Goal: Task Accomplishment & Management: Use online tool/utility

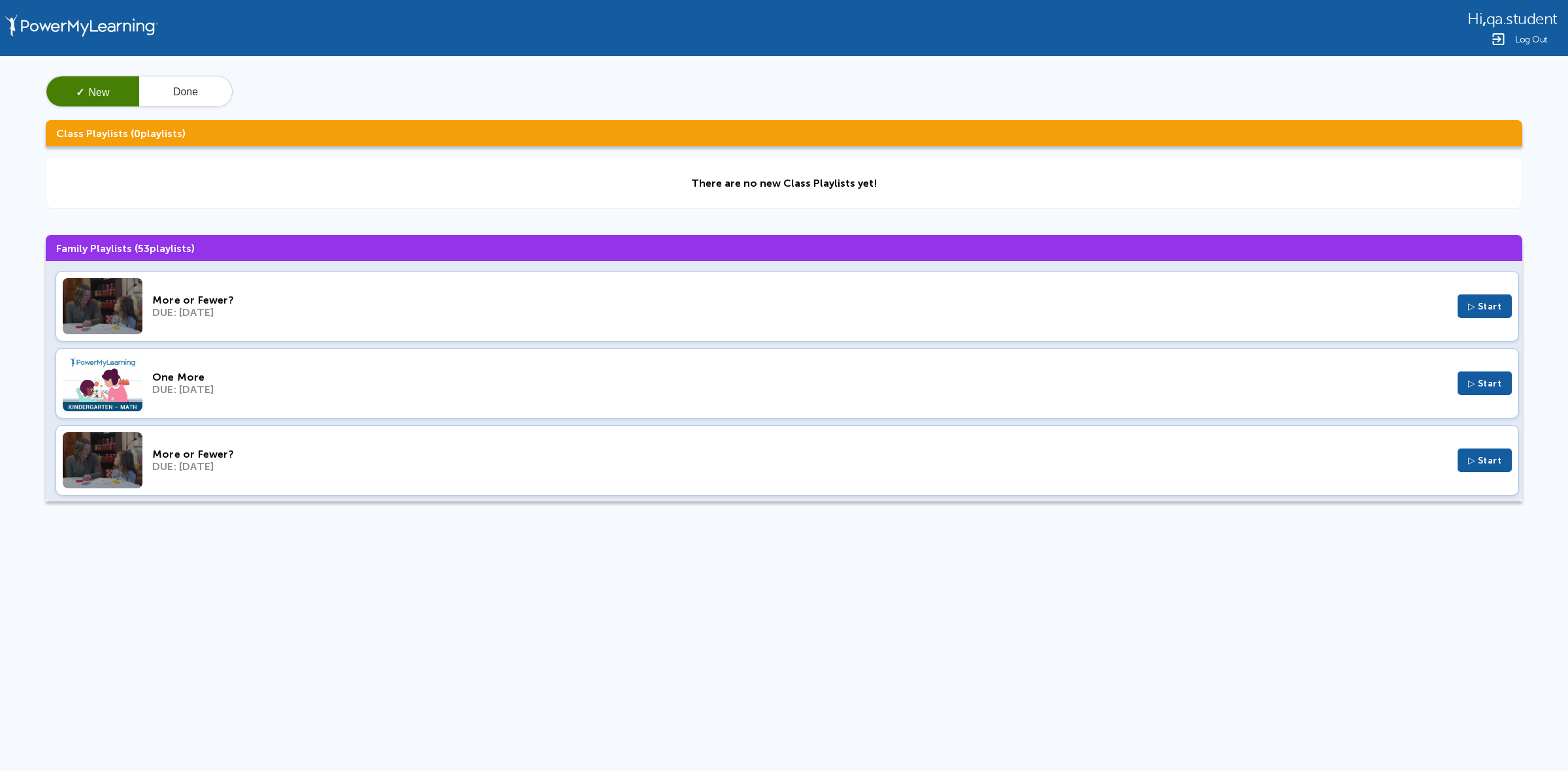
click at [455, 315] on div "DUE: Nov 6, 2024" at bounding box center [800, 312] width 1295 height 12
click at [335, 393] on div "DUE: Jan 10, 2024" at bounding box center [800, 389] width 1295 height 12
click at [282, 465] on div "DUE: Jan 4, 2024" at bounding box center [800, 466] width 1295 height 12
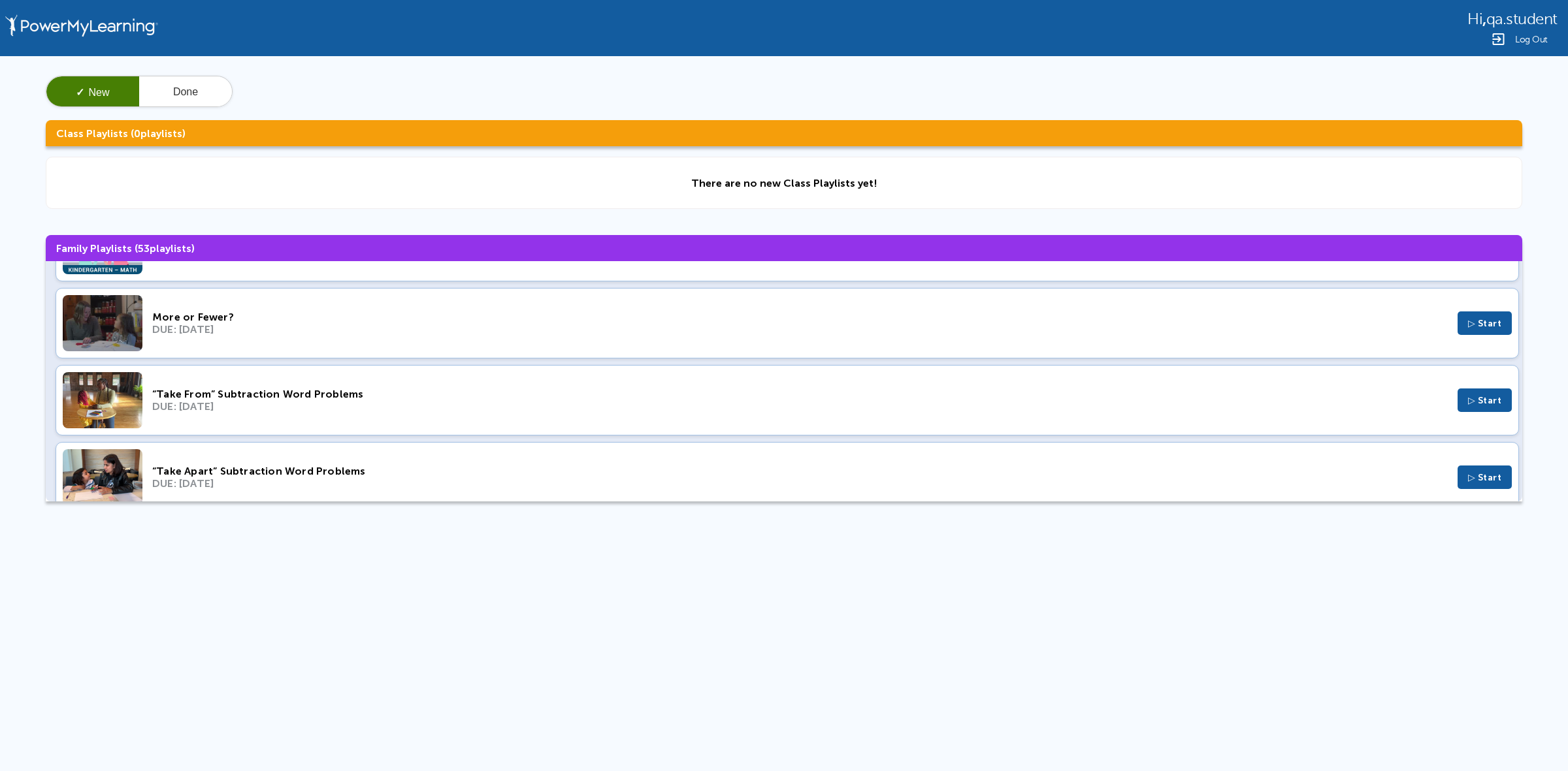
scroll to position [163, 0]
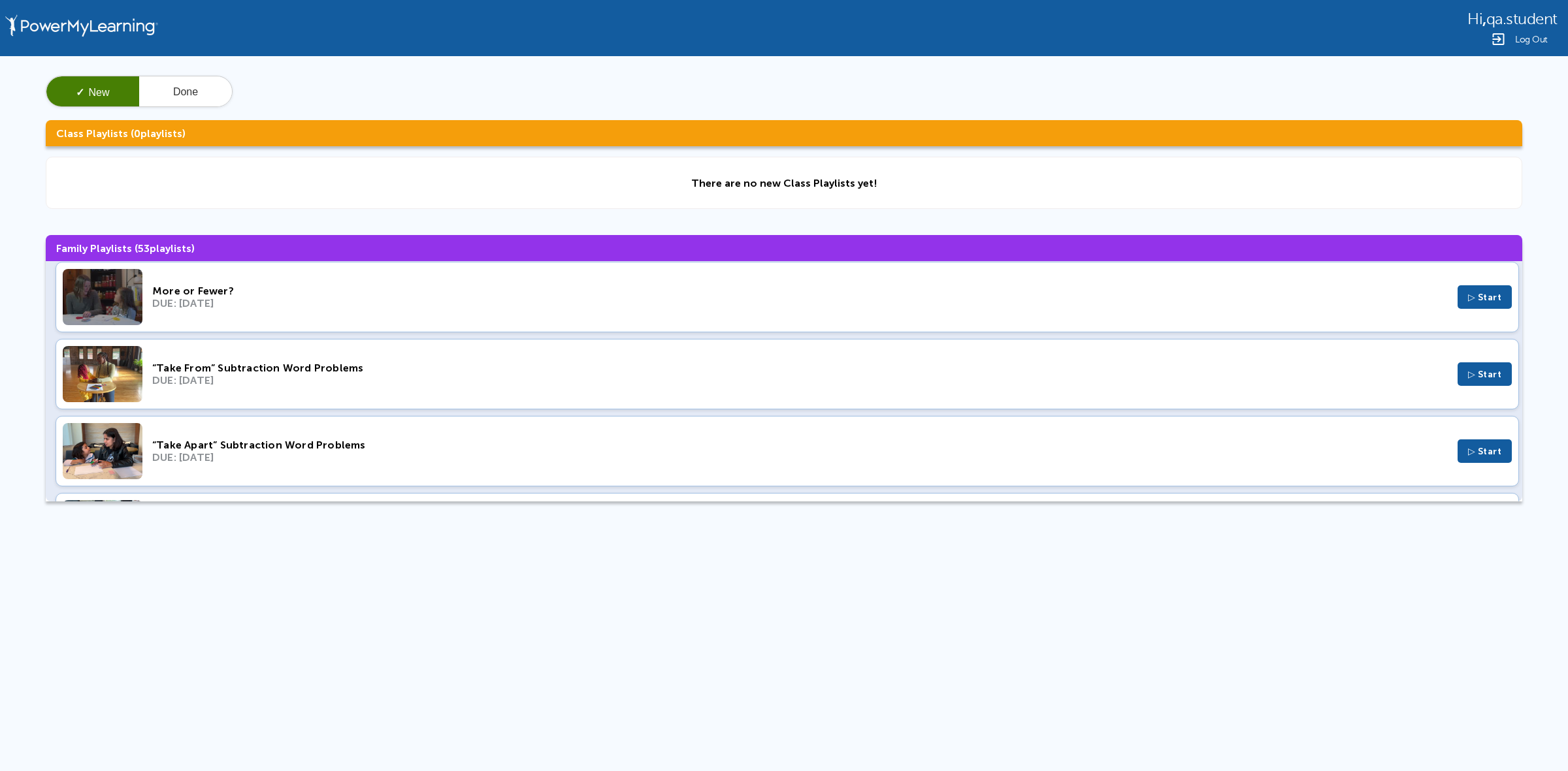
click at [408, 357] on div "“Take From” Subtraction Word Problems DUE: Nov 29, 2023 ▷ Start" at bounding box center [787, 373] width 1463 height 70
click at [292, 432] on div "“Take Apart” Subtraction Word Problems DUE: Sep 17, 2023 ▷ Start" at bounding box center [787, 451] width 1463 height 70
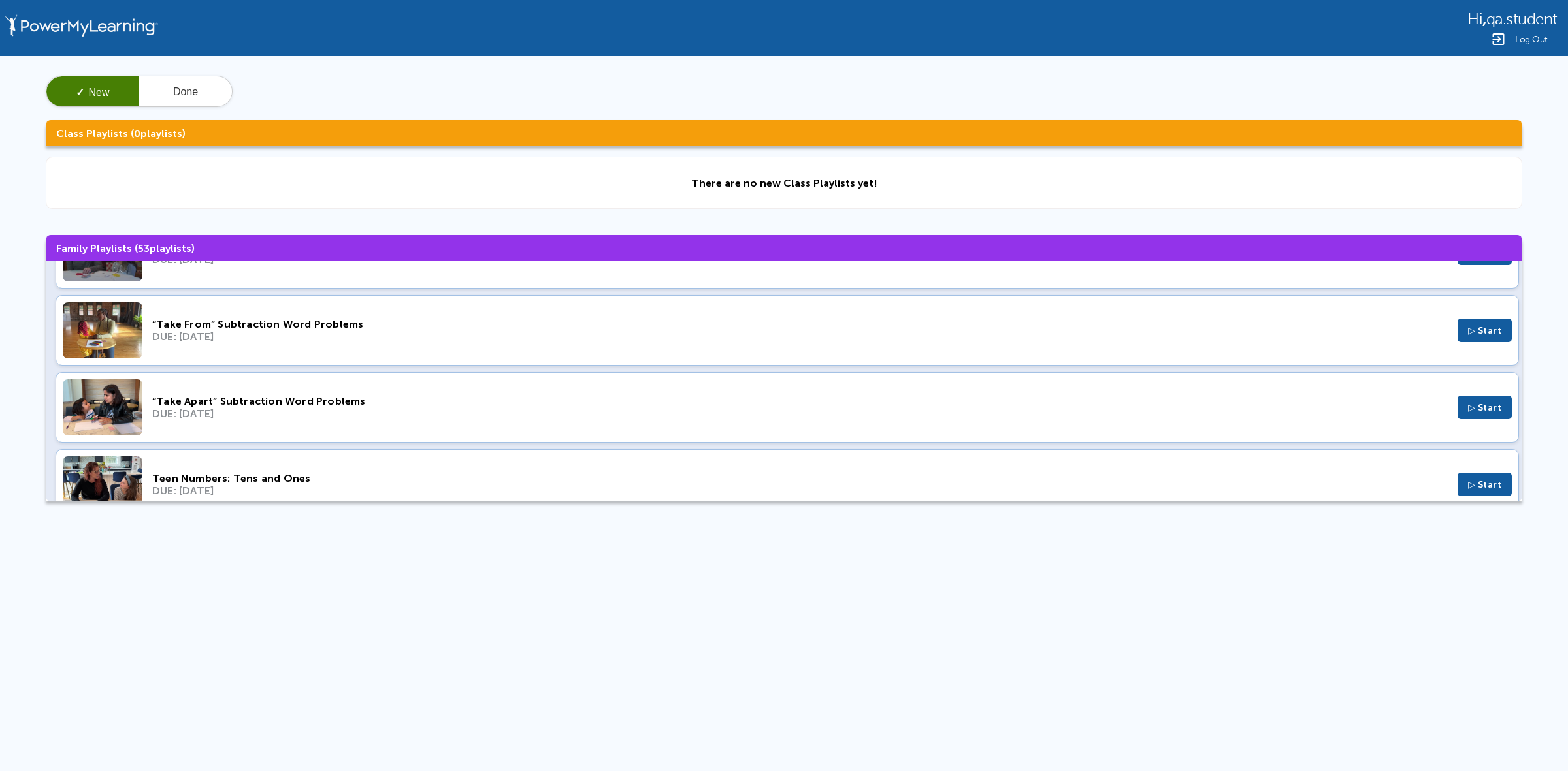
scroll to position [245, 0]
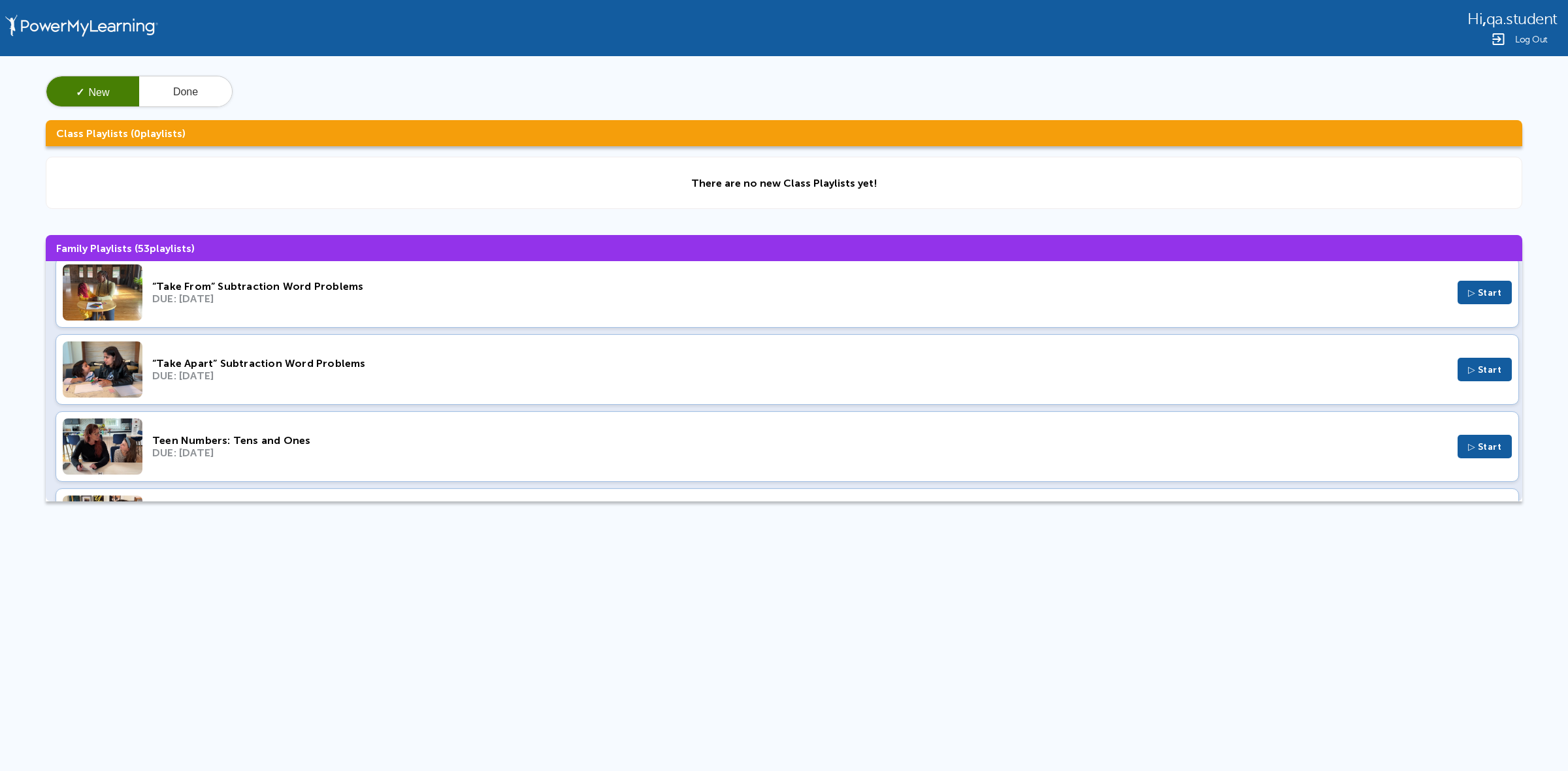
click at [206, 442] on div "Teen Numbers: Tens and Ones" at bounding box center [800, 440] width 1295 height 12
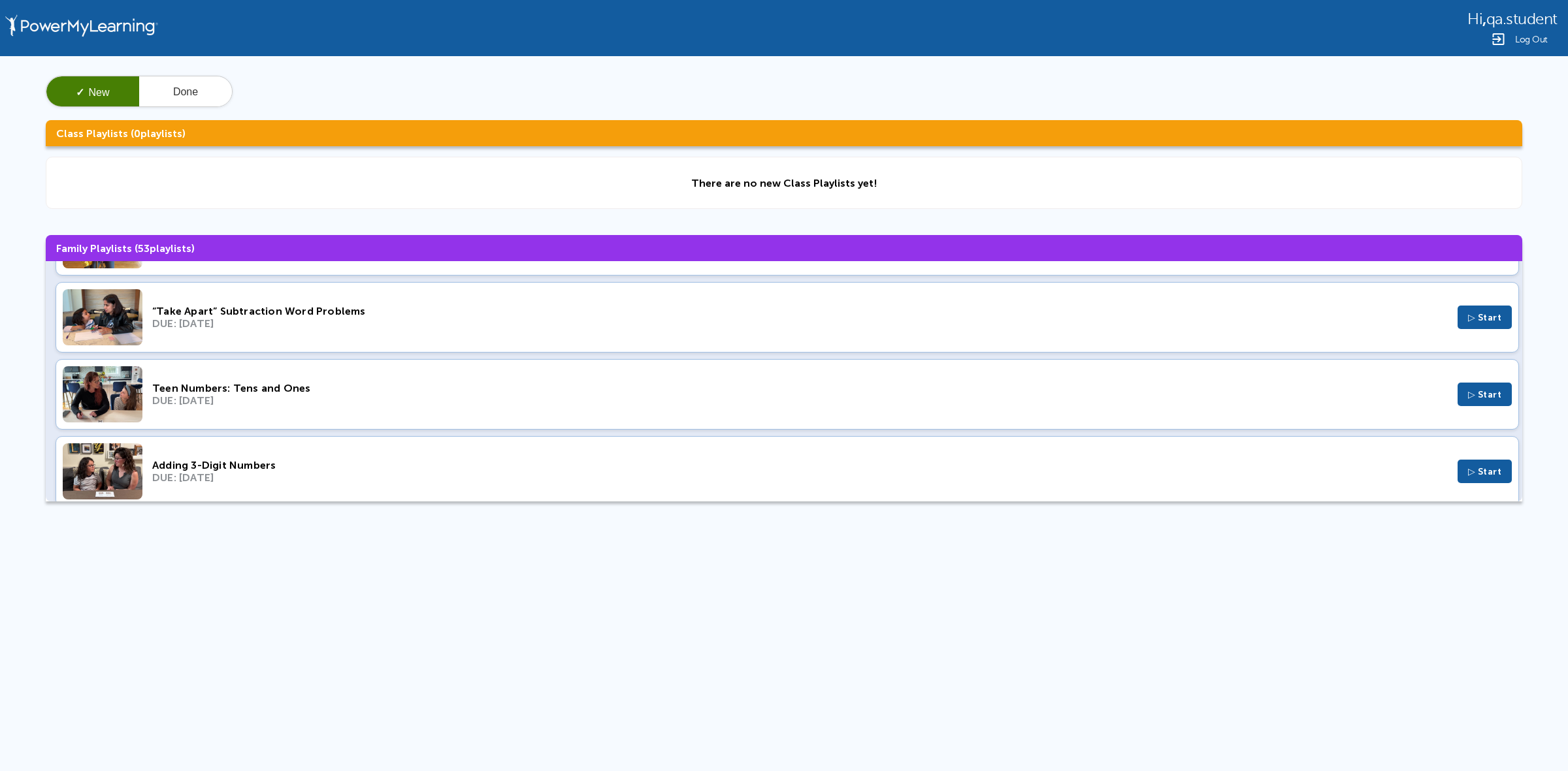
scroll to position [326, 0]
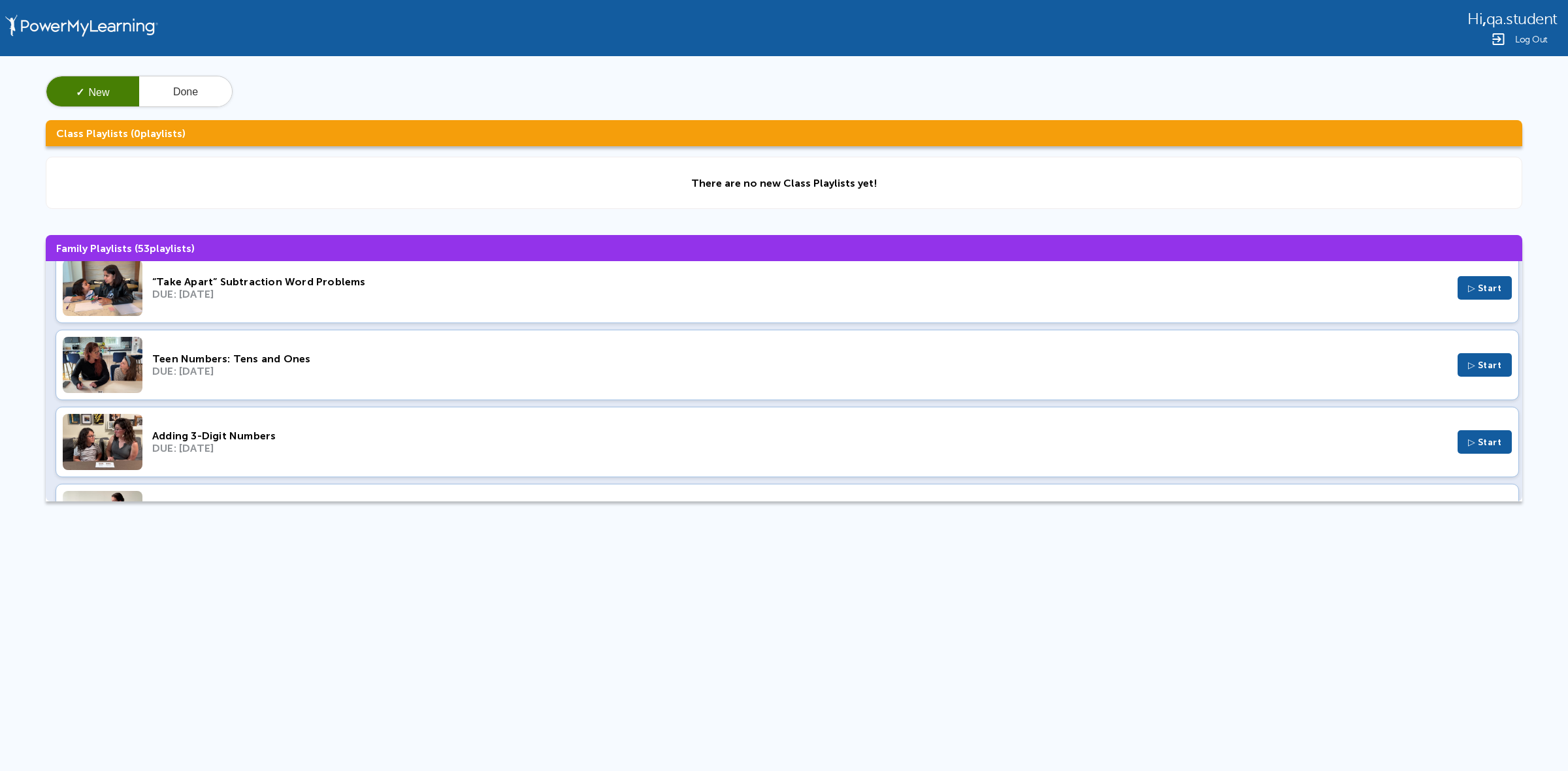
click at [345, 442] on div "Adding 3-Digit Numbers" at bounding box center [800, 436] width 1295 height 12
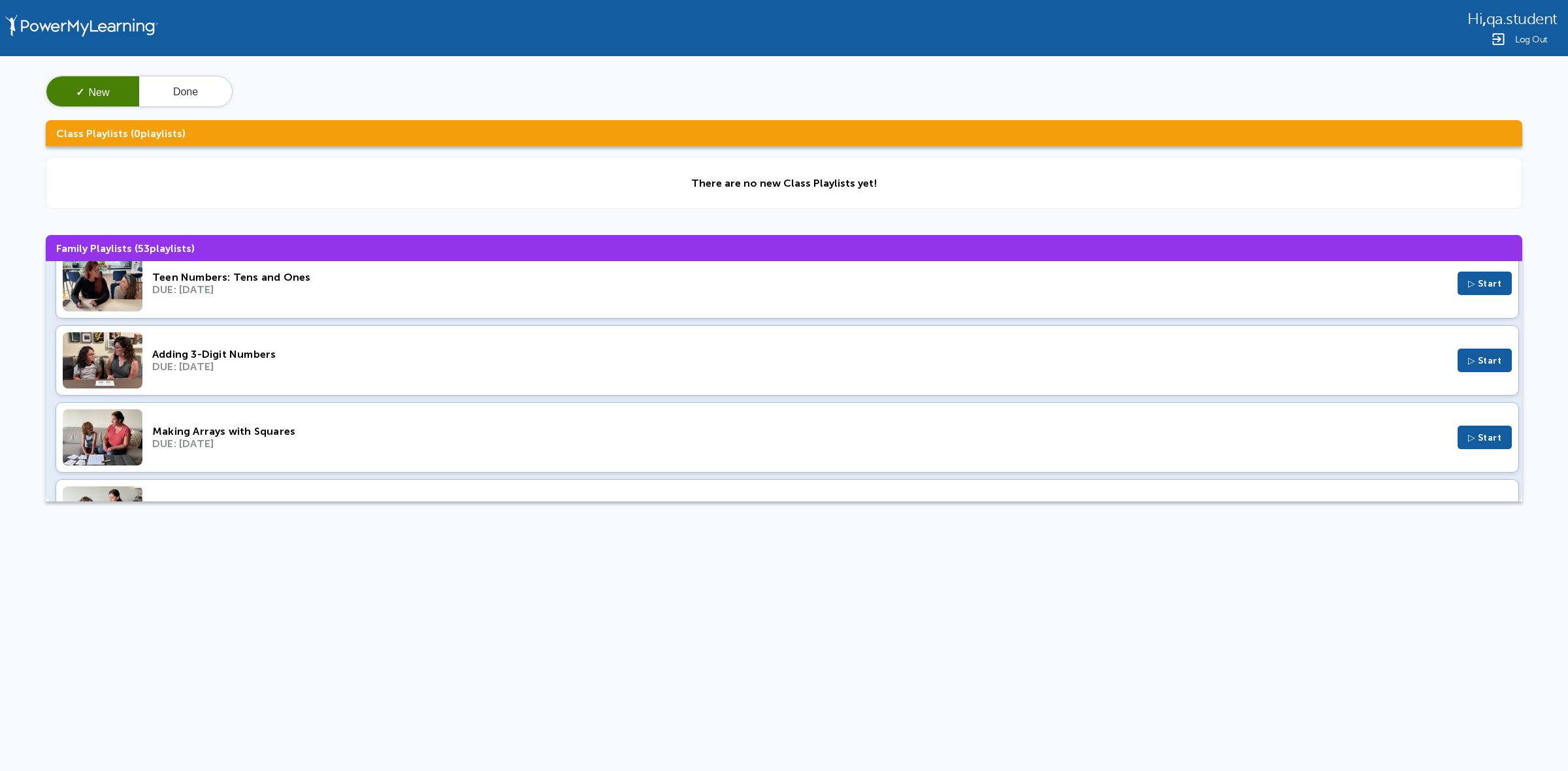
click at [299, 440] on div "DUE: Aug 13, 2023" at bounding box center [800, 443] width 1295 height 12
click at [282, 441] on div "DUE: Aug 13, 2023" at bounding box center [800, 443] width 1295 height 12
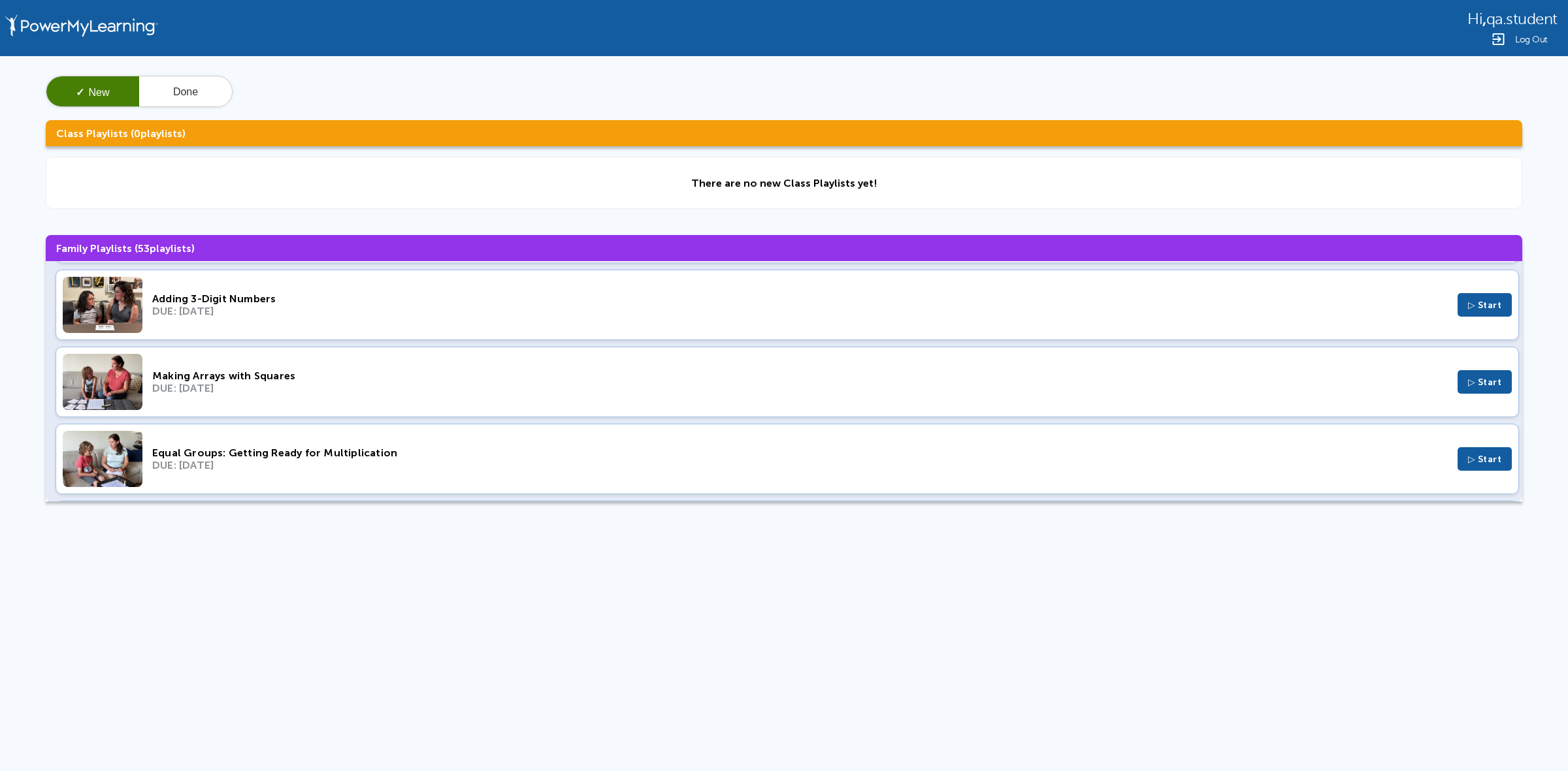
scroll to position [489, 0]
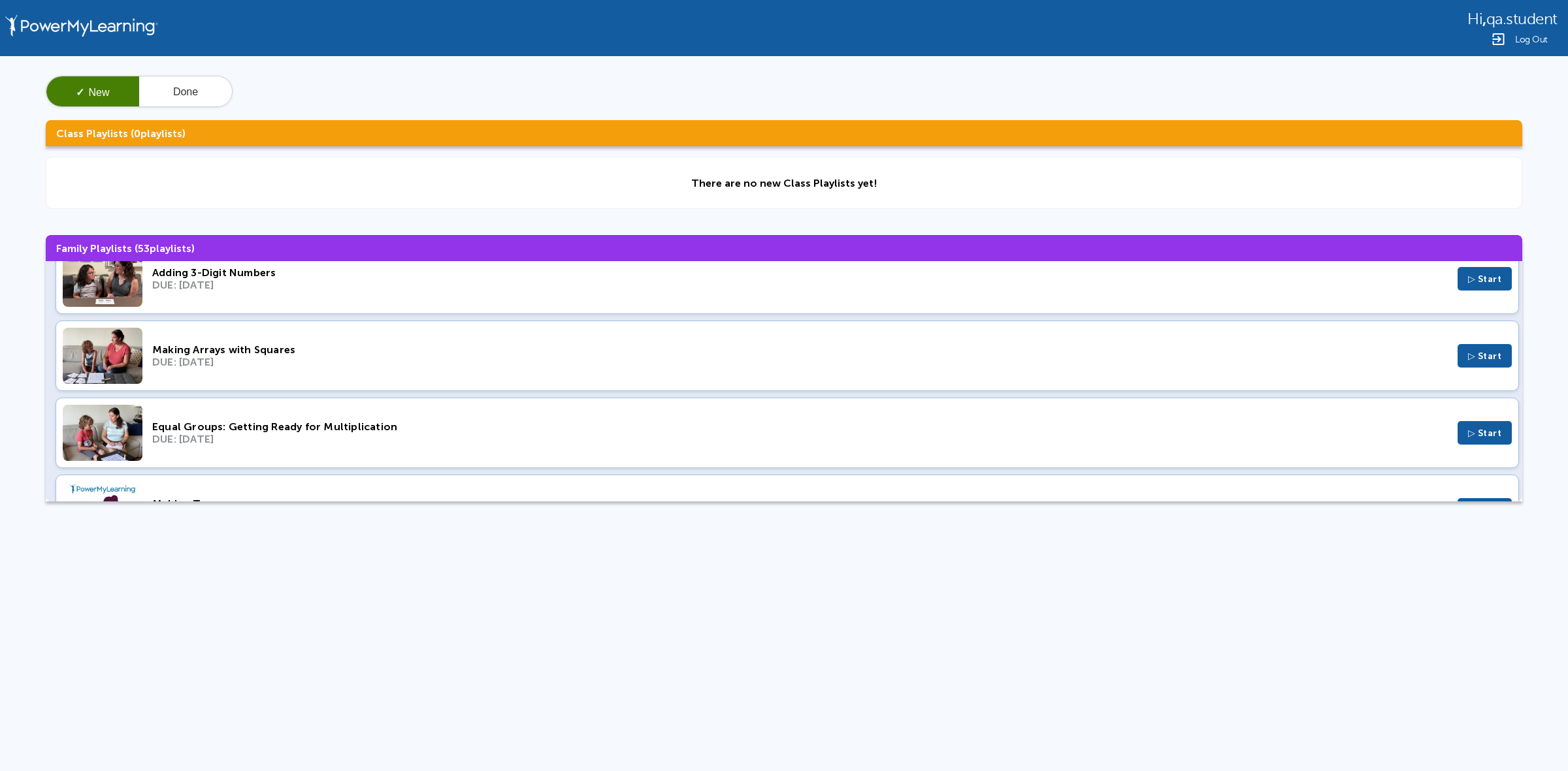
click at [239, 428] on div "Equal Groups: Getting Ready for Multiplication" at bounding box center [800, 426] width 1295 height 12
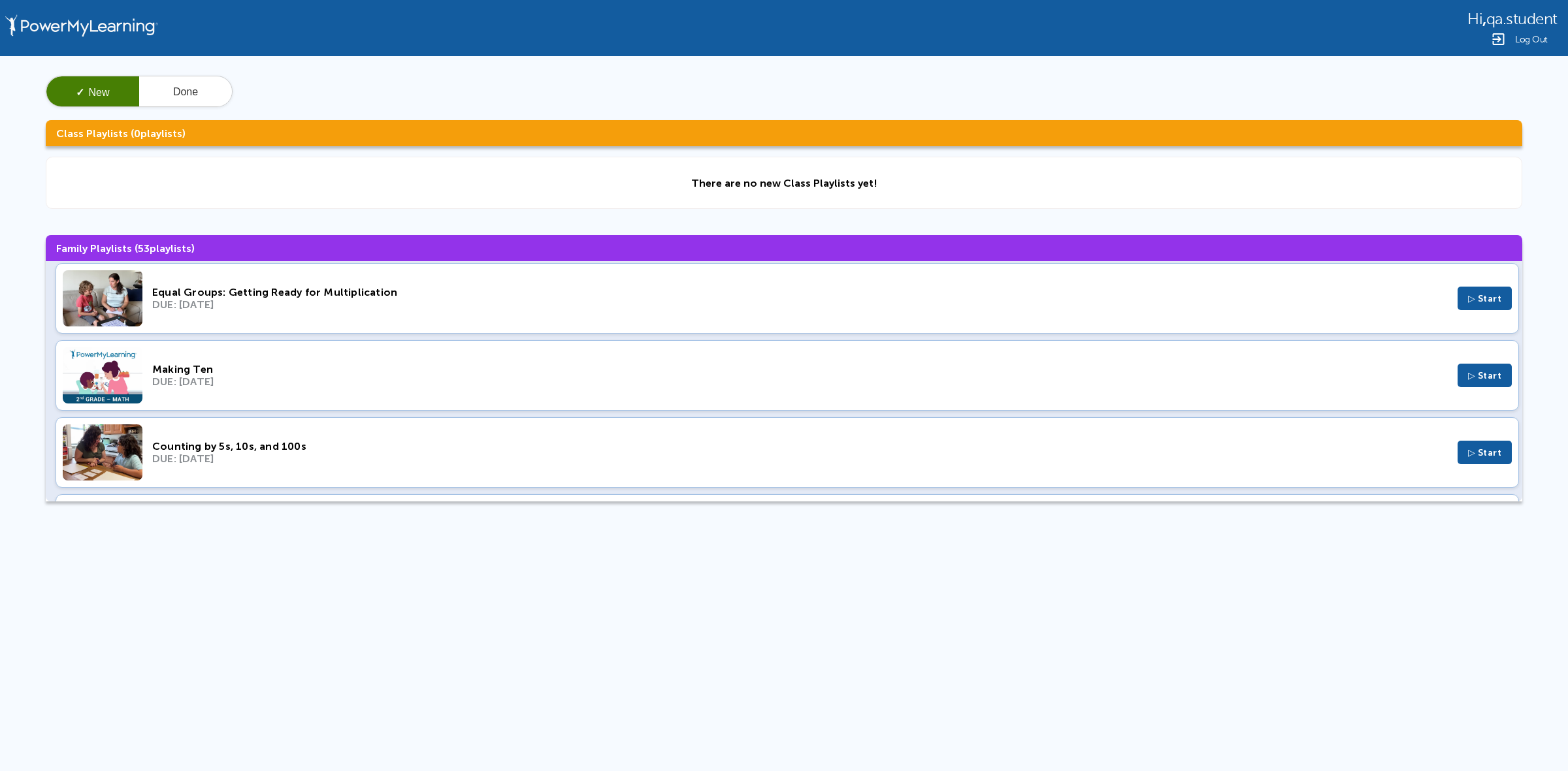
scroll to position [653, 0]
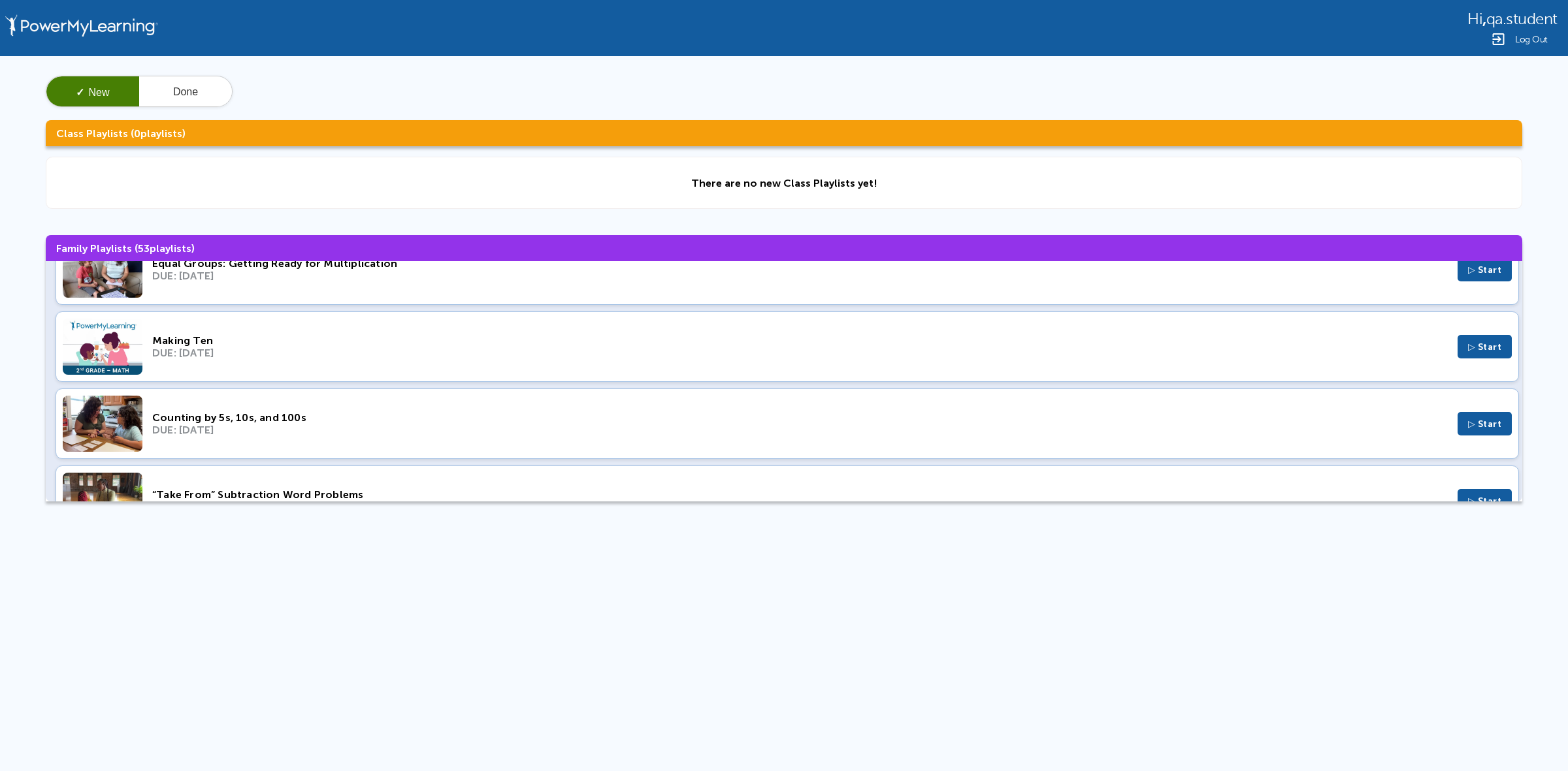
click at [180, 345] on div "Making Ten" at bounding box center [800, 340] width 1295 height 12
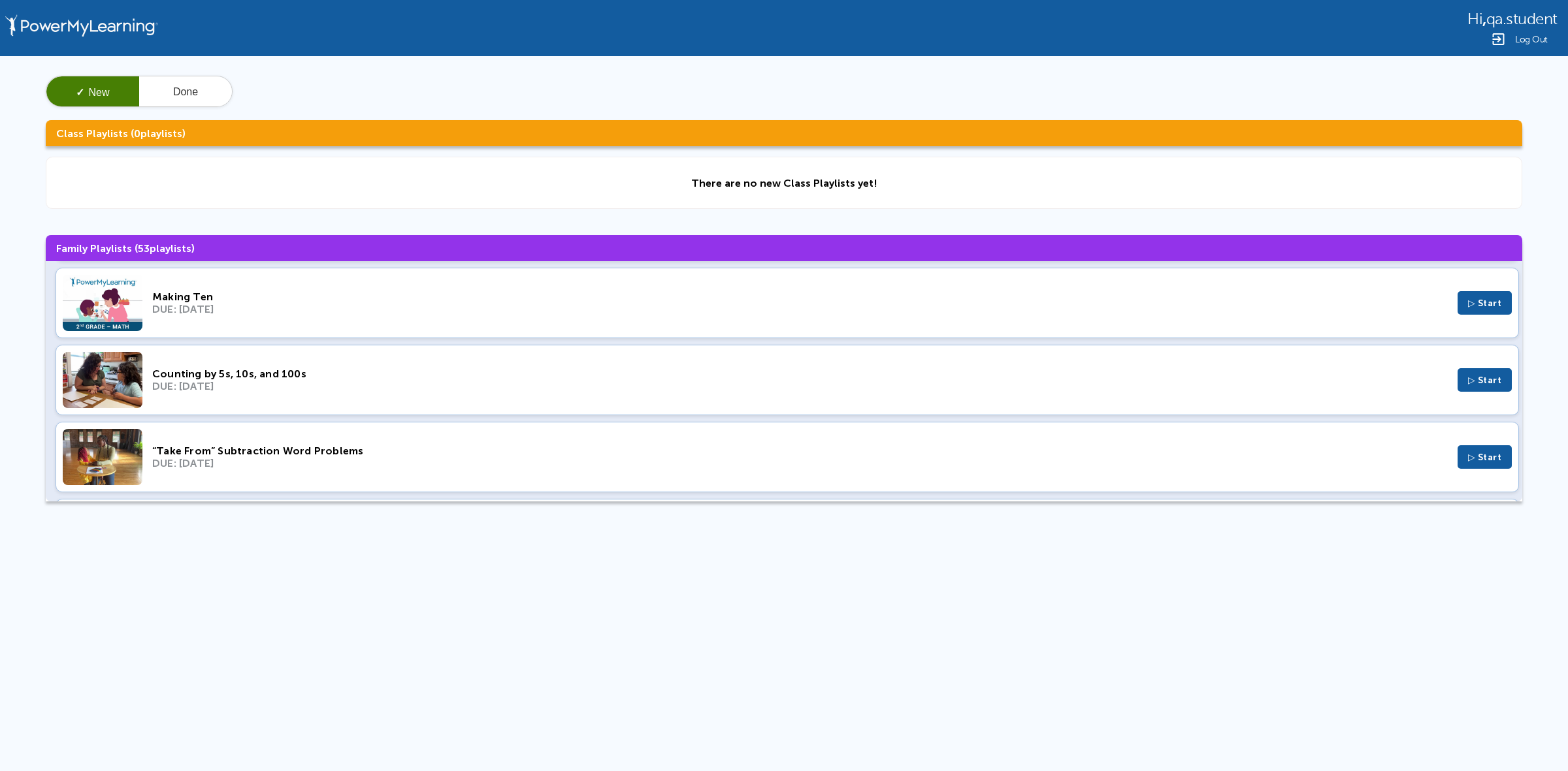
scroll to position [735, 0]
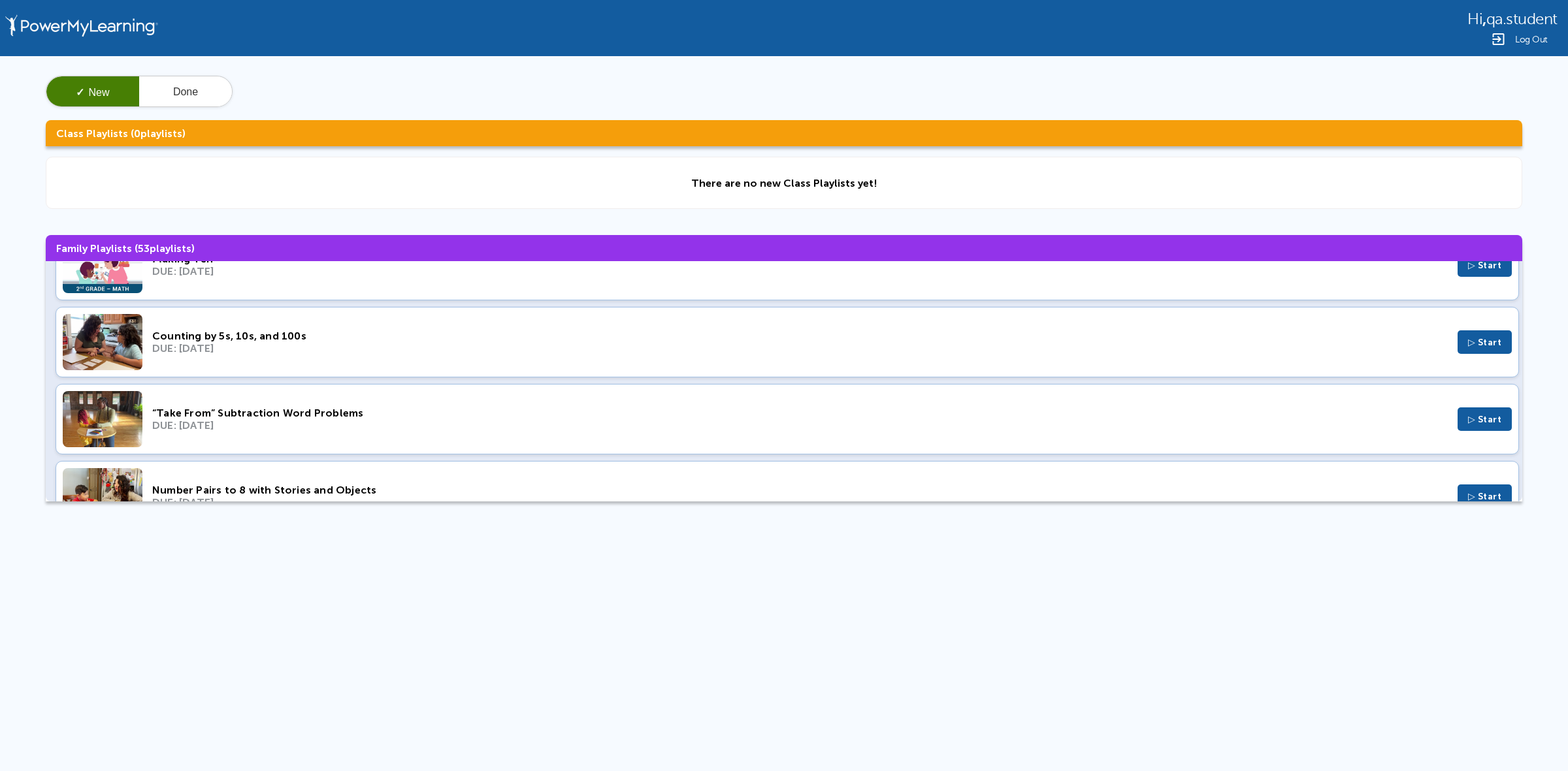
click at [382, 346] on div "DUE: Jul 2, 2023" at bounding box center [800, 348] width 1295 height 12
click at [334, 418] on div "“Take From” Subtraction Word Problems" at bounding box center [800, 412] width 1295 height 12
click at [366, 350] on div "DUE: Jul 2, 2023" at bounding box center [800, 348] width 1295 height 12
click at [258, 436] on div "“Take From” Subtraction Word Problems DUE: Apr 30, 2023 ▷ Start" at bounding box center [787, 419] width 1463 height 70
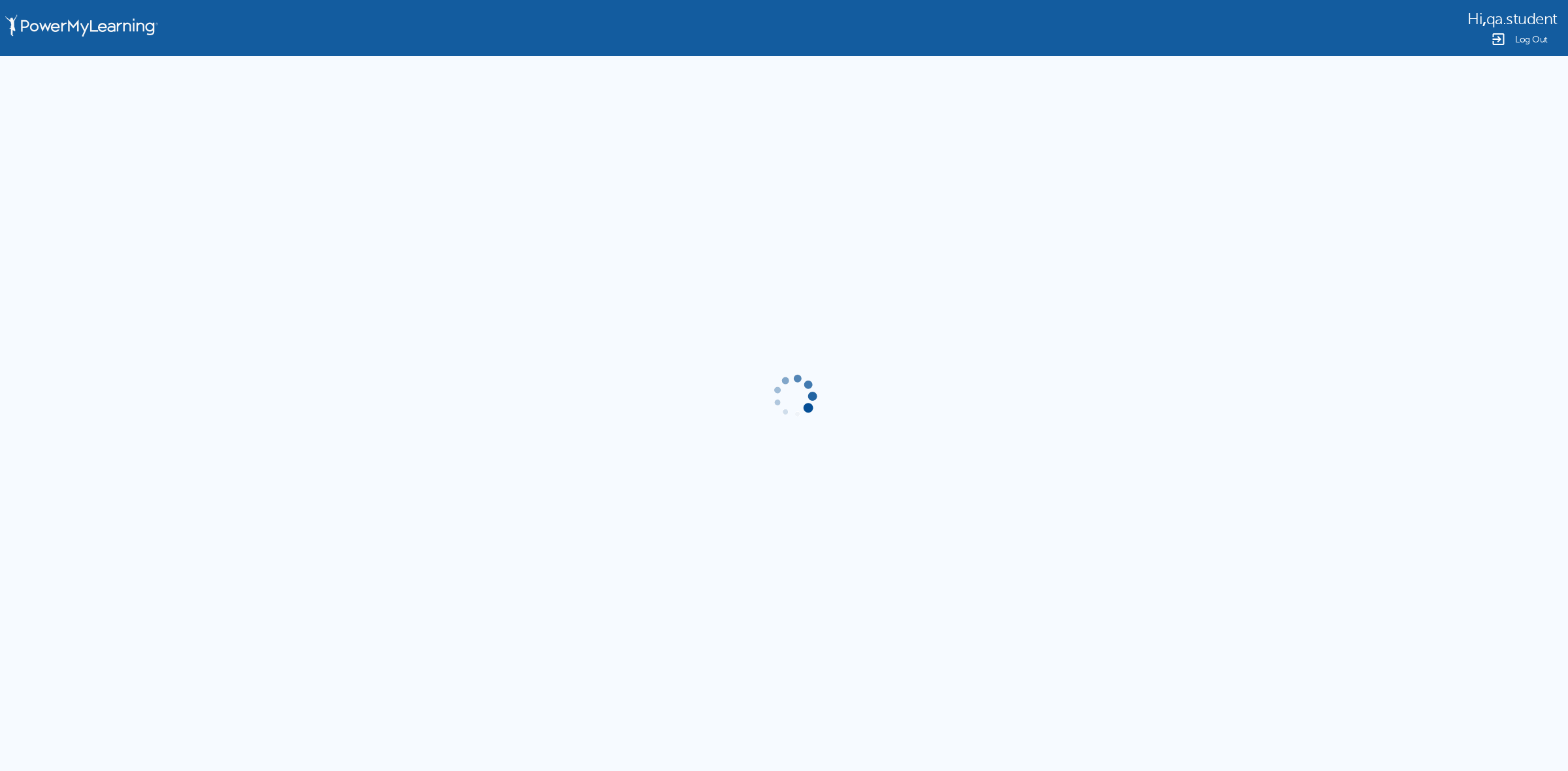
click at [1513, 37] on div "Log Out" at bounding box center [1512, 39] width 90 height 16
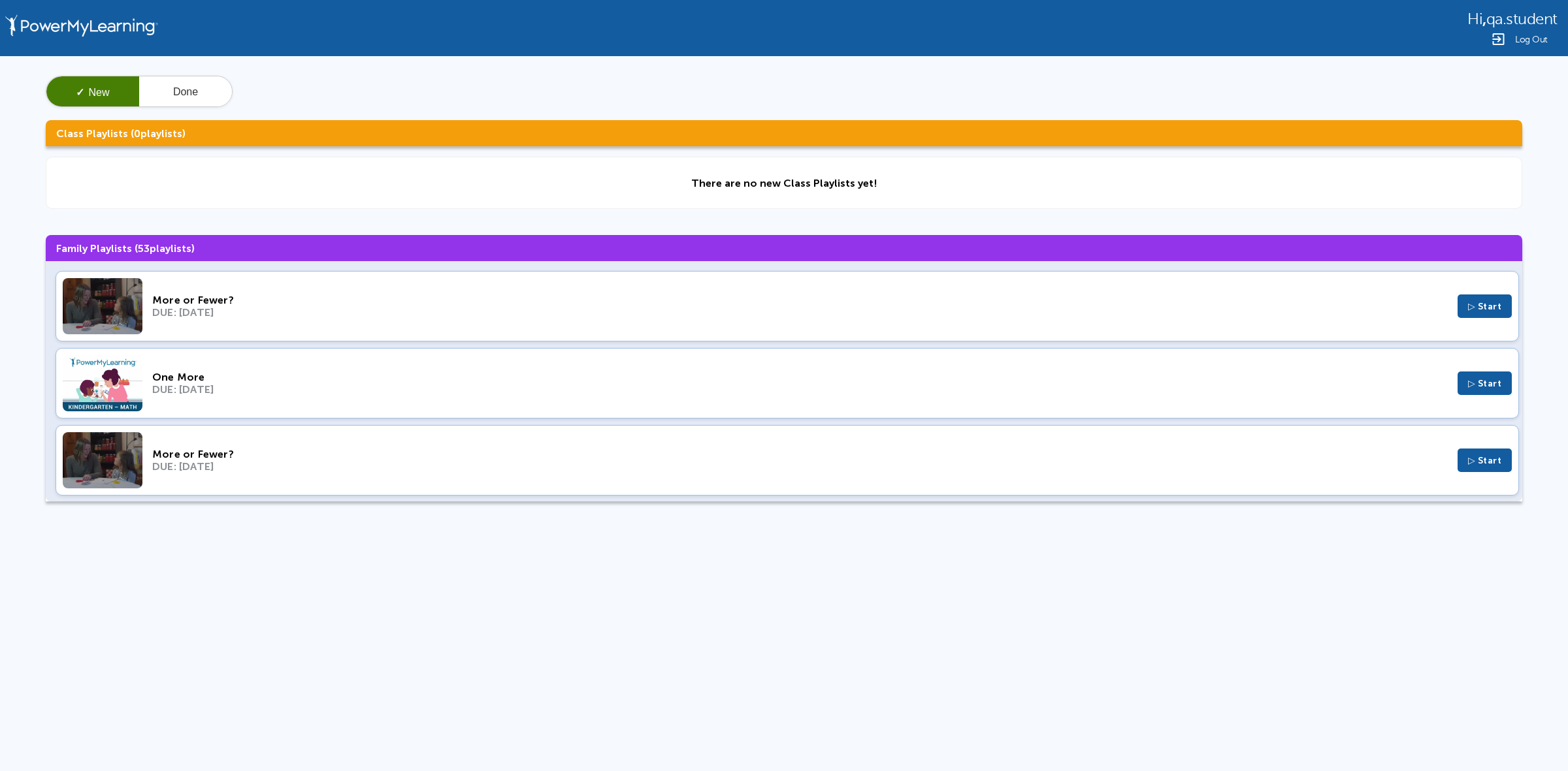
click at [279, 306] on div "DUE: Nov 6, 2024" at bounding box center [800, 312] width 1295 height 12
click at [320, 369] on div "One More DUE: Jan 10, 2024 ▷ Start" at bounding box center [787, 383] width 1463 height 70
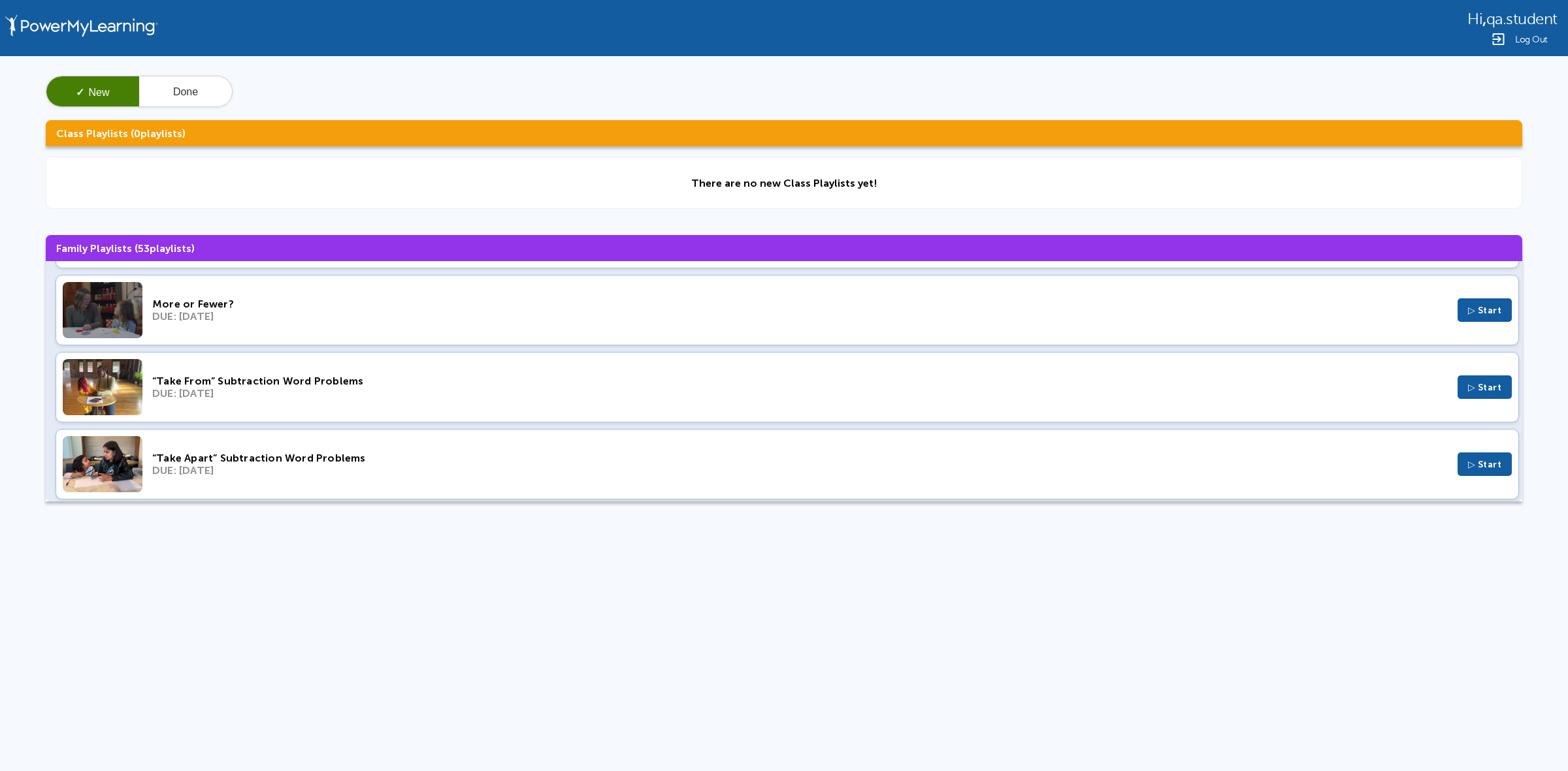
scroll to position [163, 0]
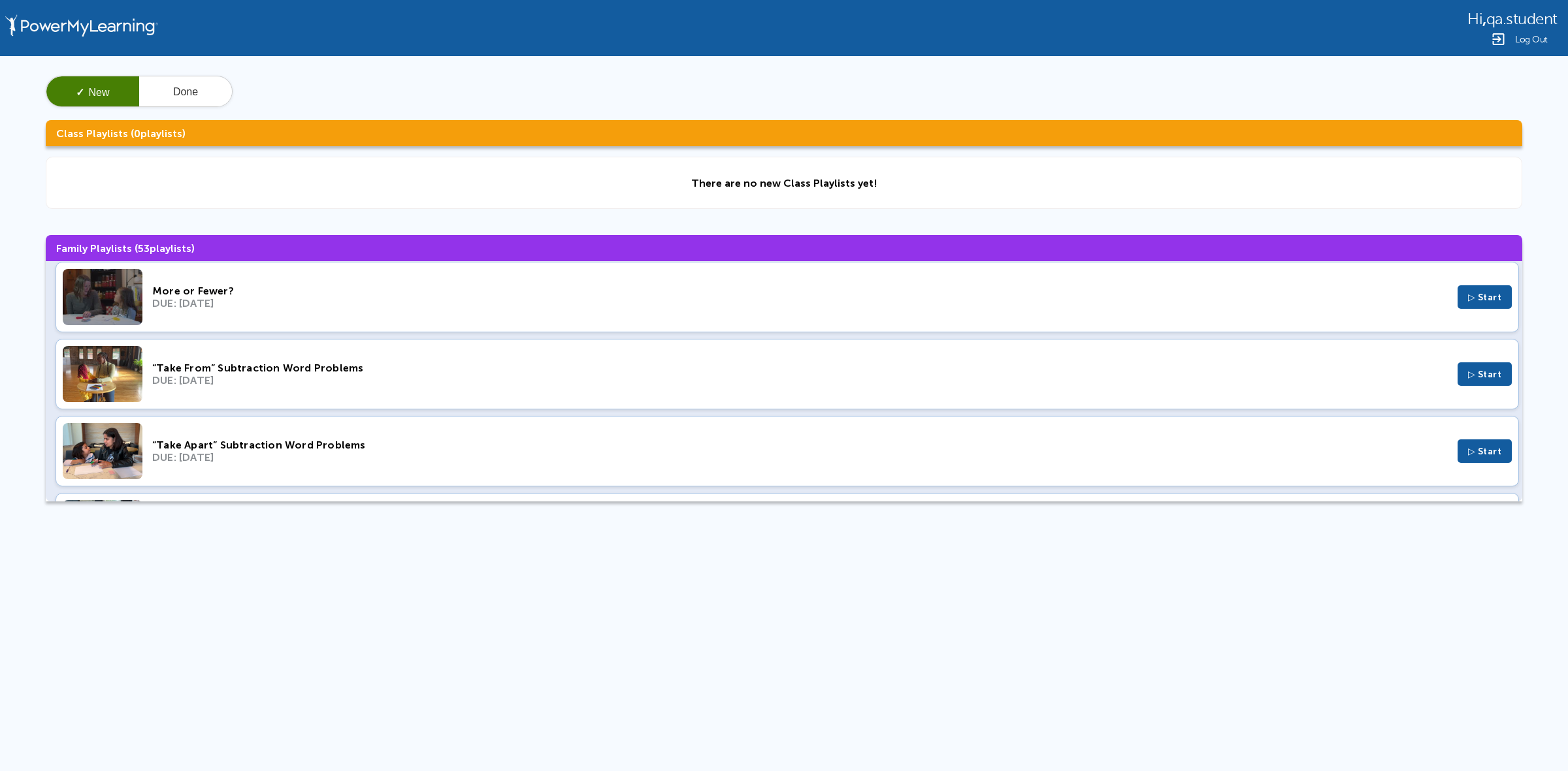
click at [248, 304] on div "DUE: Jan 4, 2024" at bounding box center [800, 303] width 1295 height 12
click at [311, 408] on div "“Take From” Subtraction Word Problems DUE: Nov 29, 2023 ▷ Start" at bounding box center [787, 373] width 1463 height 70
click at [330, 446] on div "“Take Apart” Subtraction Word Problems" at bounding box center [800, 445] width 1295 height 12
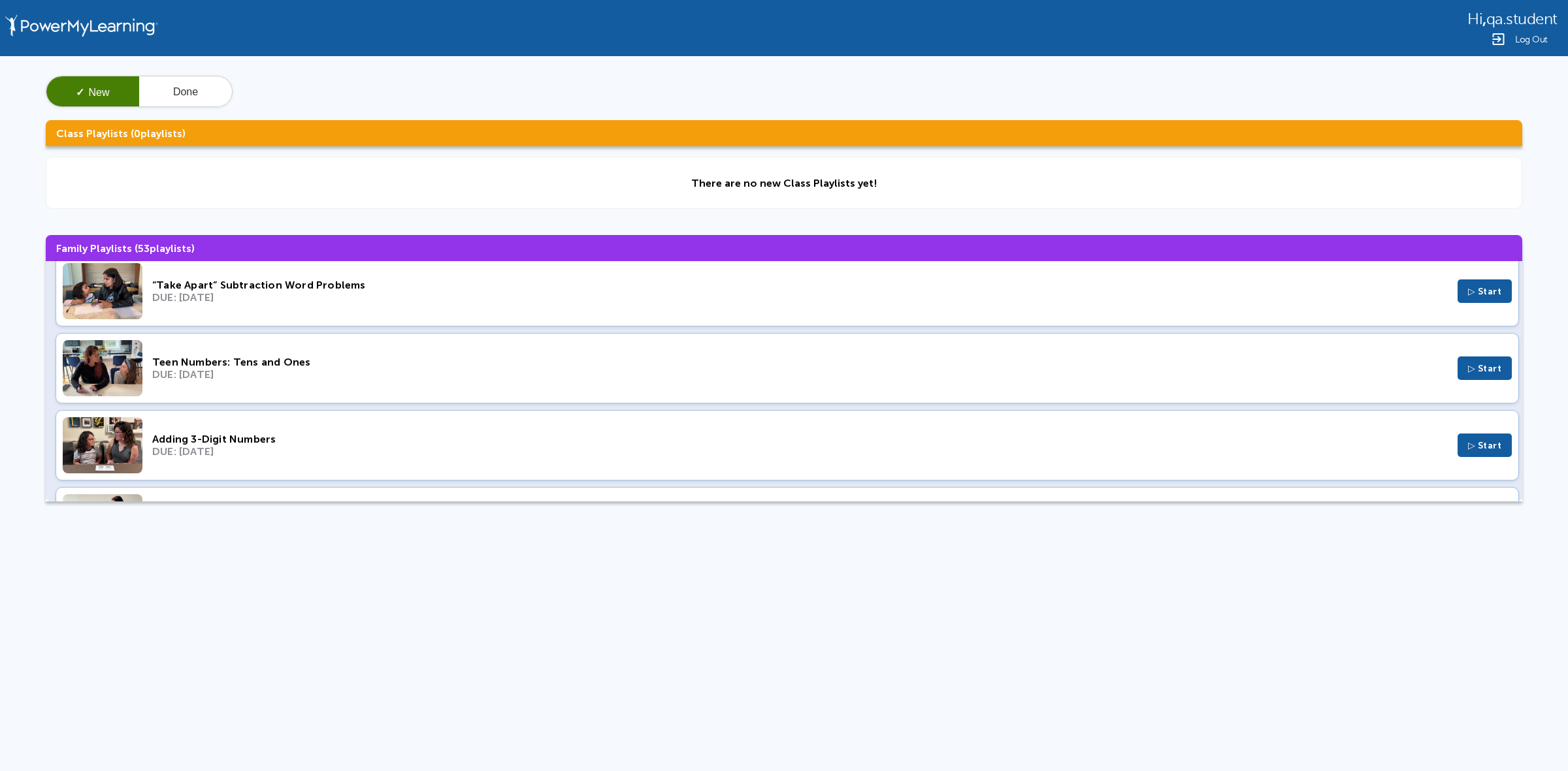
scroll to position [326, 0]
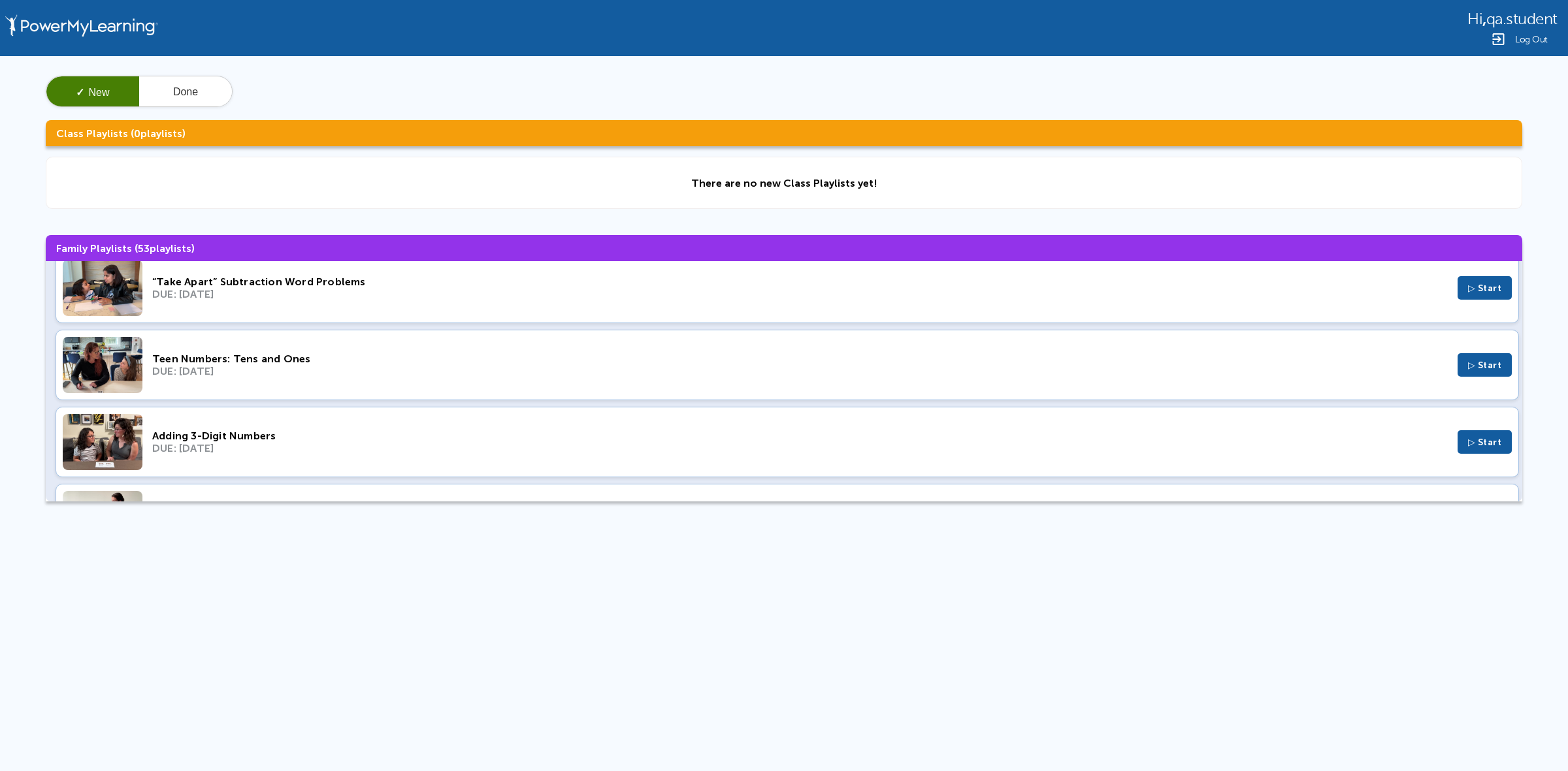
click at [325, 366] on div "DUE: Aug 24, 2023" at bounding box center [800, 371] width 1295 height 12
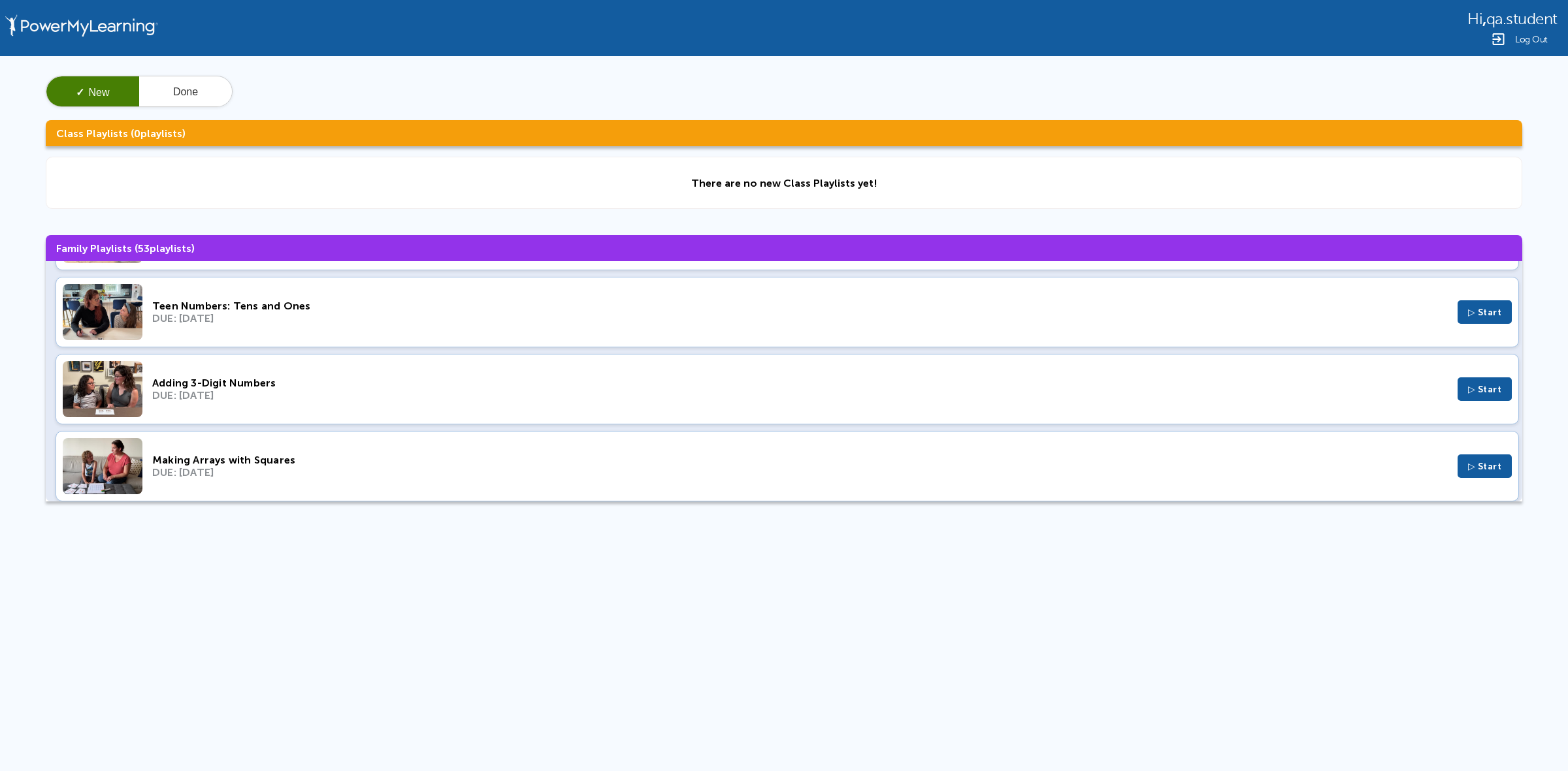
scroll to position [408, 0]
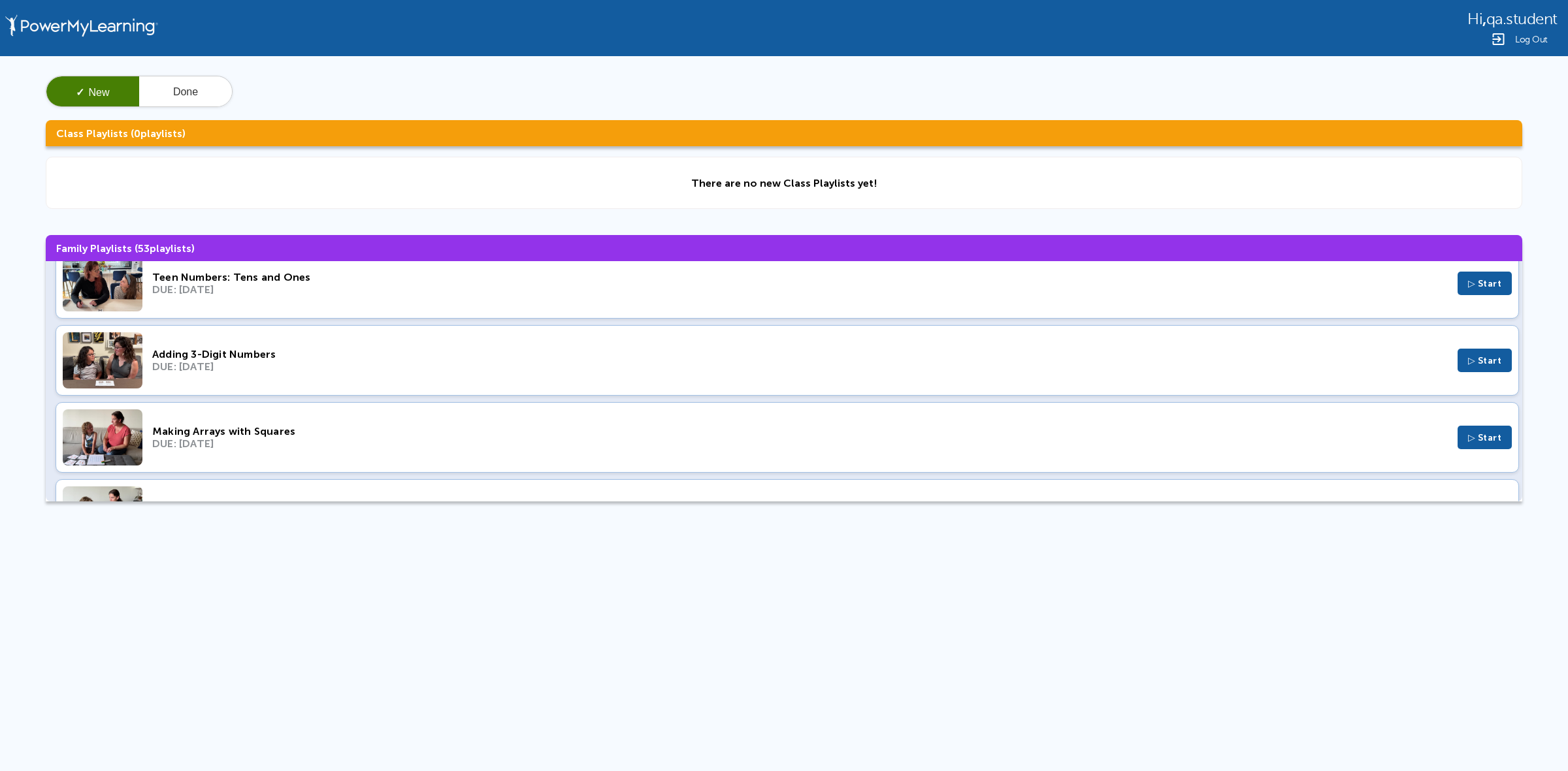
click at [357, 434] on div "Making Arrays with Squares" at bounding box center [800, 431] width 1295 height 12
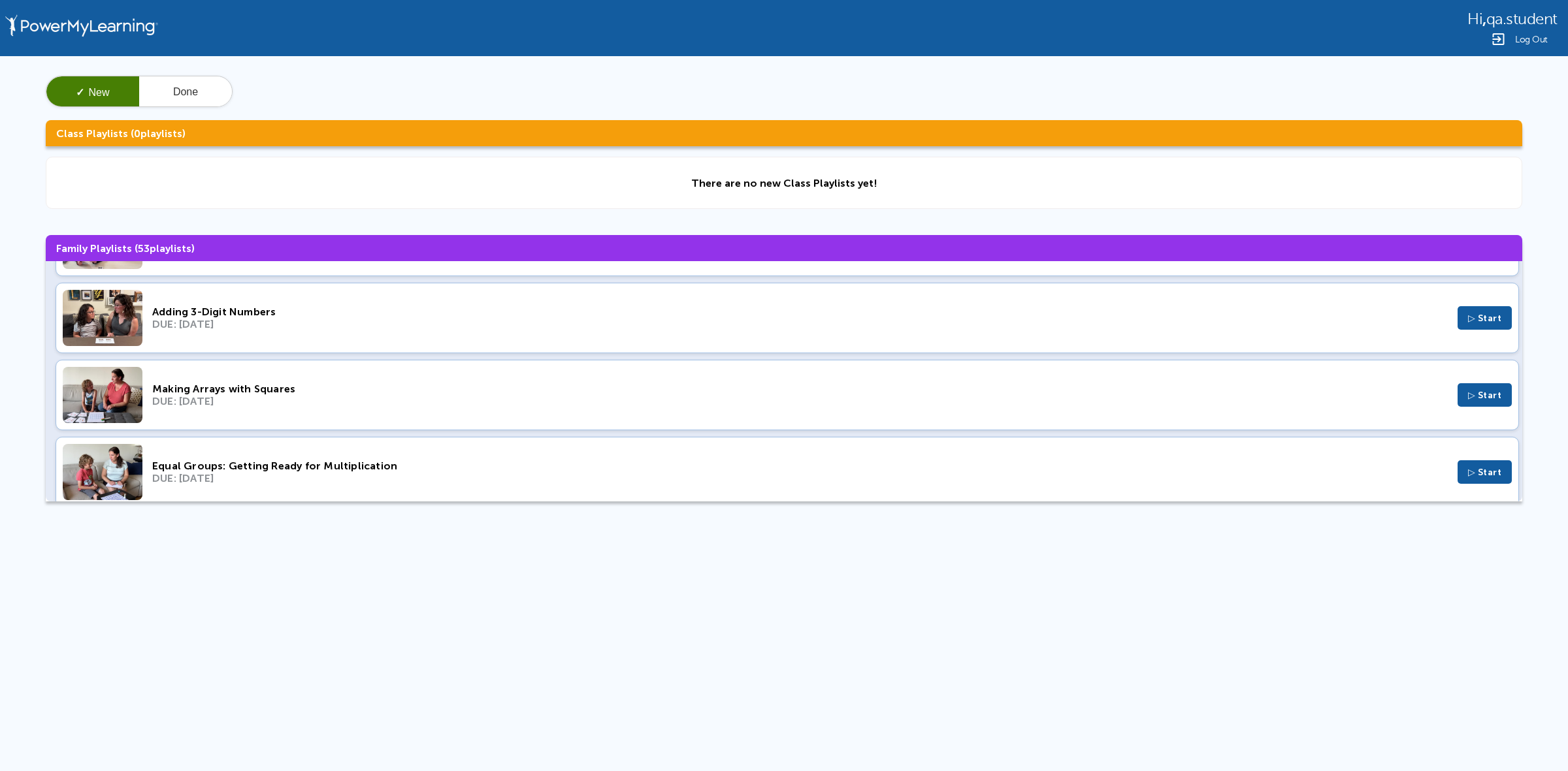
scroll to position [489, 0]
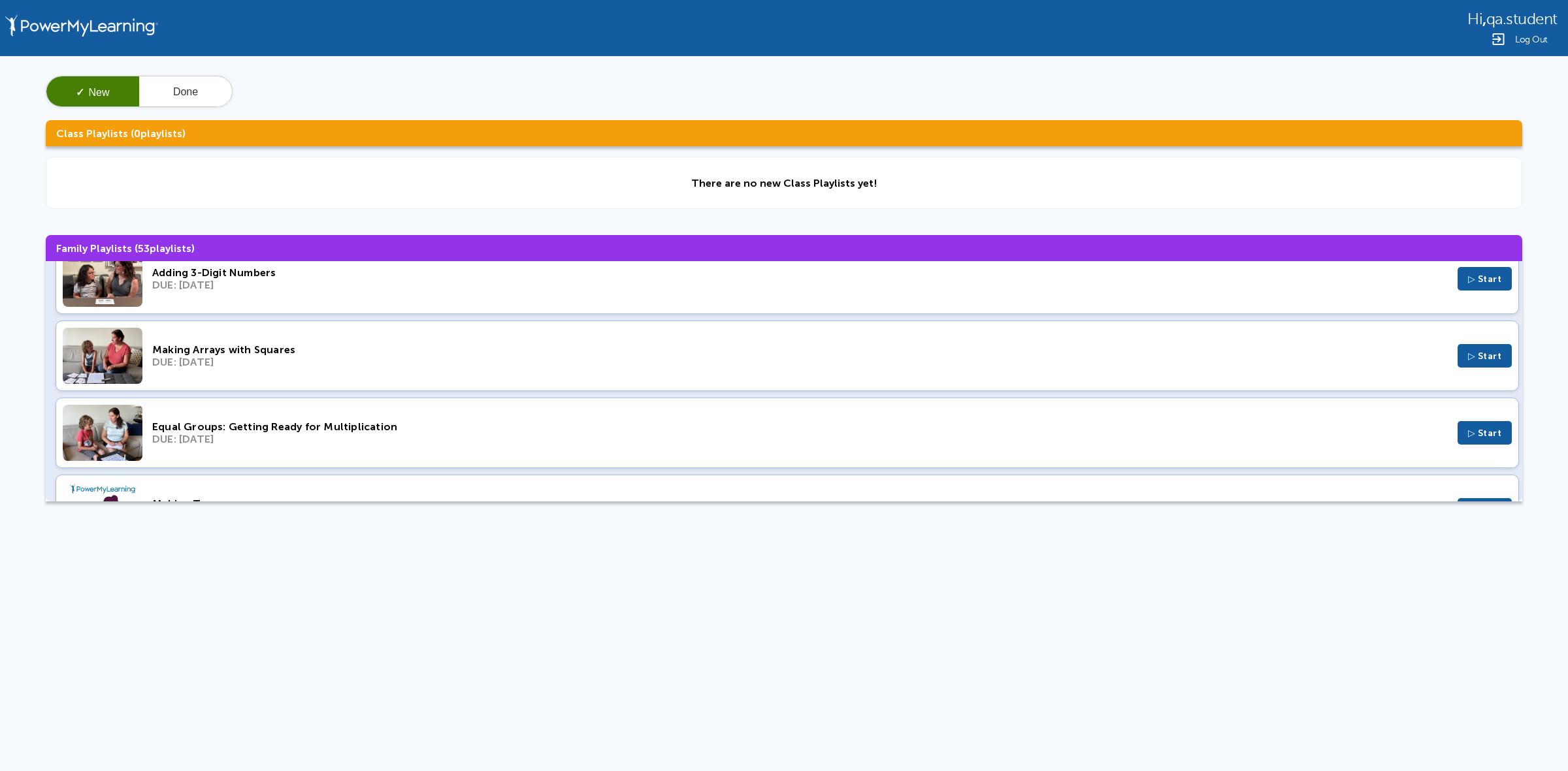
click at [298, 436] on div "DUE: Aug 6, 2023" at bounding box center [800, 439] width 1295 height 12
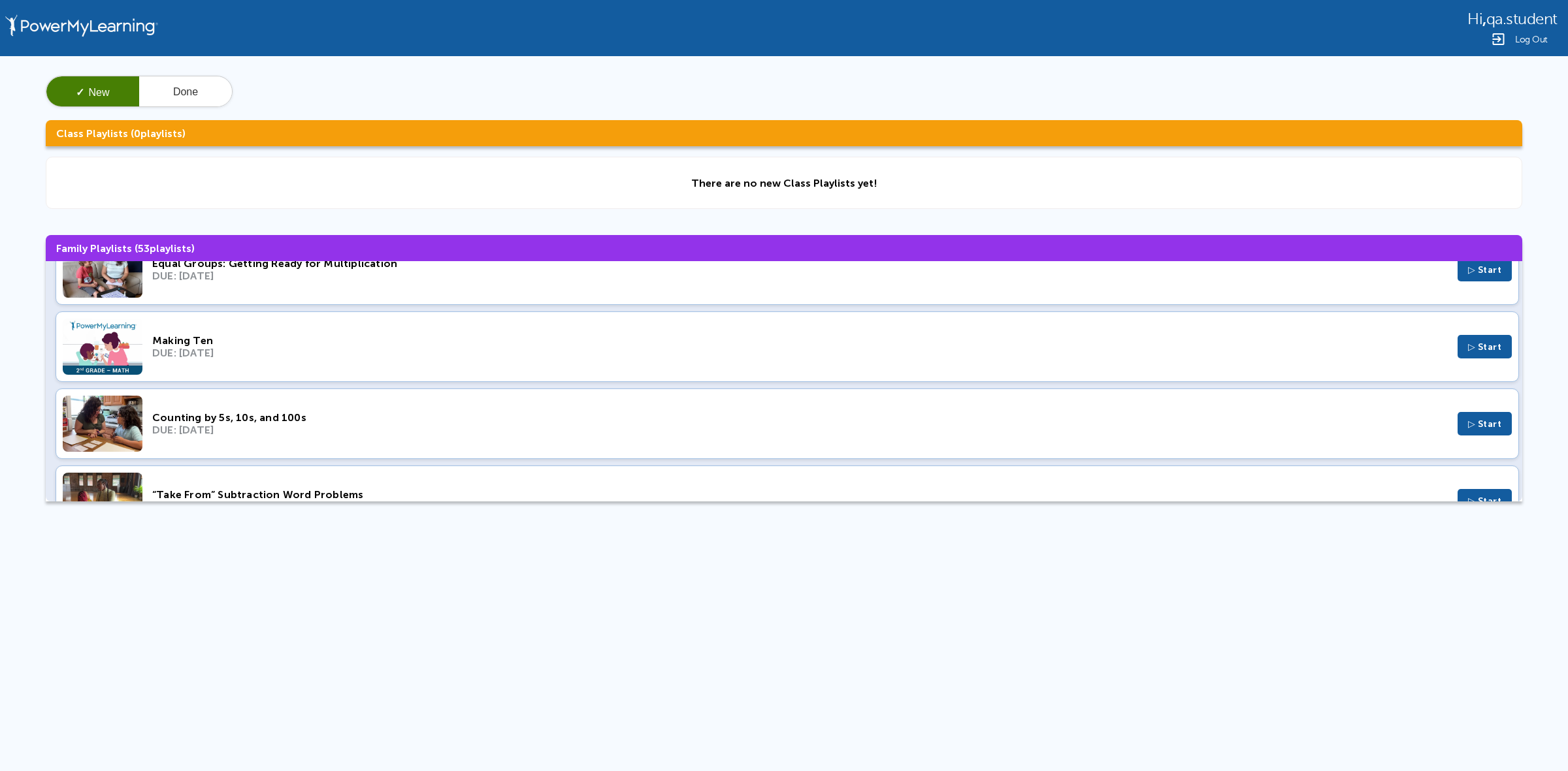
click at [309, 354] on div "DUE: Jul 30, 2023" at bounding box center [800, 353] width 1295 height 12
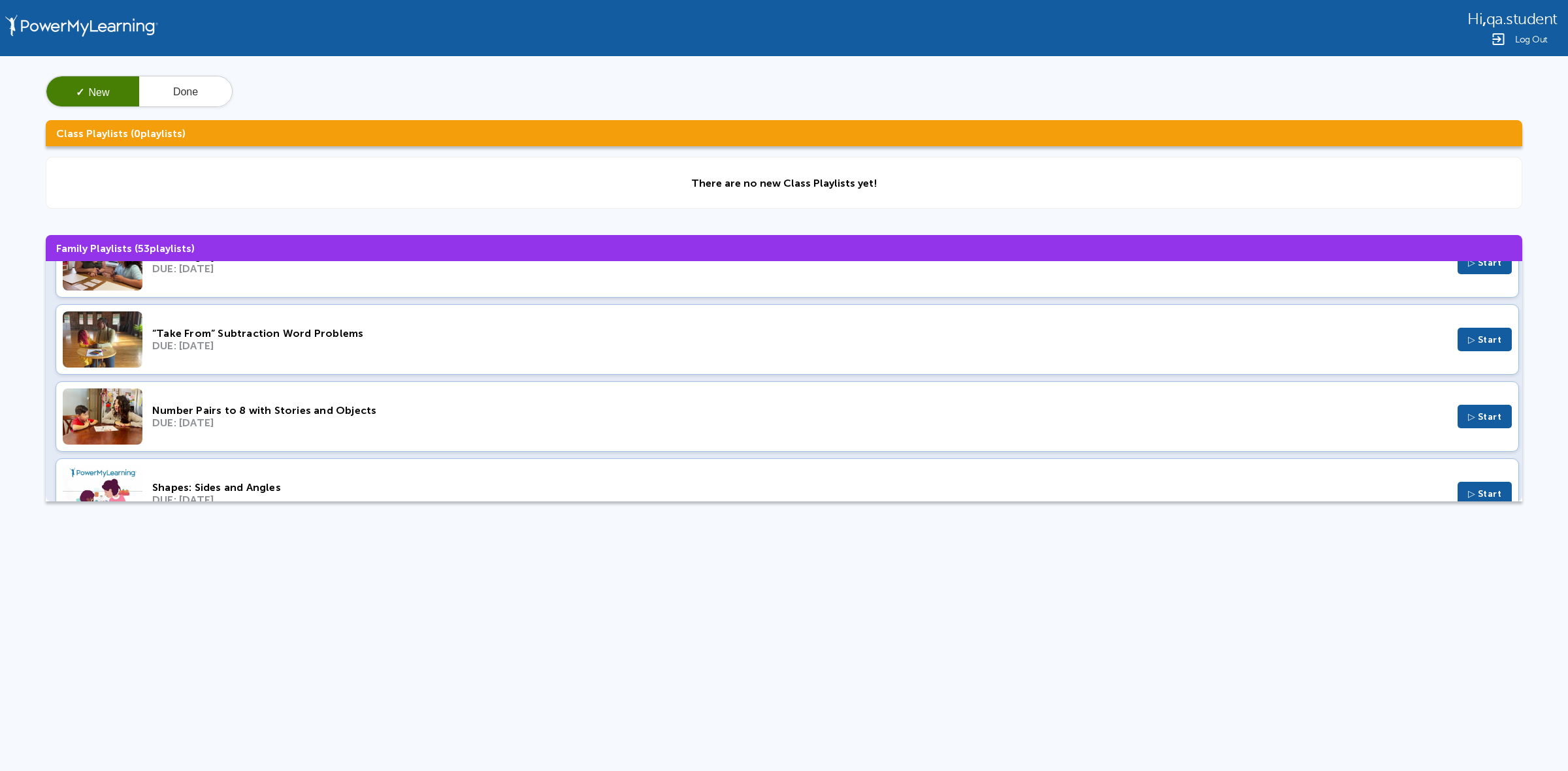
scroll to position [817, 0]
click at [326, 341] on div "DUE: Apr 30, 2023" at bounding box center [800, 344] width 1295 height 12
click at [330, 412] on div "Number Pairs to 8 with Stories and Objects" at bounding box center [800, 408] width 1295 height 12
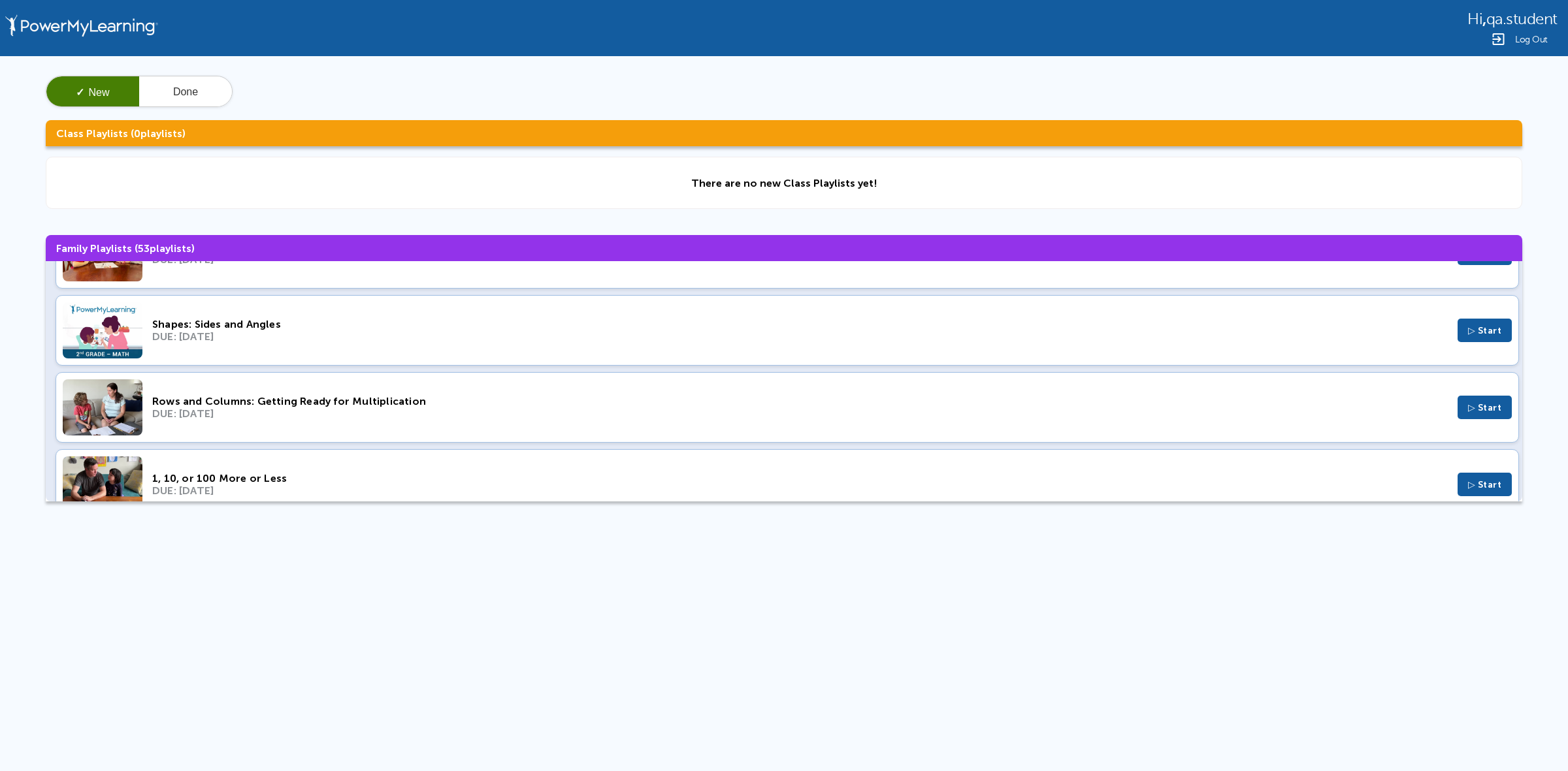
scroll to position [980, 0]
click at [311, 319] on div "Shapes: Sides and Angles DUE: Apr 23, 2023 ▷ Start" at bounding box center [787, 328] width 1463 height 70
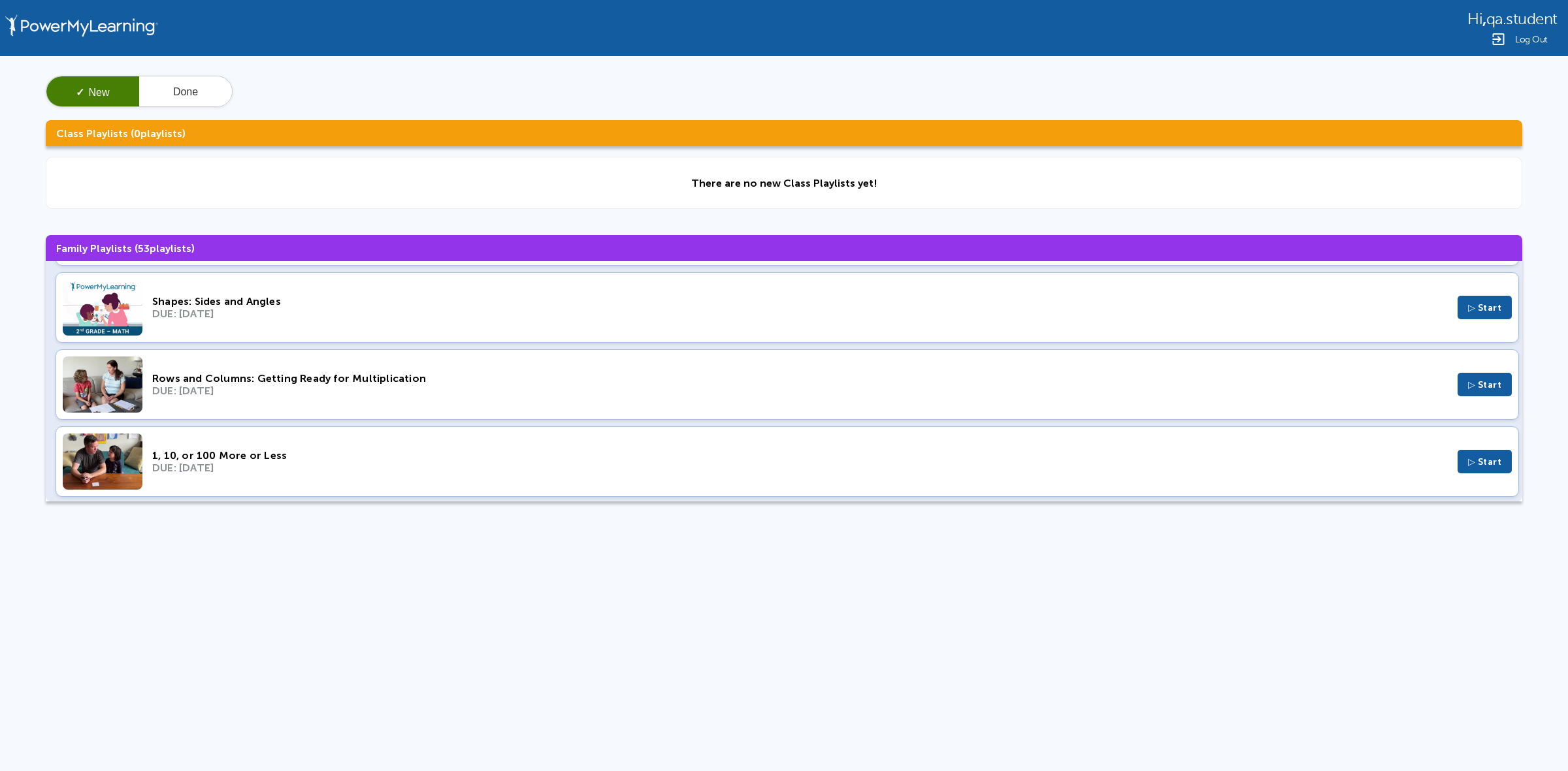
scroll to position [1061, 0]
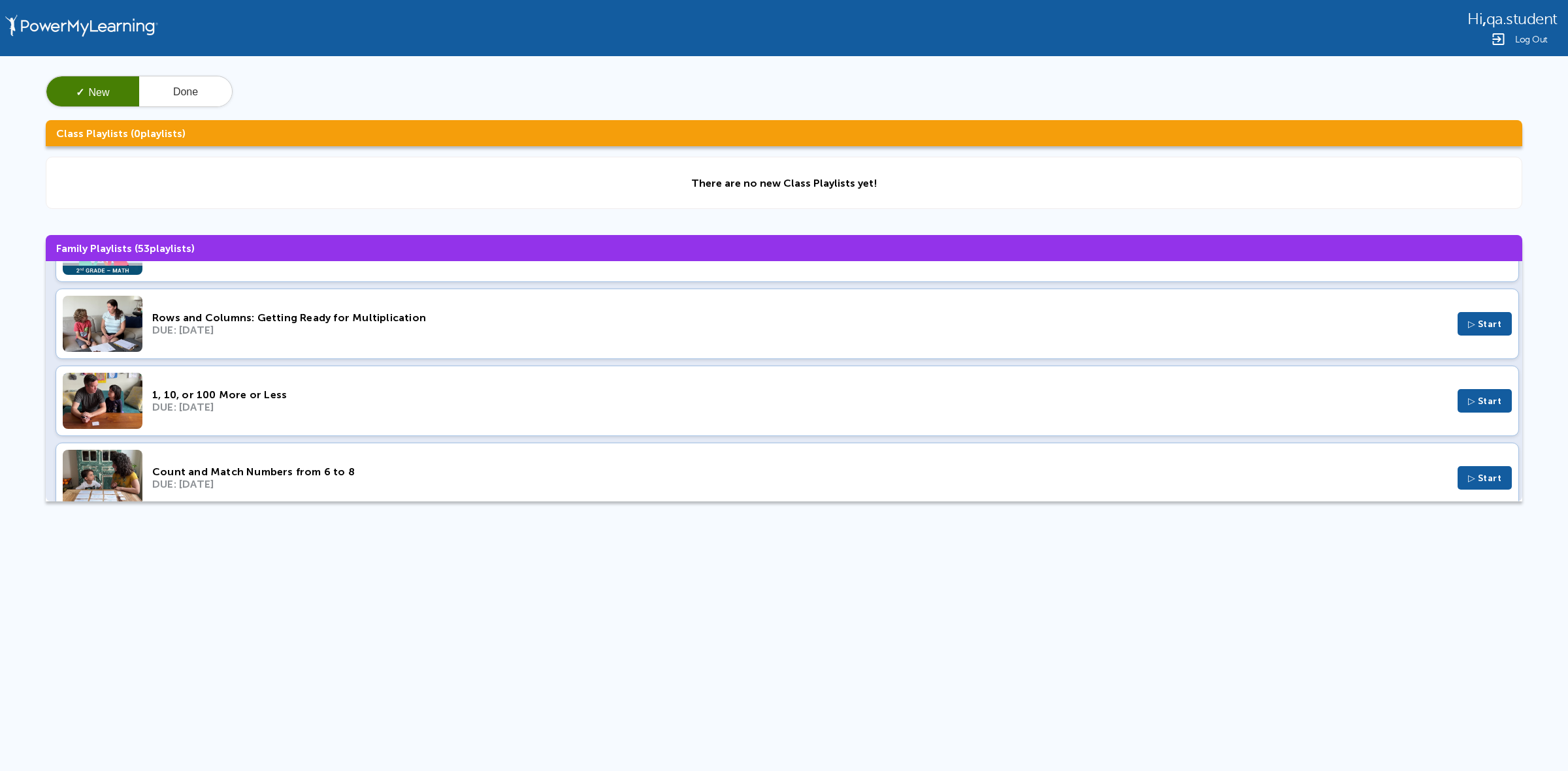
click at [295, 333] on div "DUE: Apr 16, 2023" at bounding box center [800, 330] width 1295 height 12
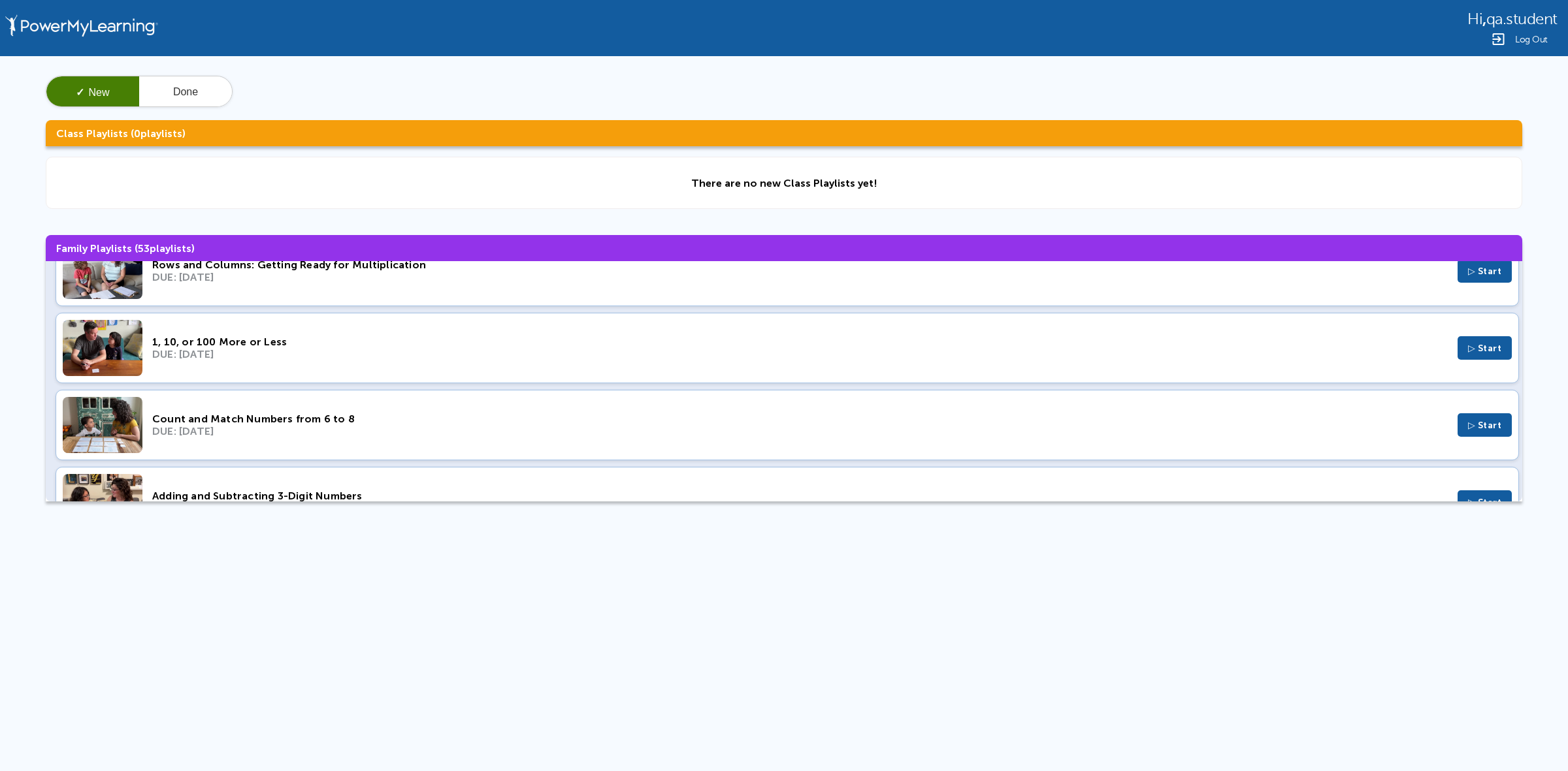
scroll to position [1143, 0]
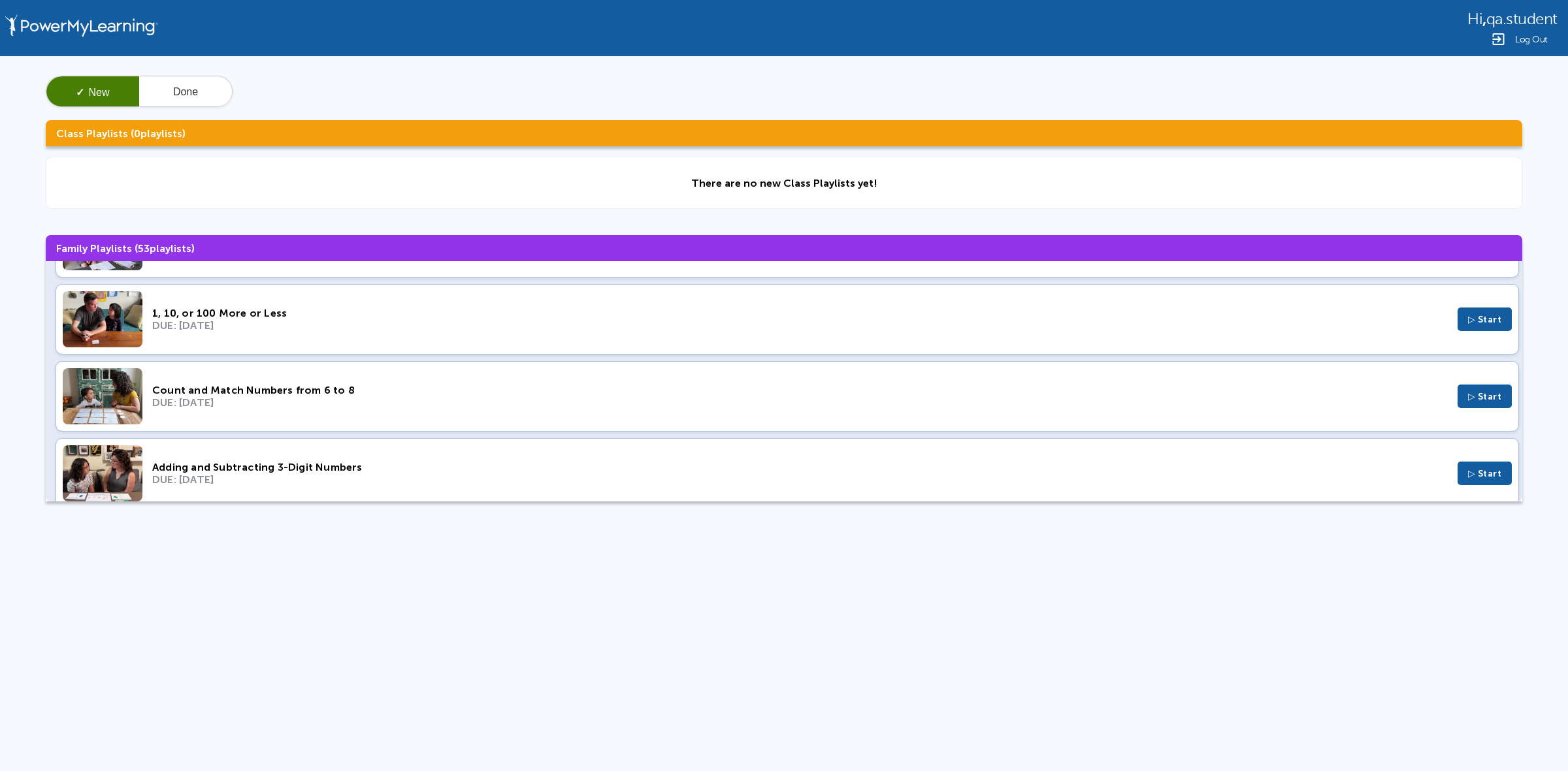
click at [326, 318] on div "1, 10, or 100 More or Less" at bounding box center [800, 313] width 1295 height 12
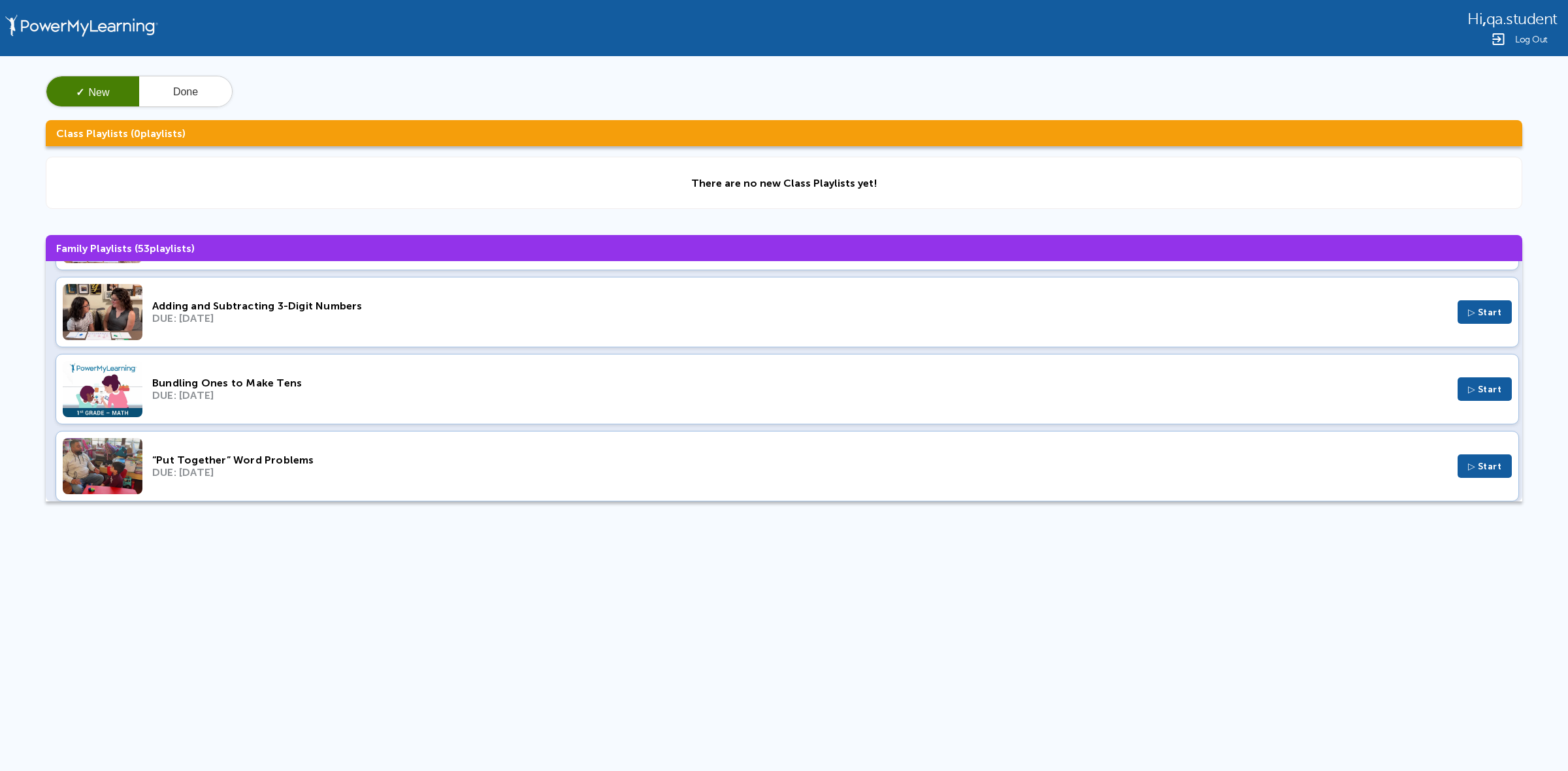
scroll to position [1306, 0]
click at [354, 398] on div "DUE: Mar 19, 2023" at bounding box center [800, 393] width 1295 height 12
click at [348, 446] on div "“Put Together” Word Problems DUE: Mar 12, 2023 ▷ Start" at bounding box center [787, 464] width 1463 height 70
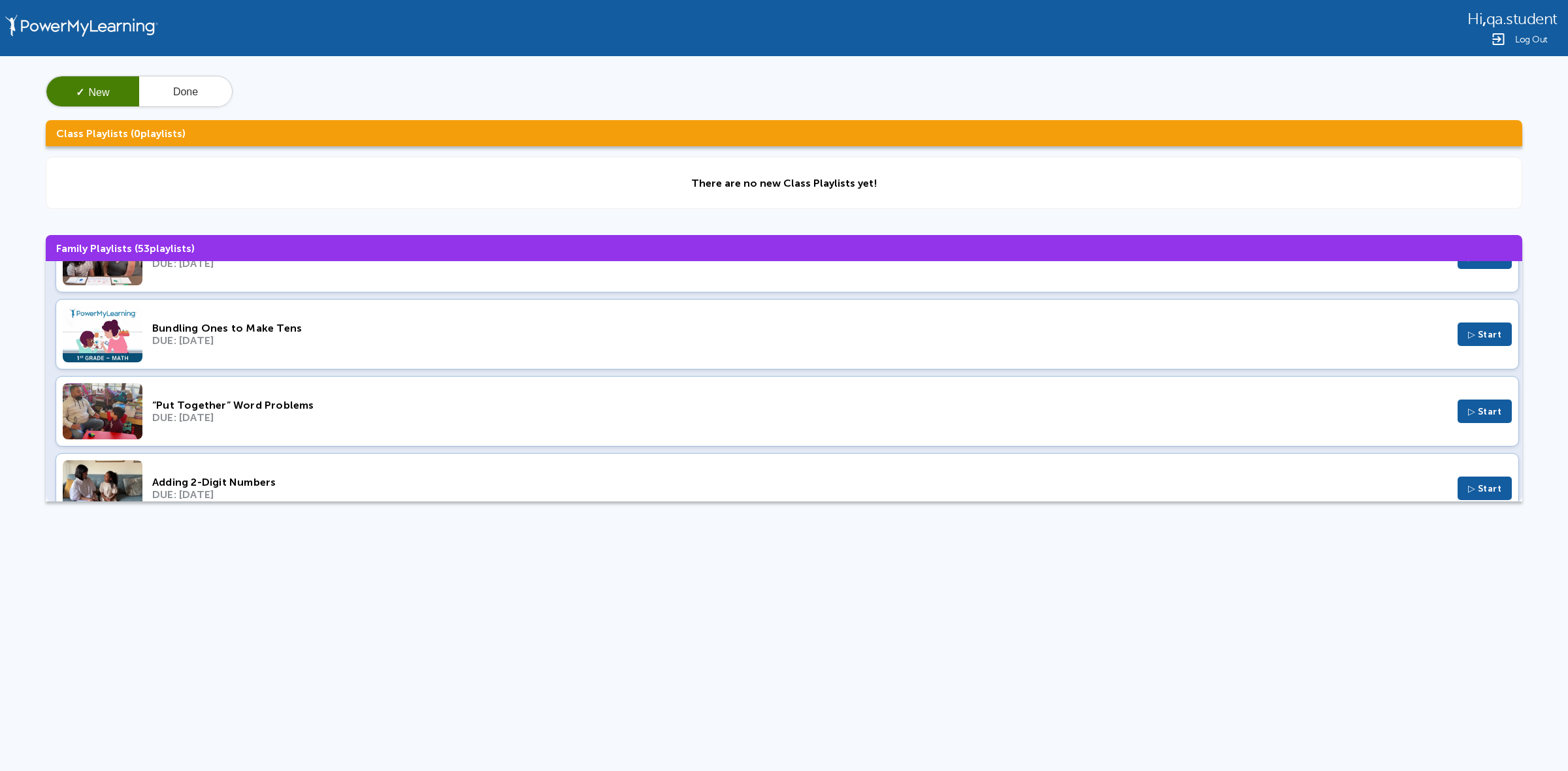
scroll to position [1469, 0]
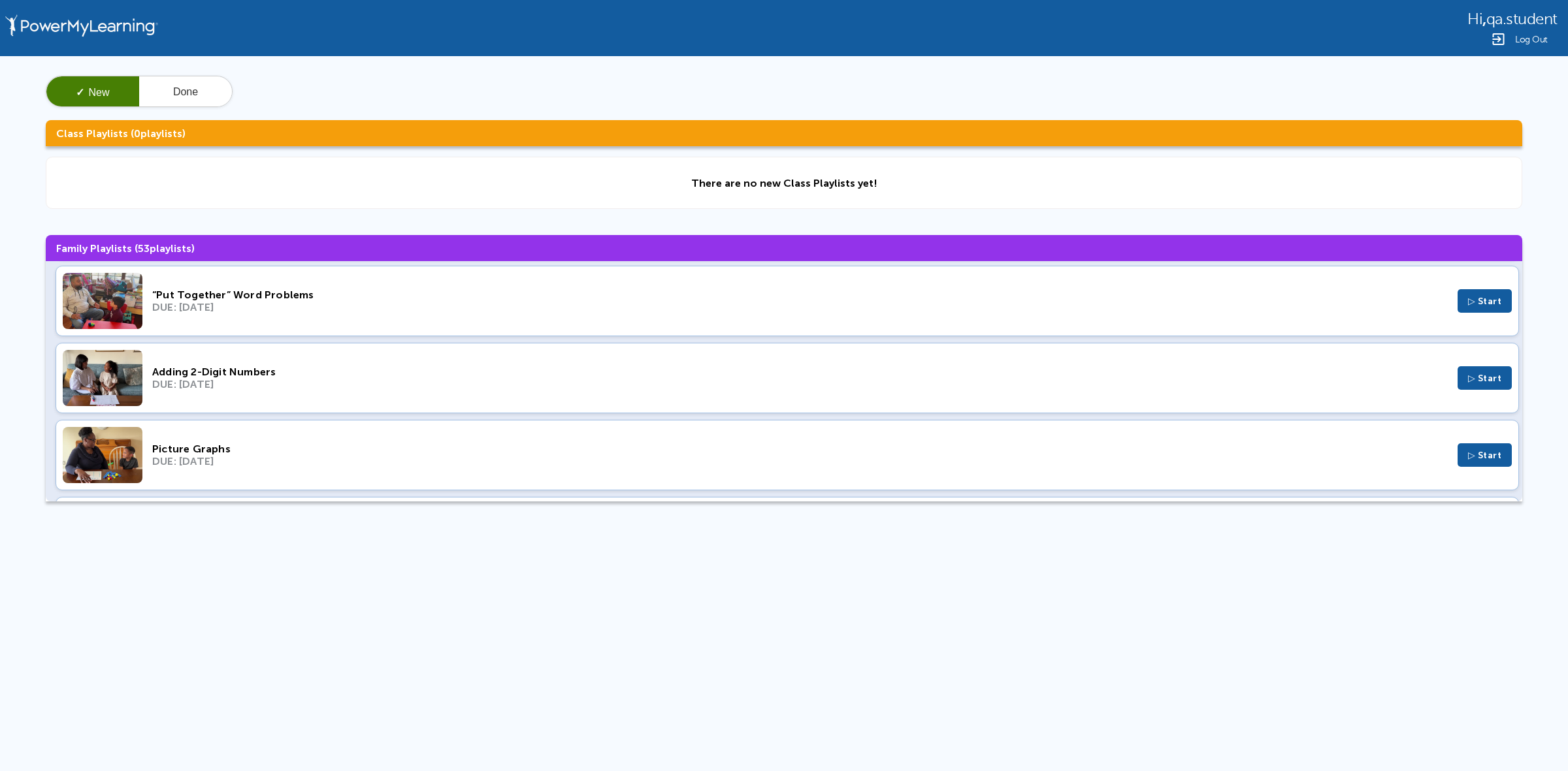
click at [250, 391] on div "DUE: Feb 5, 2023" at bounding box center [800, 384] width 1295 height 12
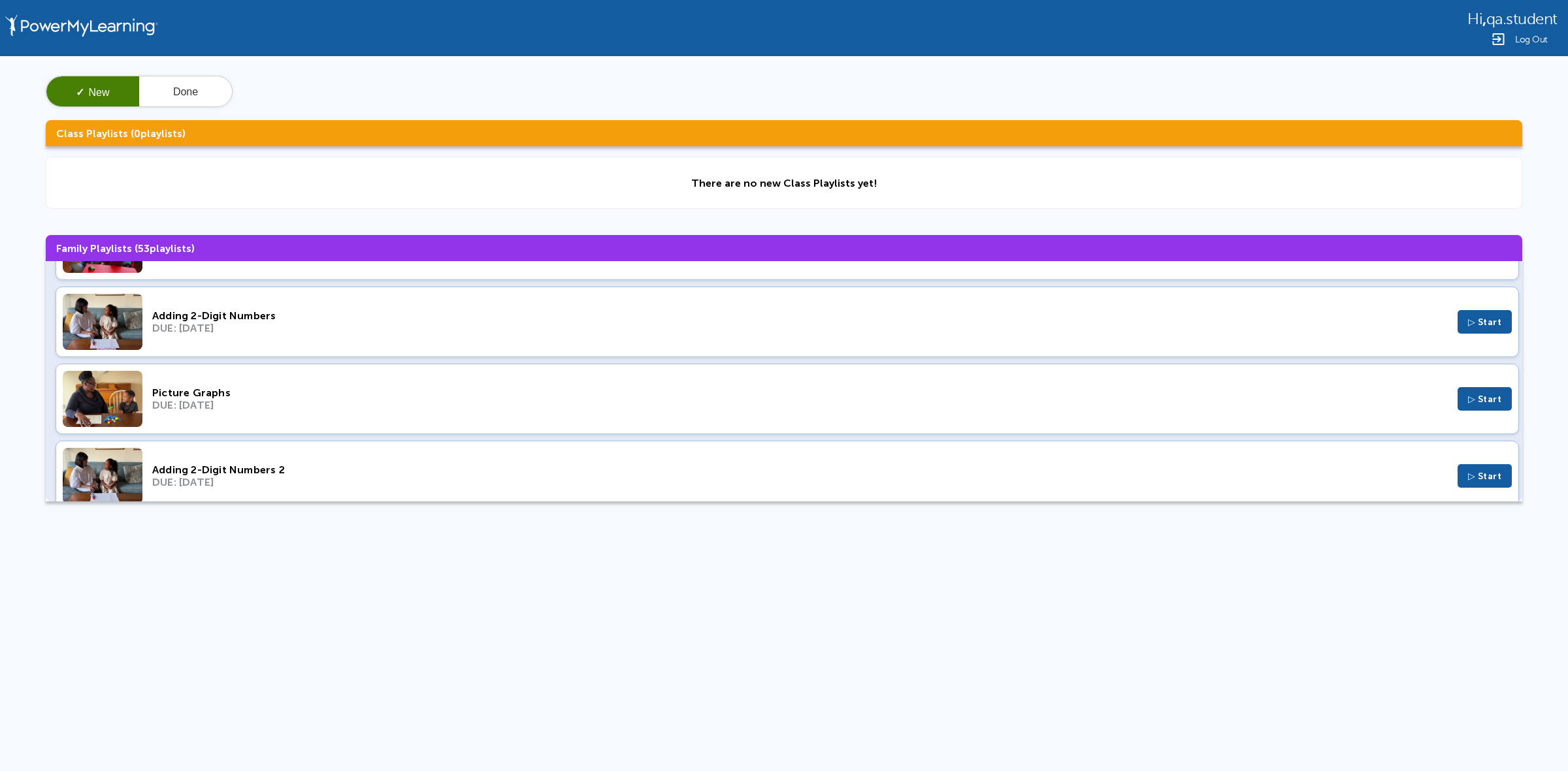
scroll to position [1551, 0]
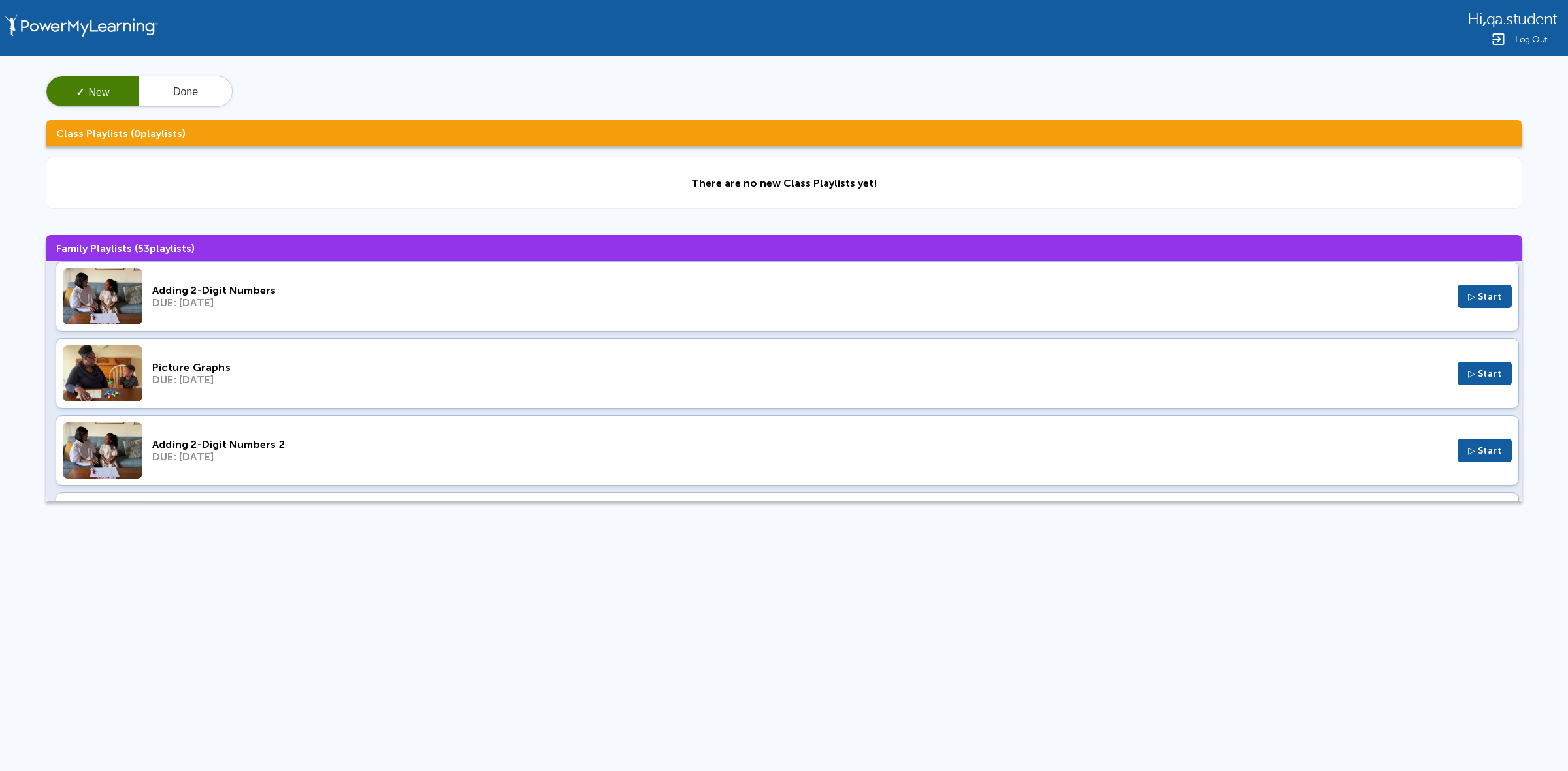
click at [305, 460] on div "DUE: Dec 4, 2022" at bounding box center [800, 456] width 1295 height 12
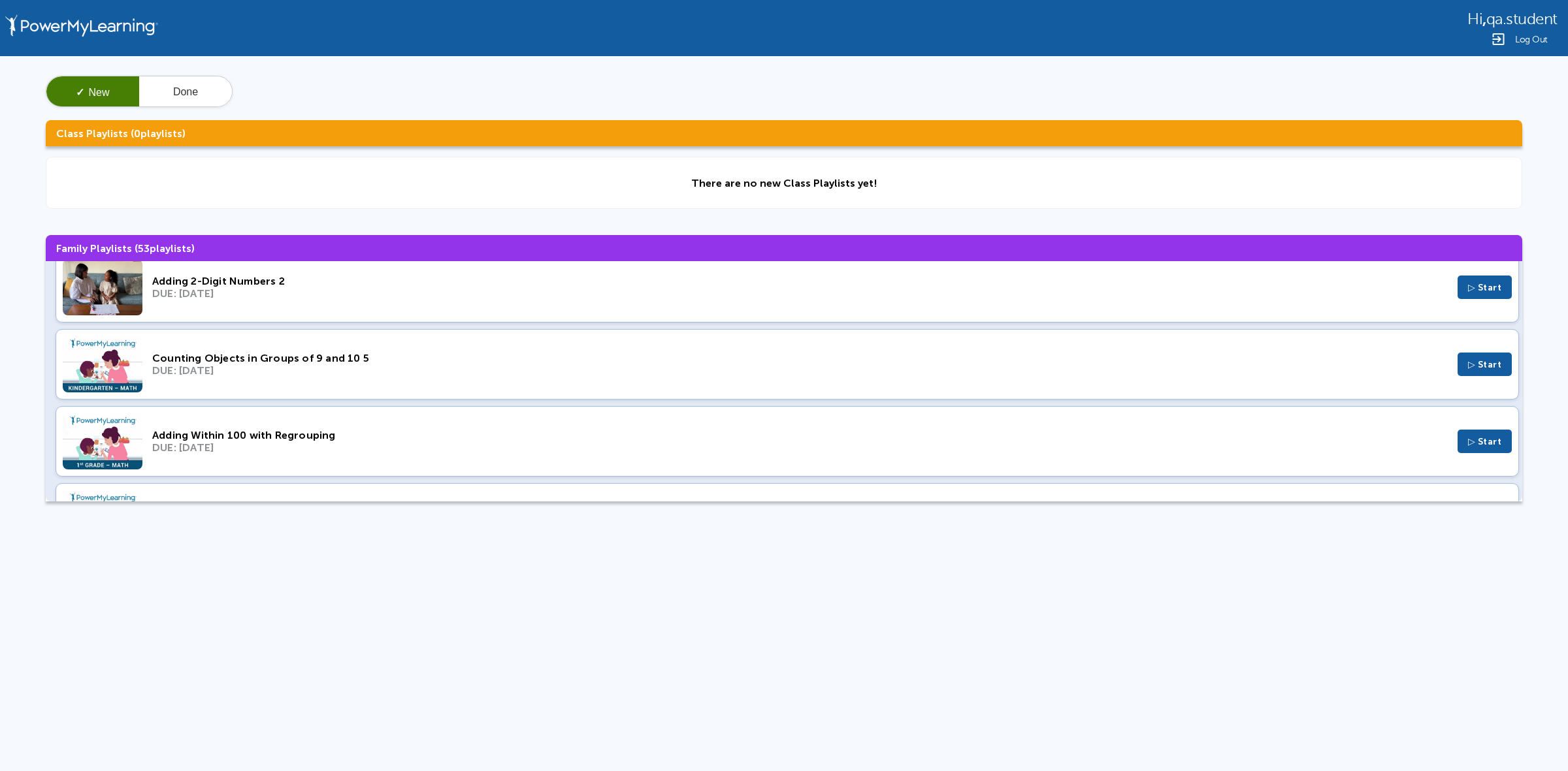
click at [268, 376] on div "DUE: Nov 27, 2022" at bounding box center [800, 370] width 1295 height 12
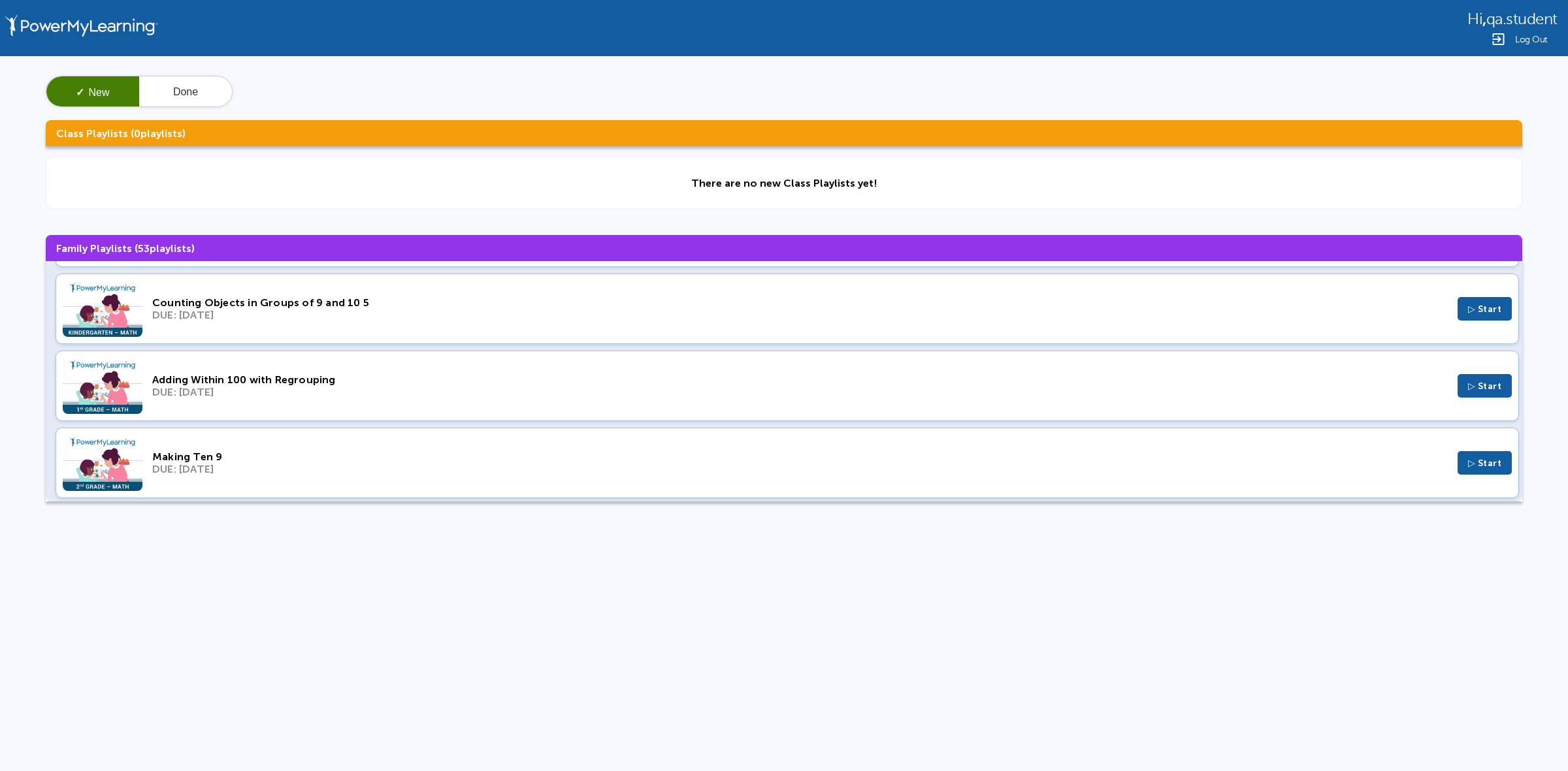
scroll to position [1796, 0]
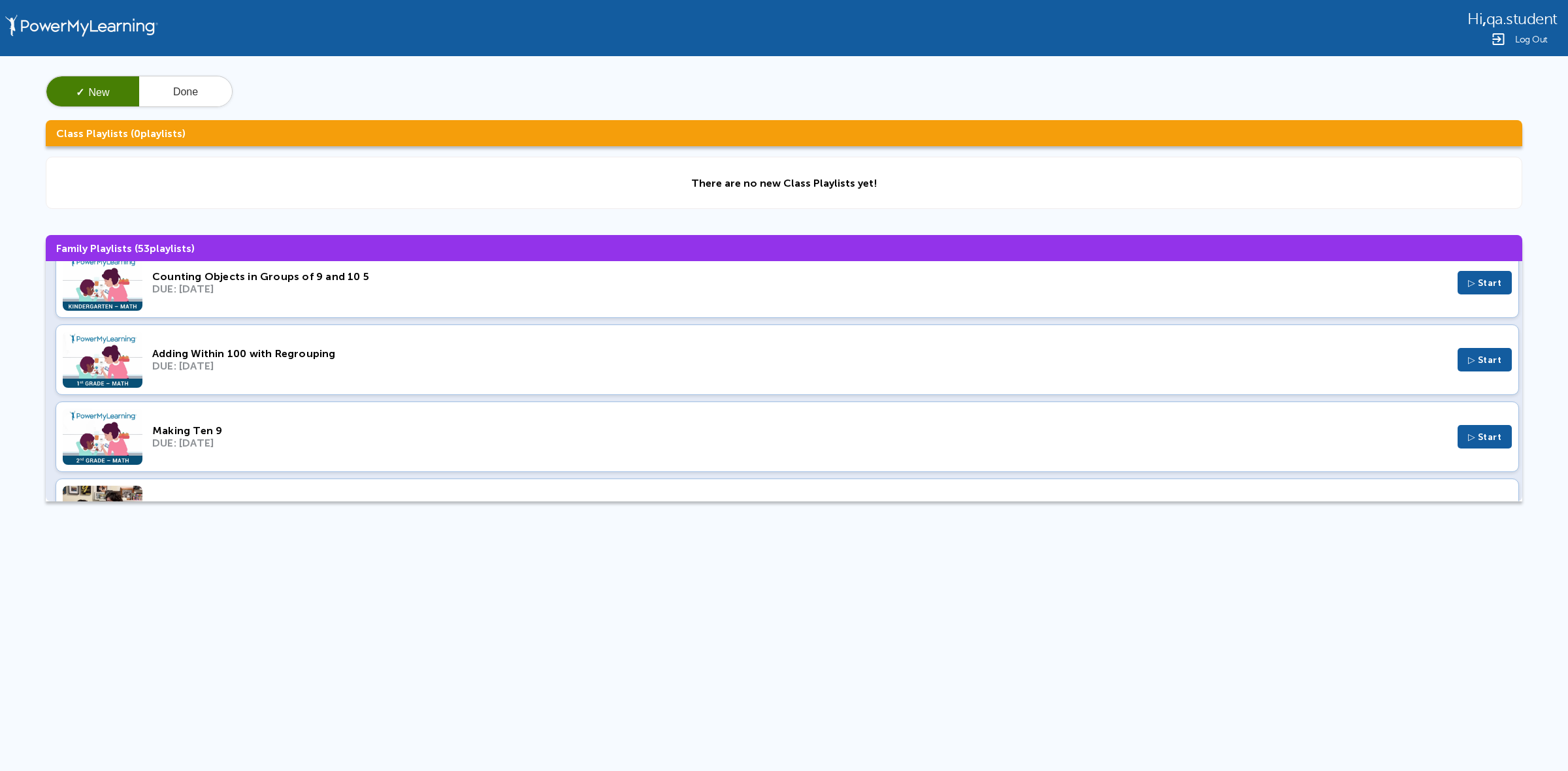
click at [260, 360] on div "Adding Within 100 with Regrouping" at bounding box center [800, 354] width 1295 height 12
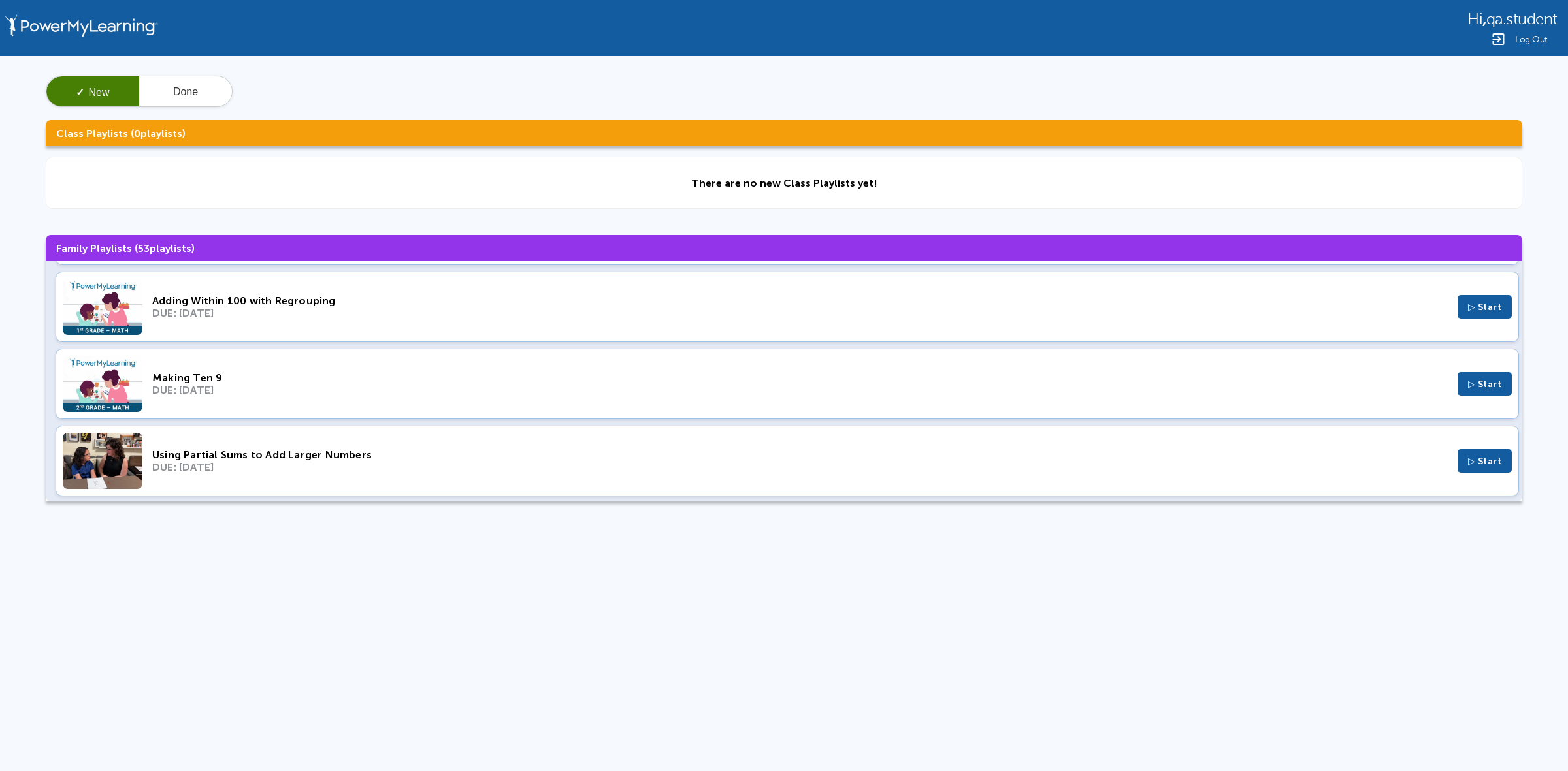
scroll to position [1877, 0]
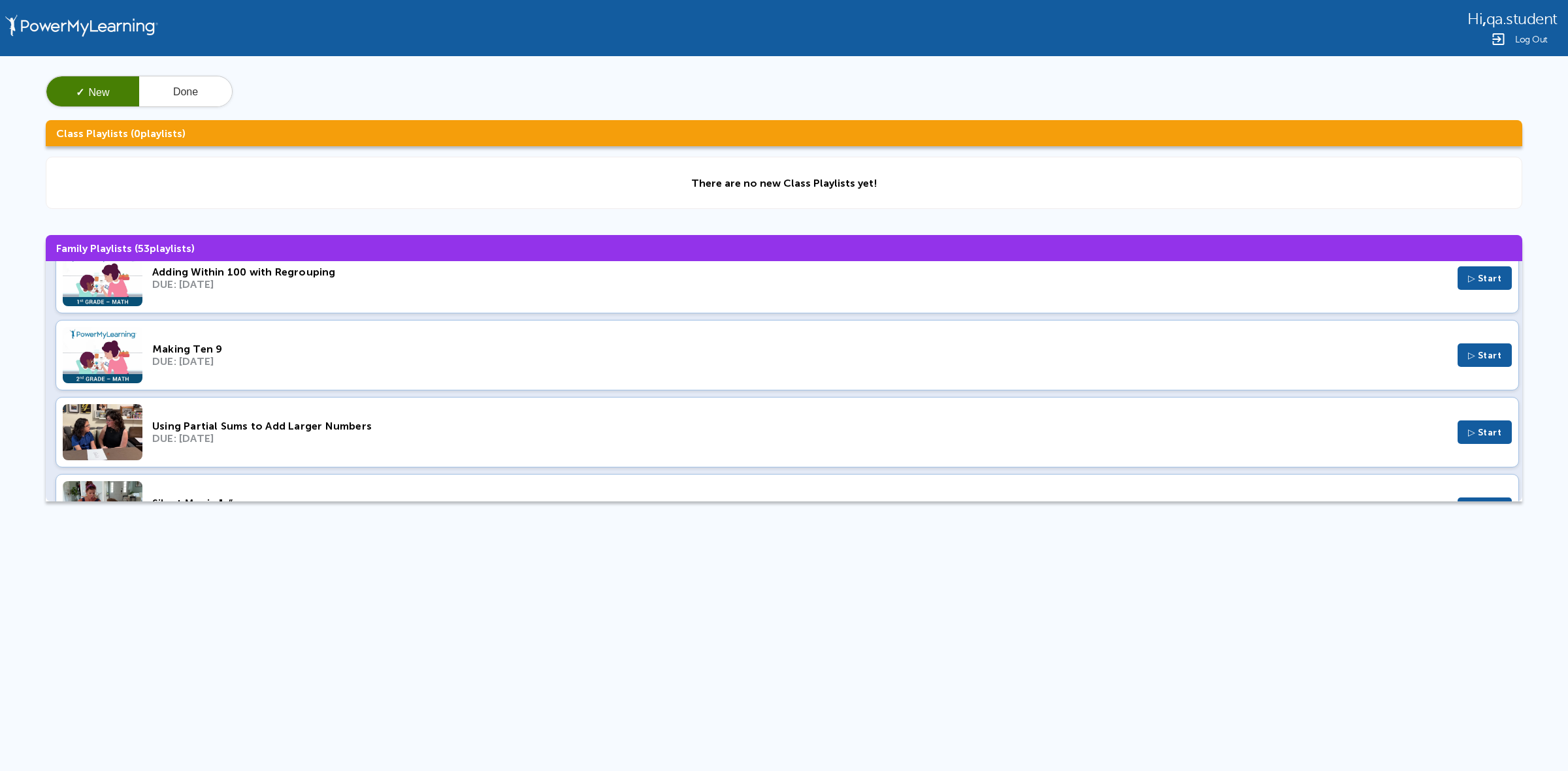
click at [364, 366] on div "DUE: Dec 25, 2022" at bounding box center [800, 361] width 1295 height 12
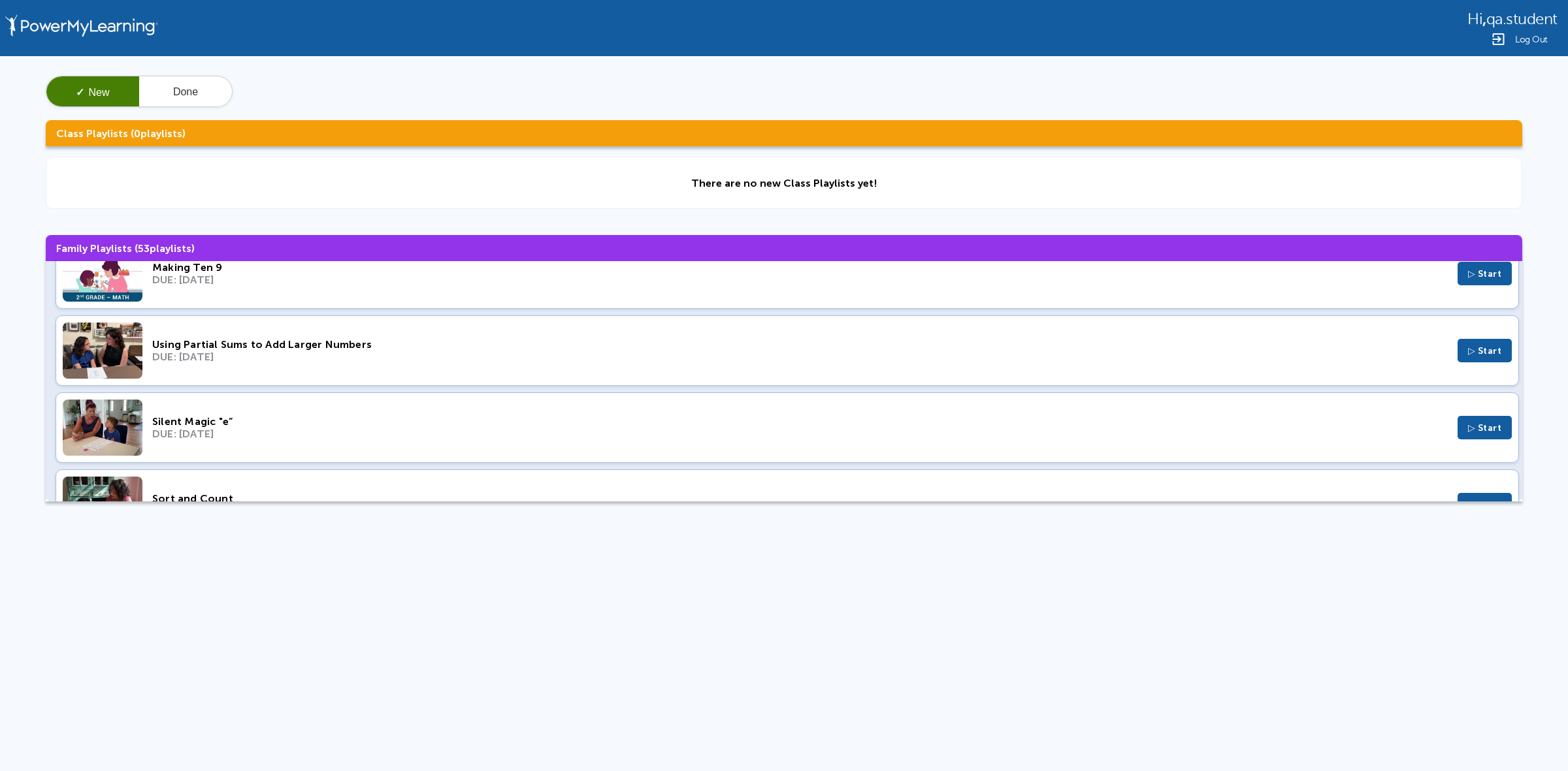
click at [439, 428] on div "Silent Magic "e”" at bounding box center [800, 422] width 1295 height 12
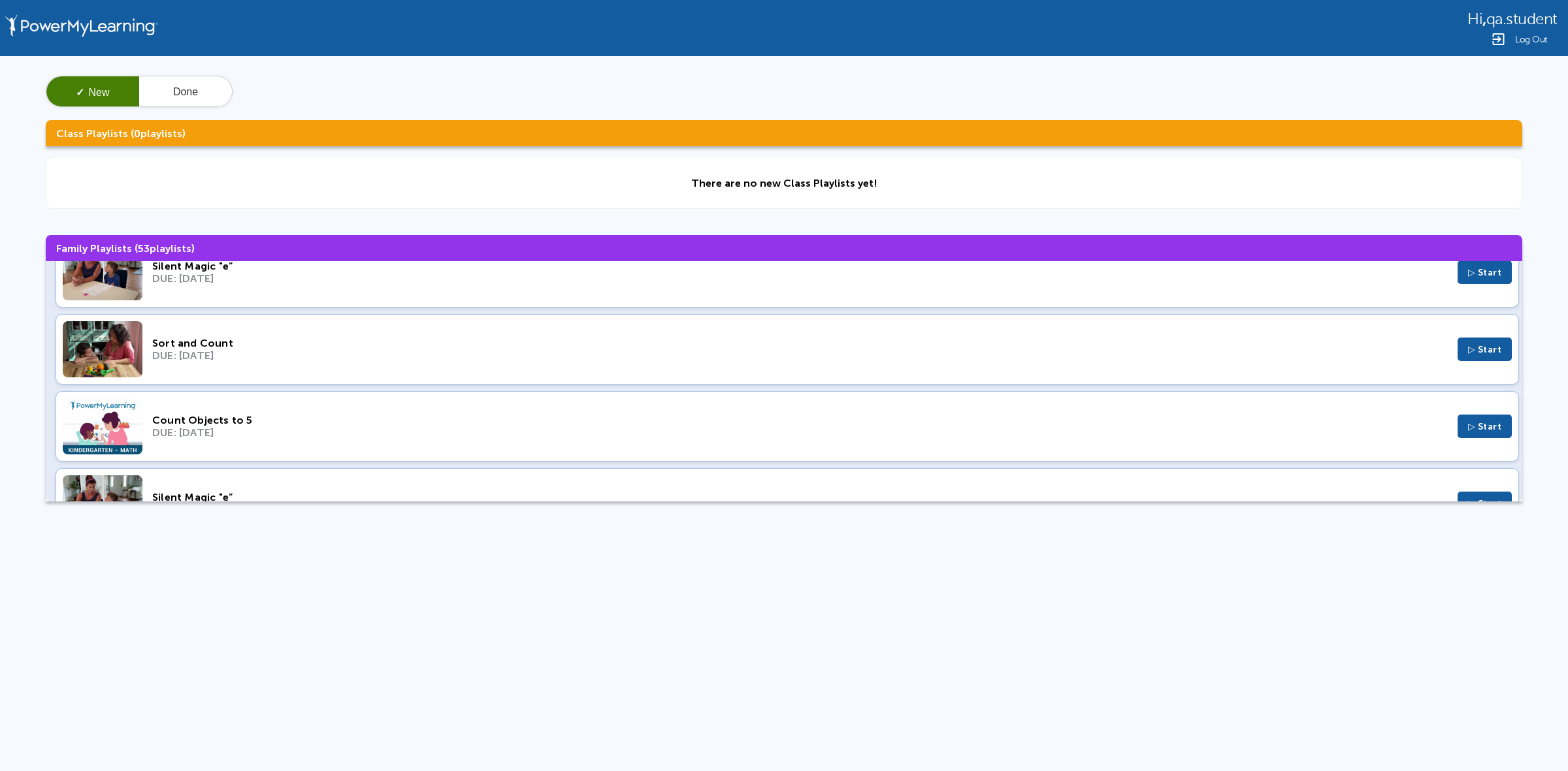
scroll to position [2123, 0]
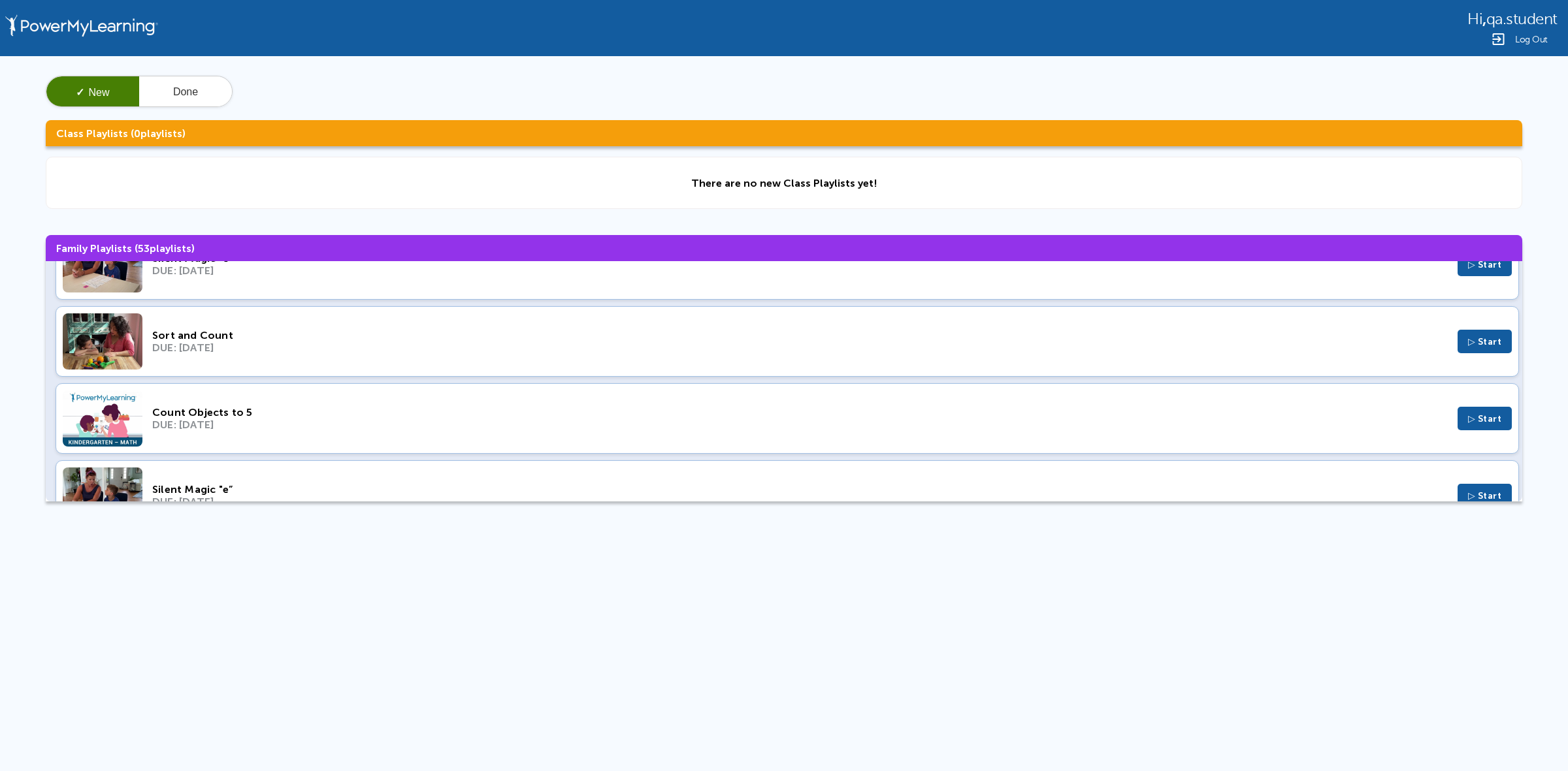
click at [257, 418] on div "Count Objects to 5" at bounding box center [800, 412] width 1295 height 12
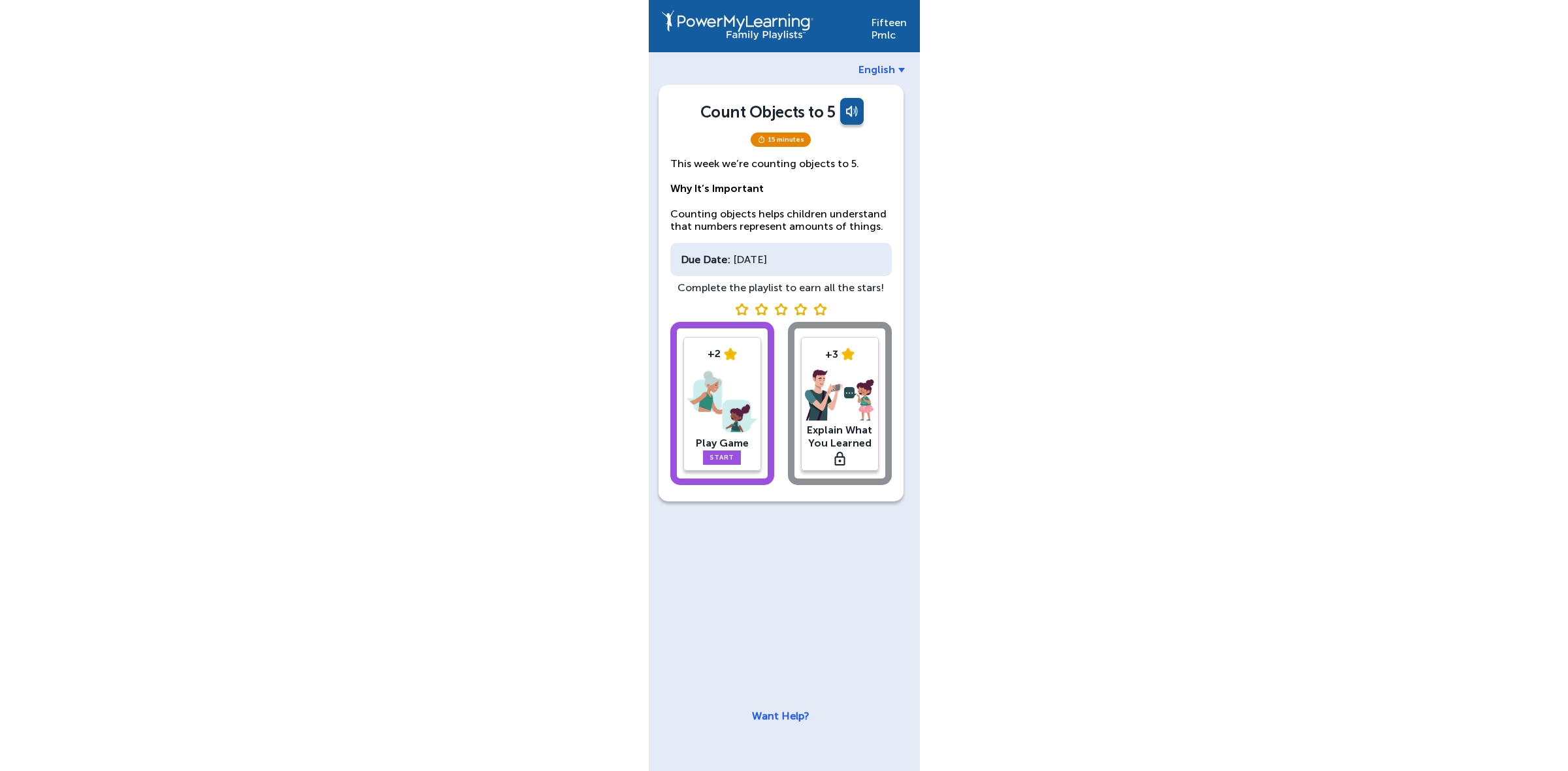
click at [728, 391] on img at bounding box center [722, 402] width 70 height 68
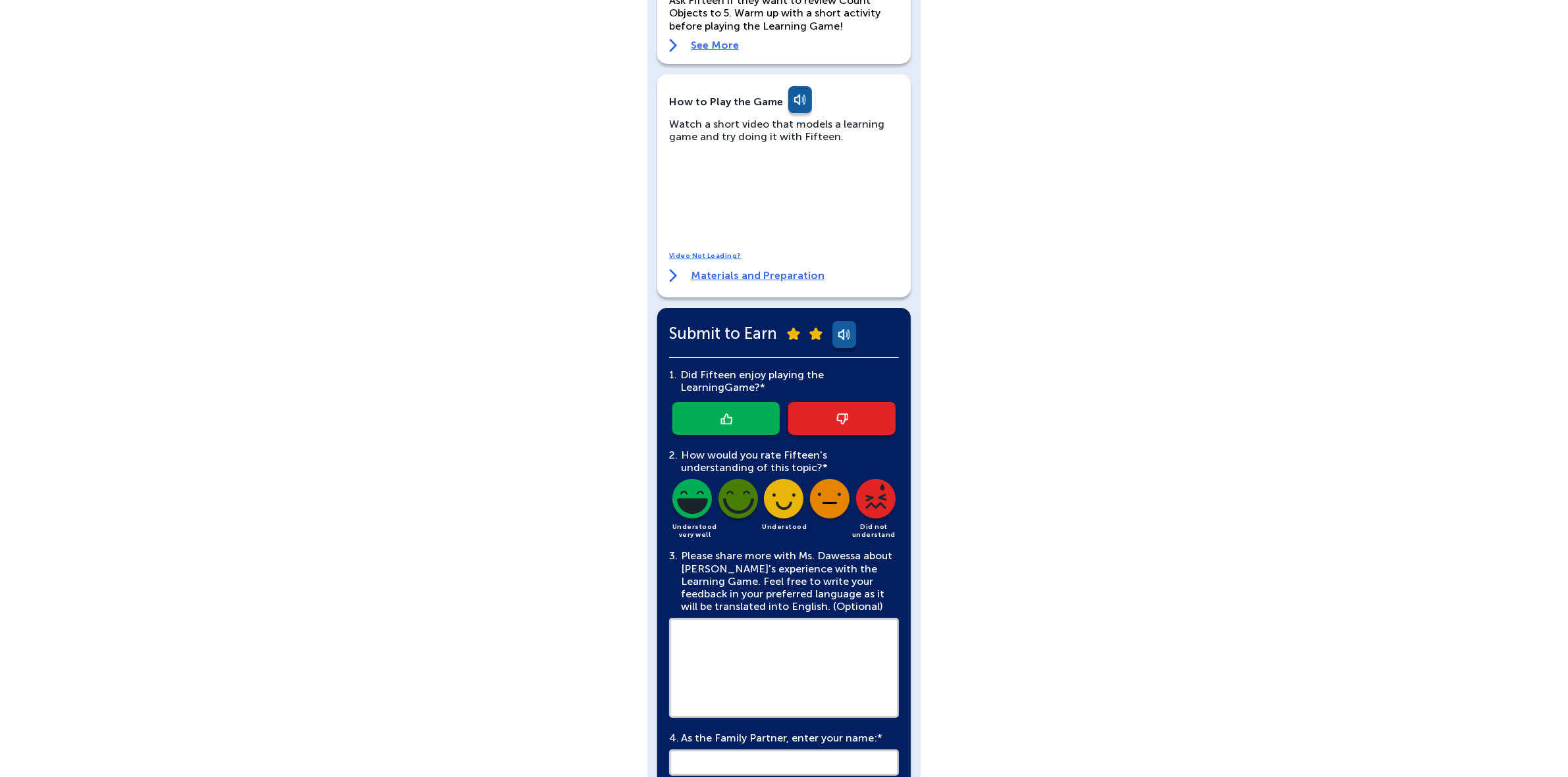
scroll to position [164, 0]
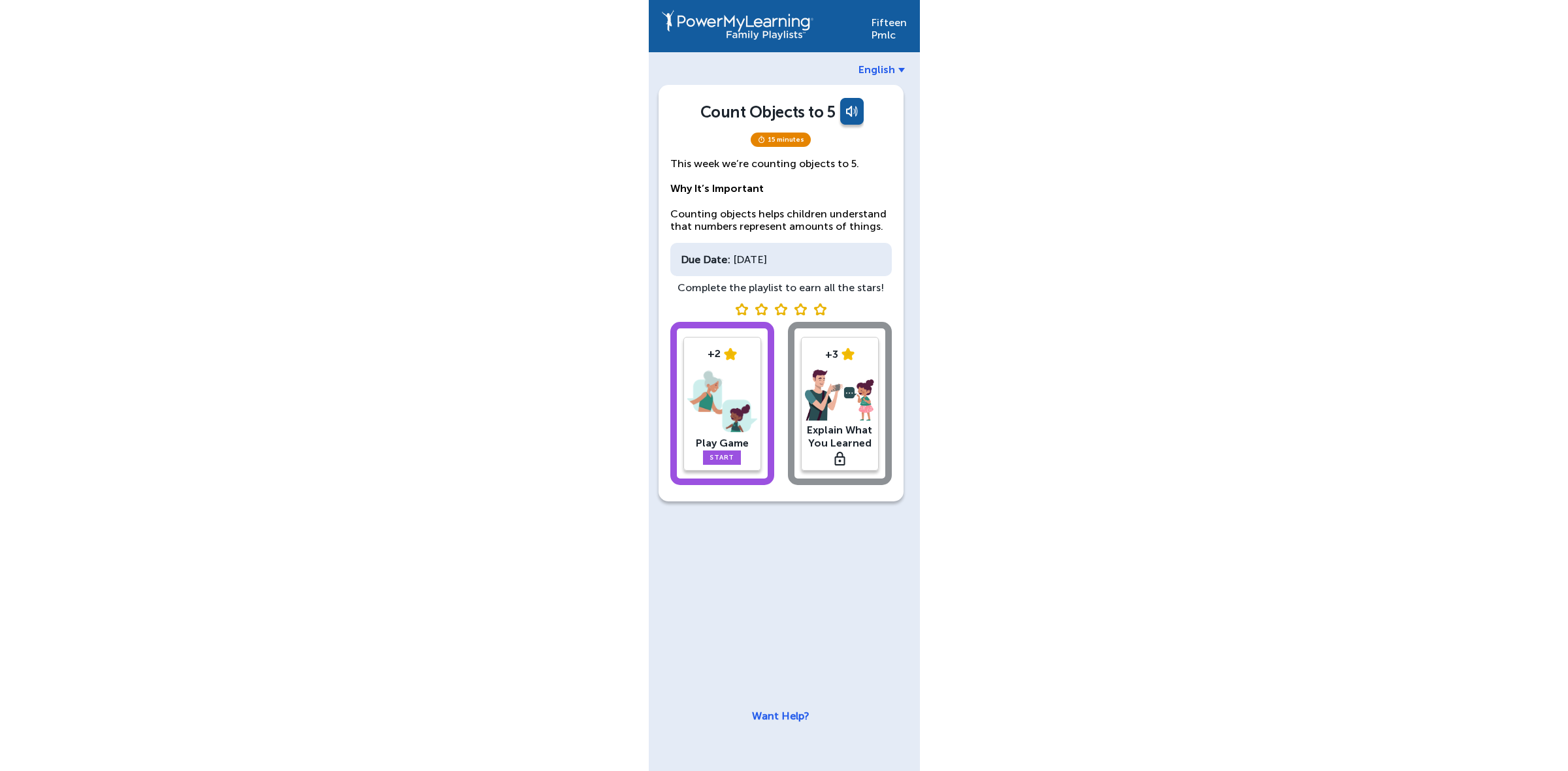
click at [837, 403] on div "+2 Play Game Start +3 Explain What You Learned" at bounding box center [780, 406] width 221 height 168
click at [706, 407] on img at bounding box center [722, 402] width 70 height 68
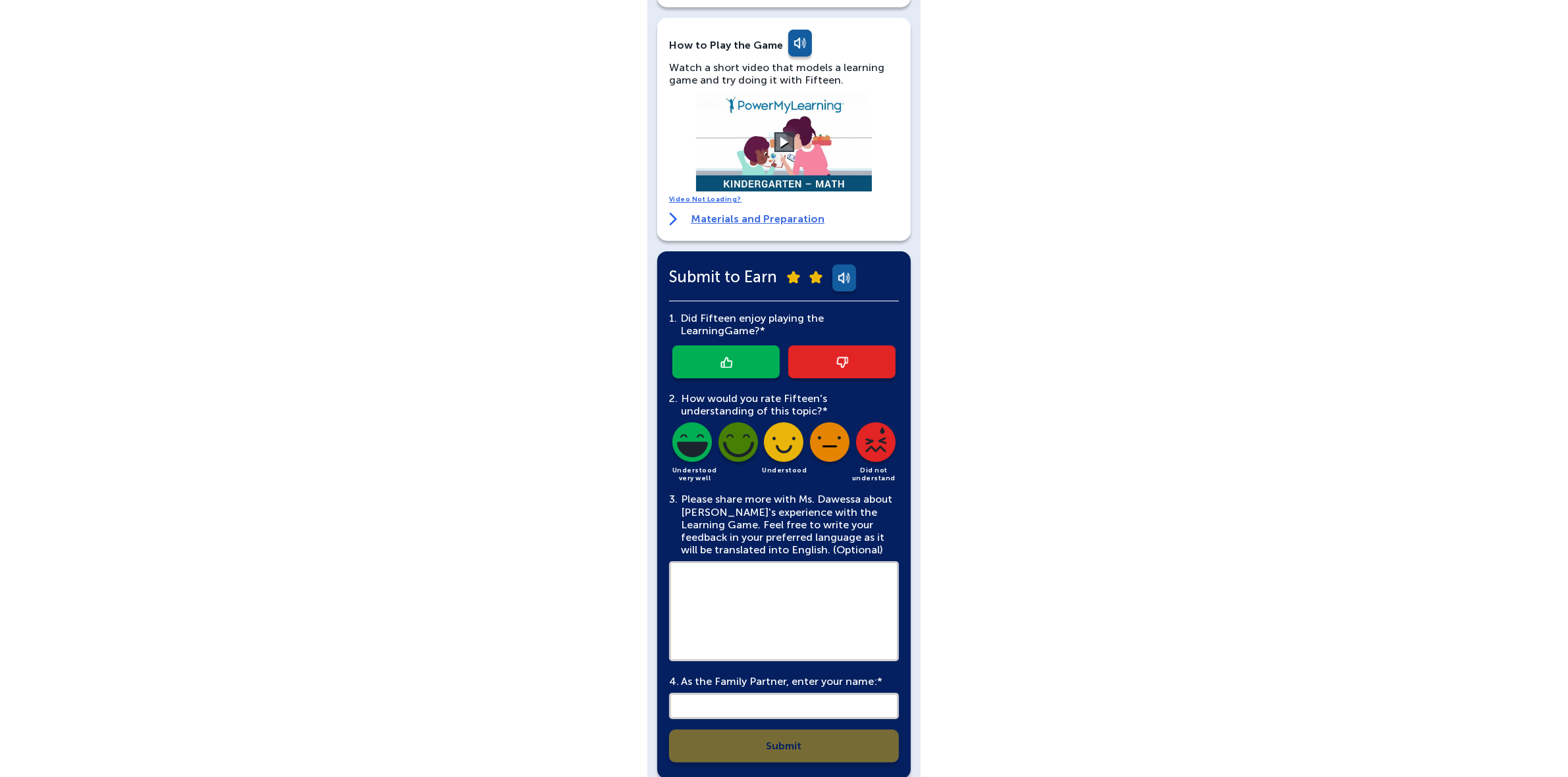
scroll to position [247, 0]
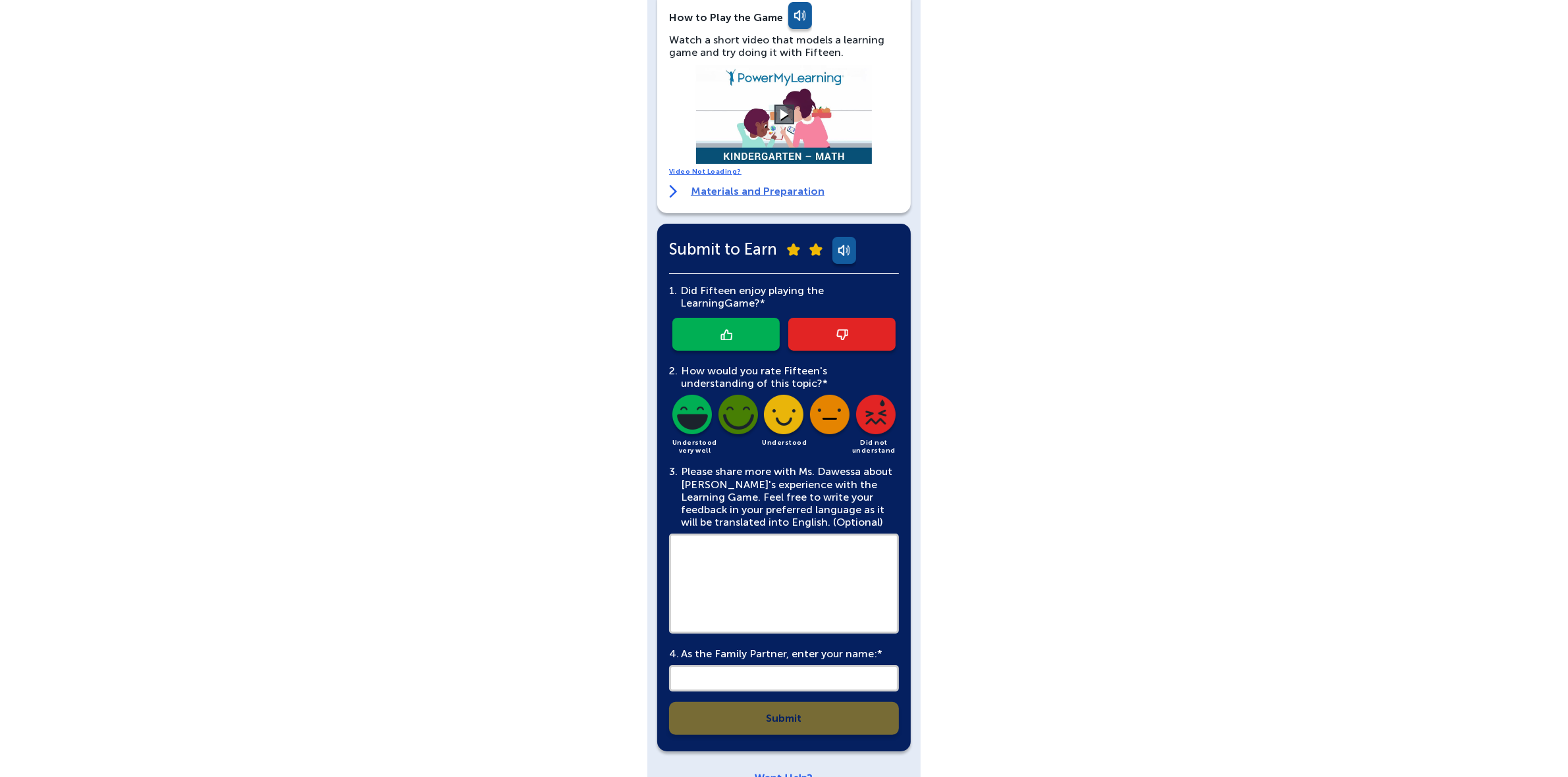
click at [718, 330] on link at bounding box center [726, 334] width 108 height 33
click at [787, 413] on img at bounding box center [784, 417] width 45 height 45
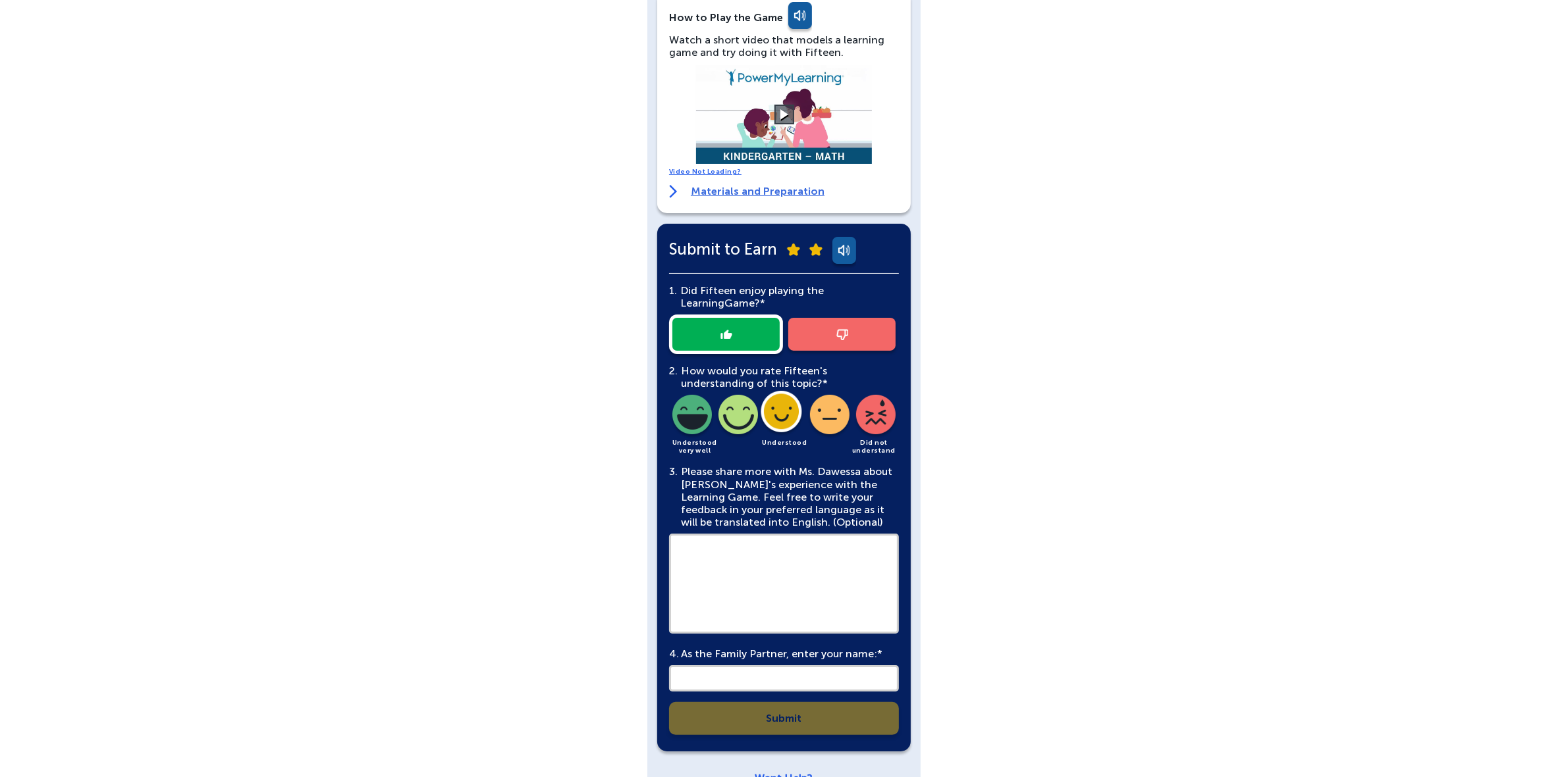
click at [758, 547] on textarea at bounding box center [783, 584] width 230 height 100
type textarea "***"
click at [757, 679] on input "text" at bounding box center [783, 679] width 230 height 27
type input "***"
click at [783, 716] on link "Submit" at bounding box center [783, 718] width 230 height 33
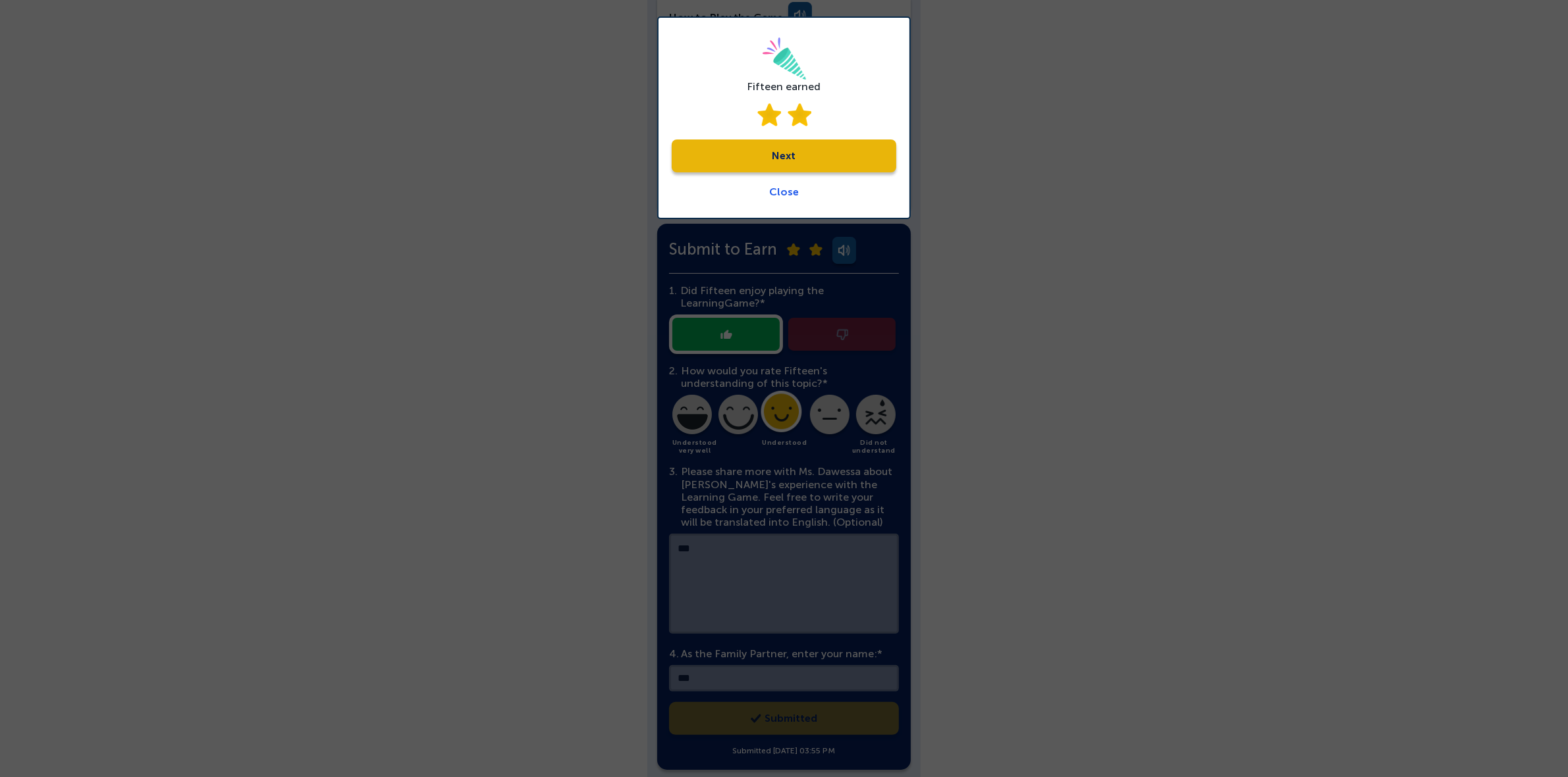
click at [728, 153] on link "Next" at bounding box center [783, 155] width 225 height 33
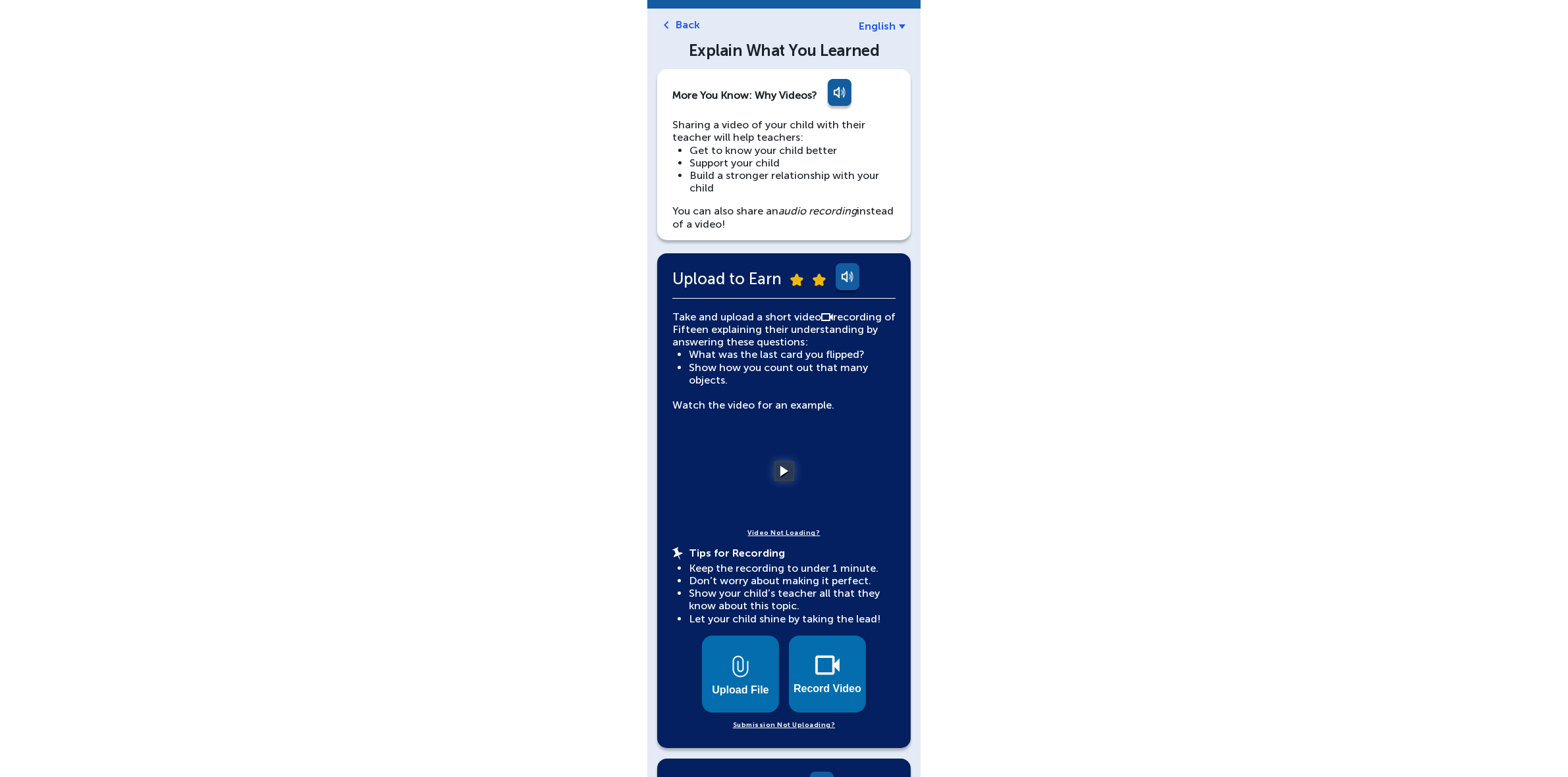
scroll to position [83, 0]
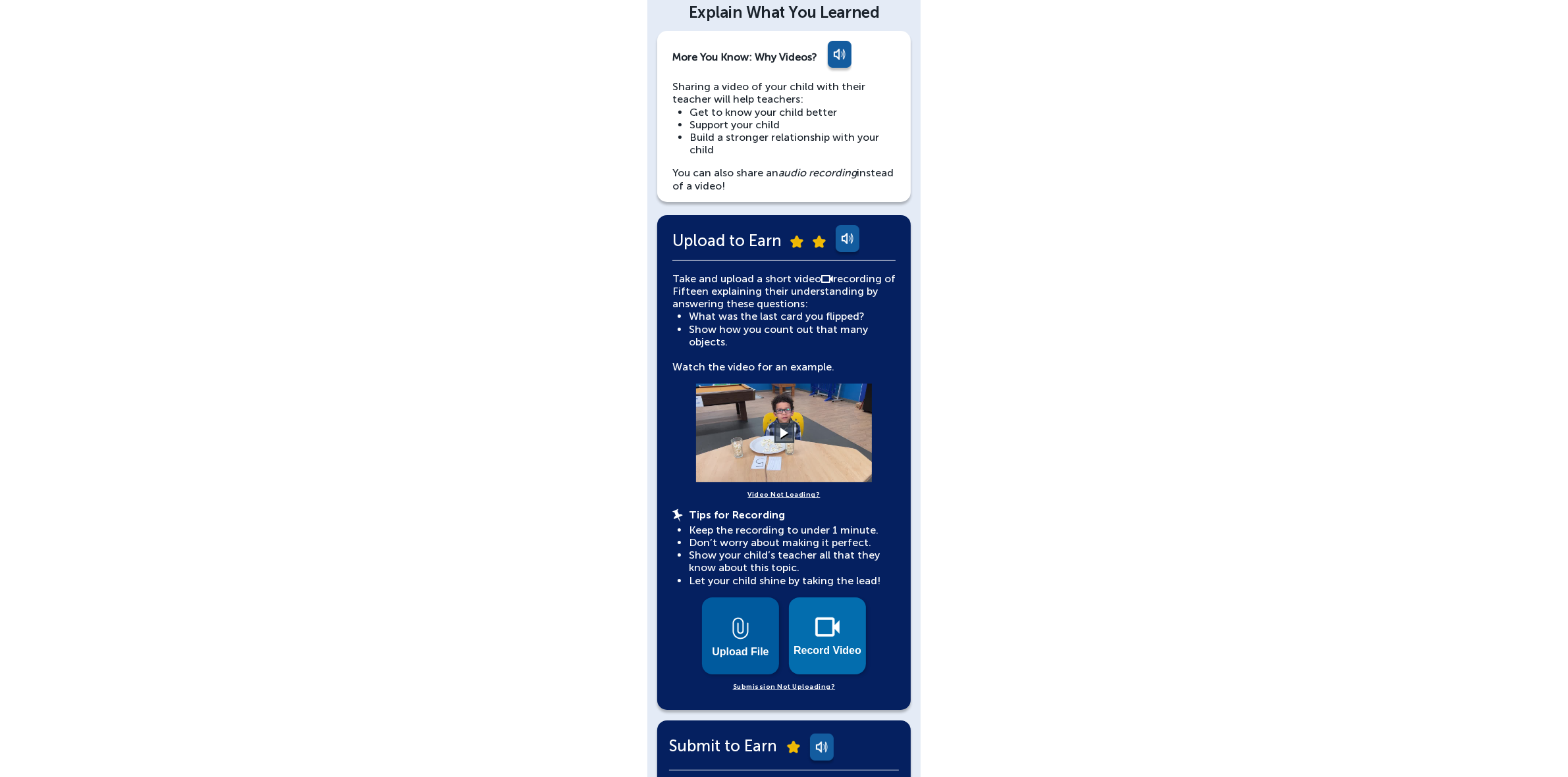
click at [746, 628] on img at bounding box center [741, 628] width 17 height 23
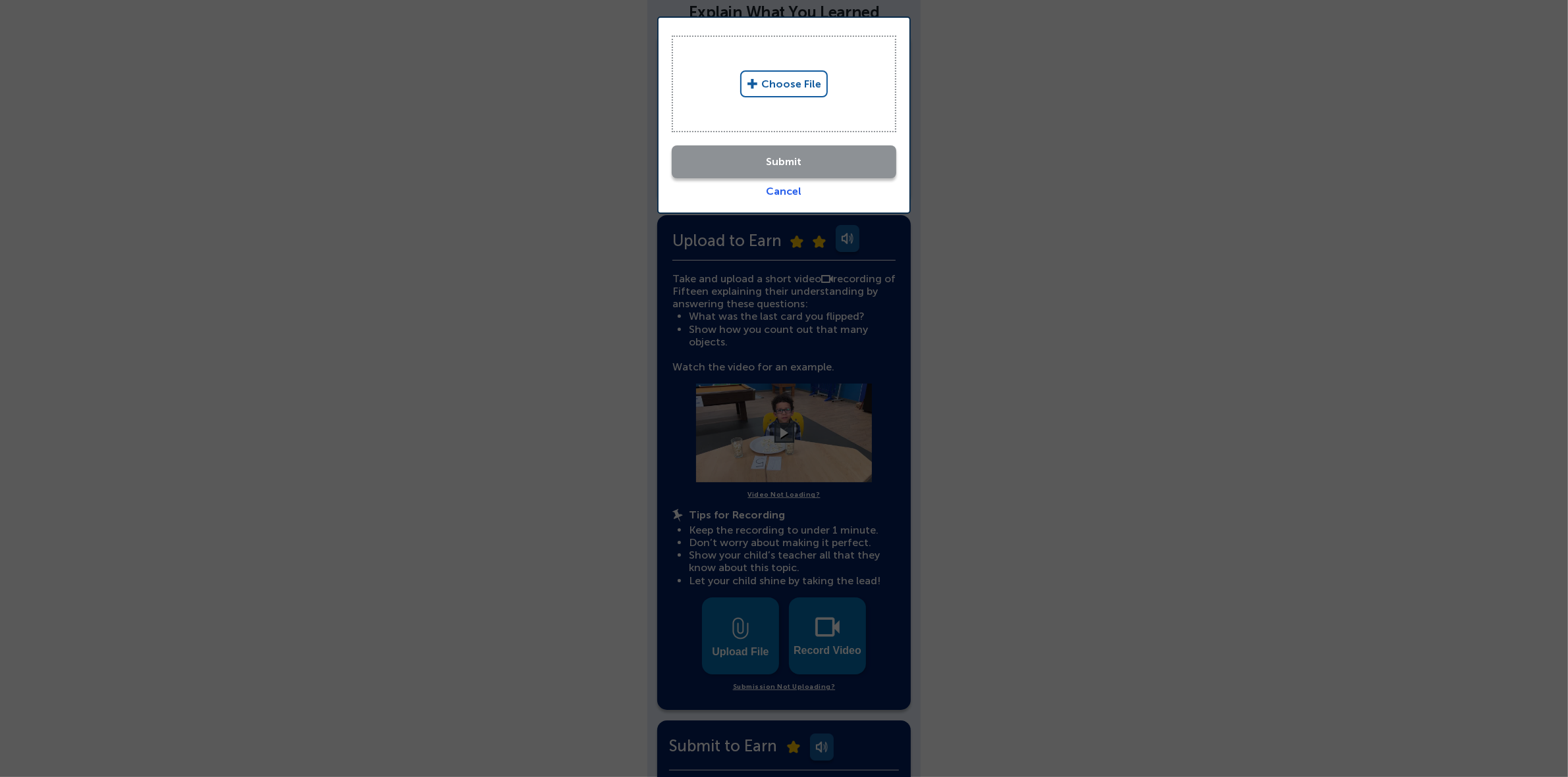
click at [772, 88] on link "Choose File" at bounding box center [783, 83] width 88 height 27
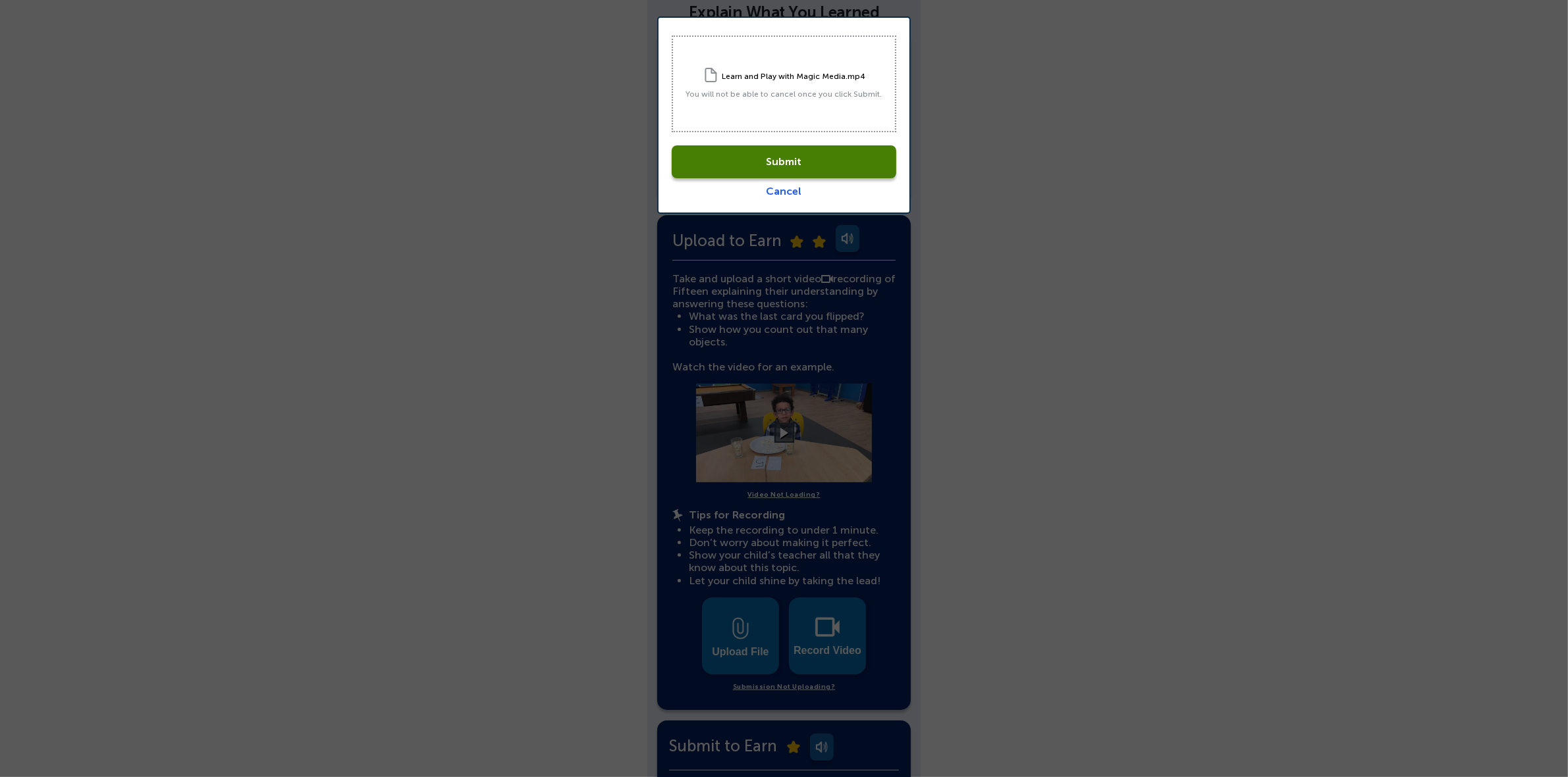
click at [803, 167] on link "Submit" at bounding box center [783, 161] width 225 height 33
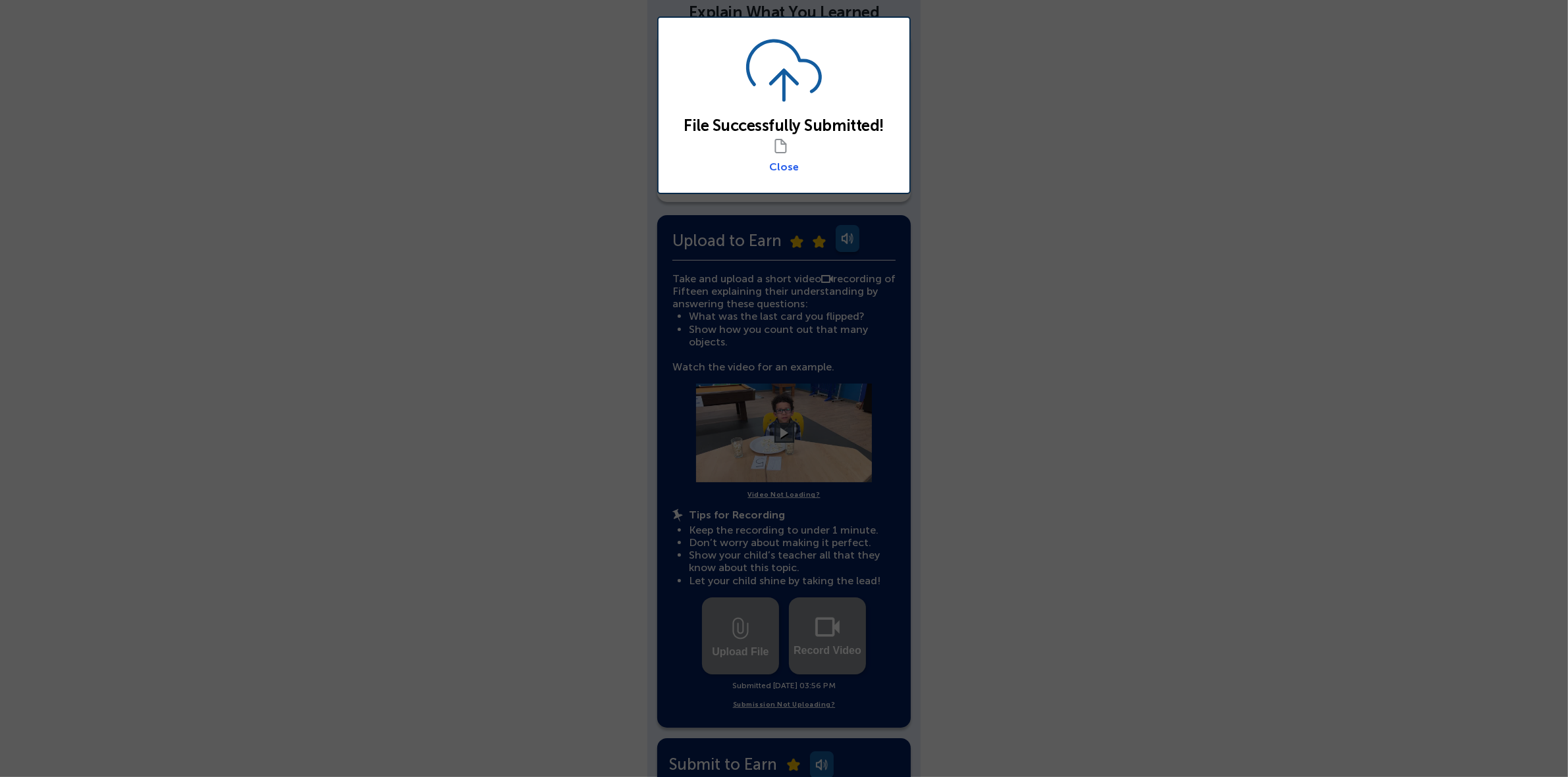
click at [789, 168] on link "Close" at bounding box center [783, 166] width 29 height 13
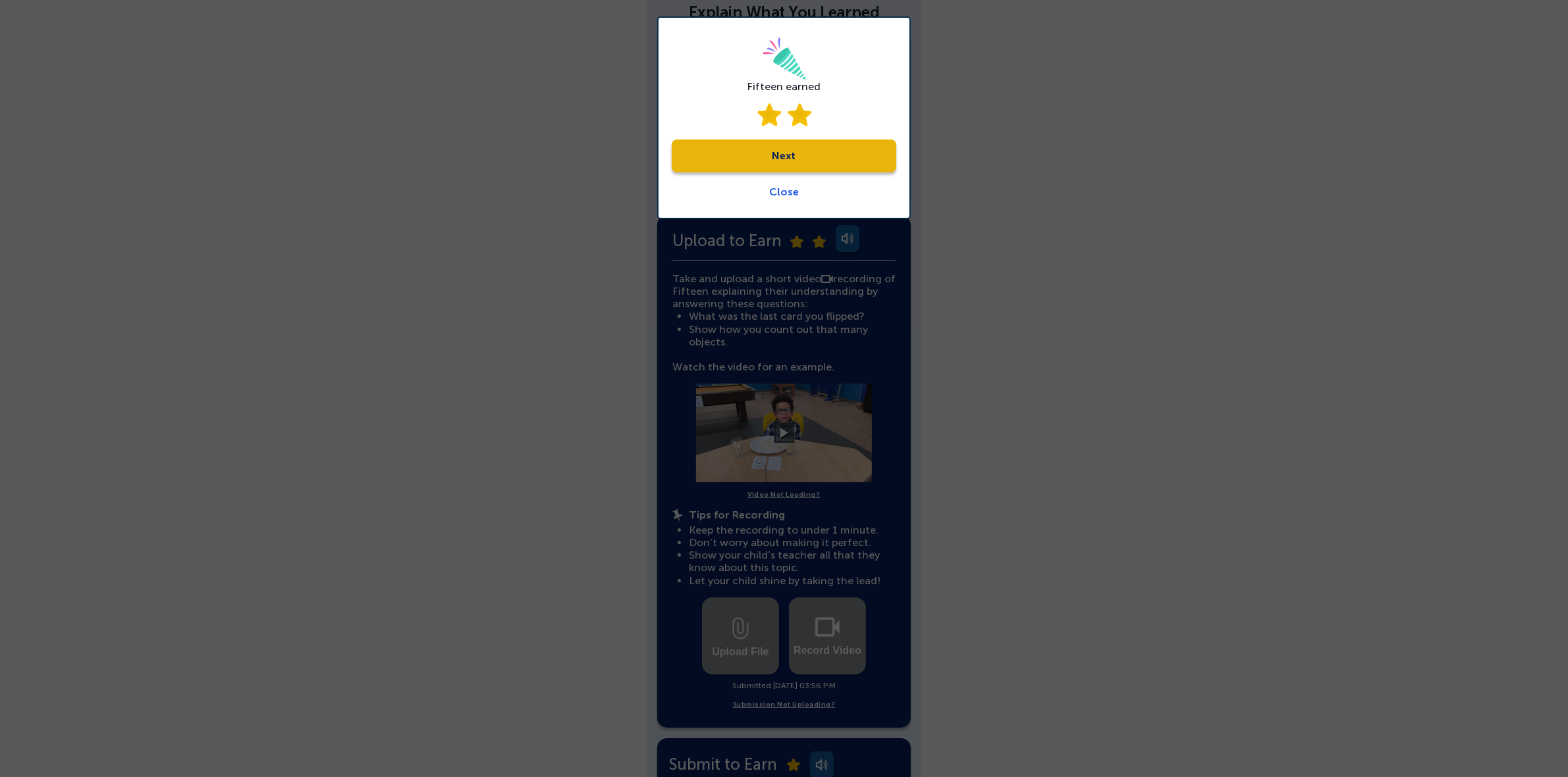
click at [796, 159] on link "Next" at bounding box center [783, 155] width 225 height 33
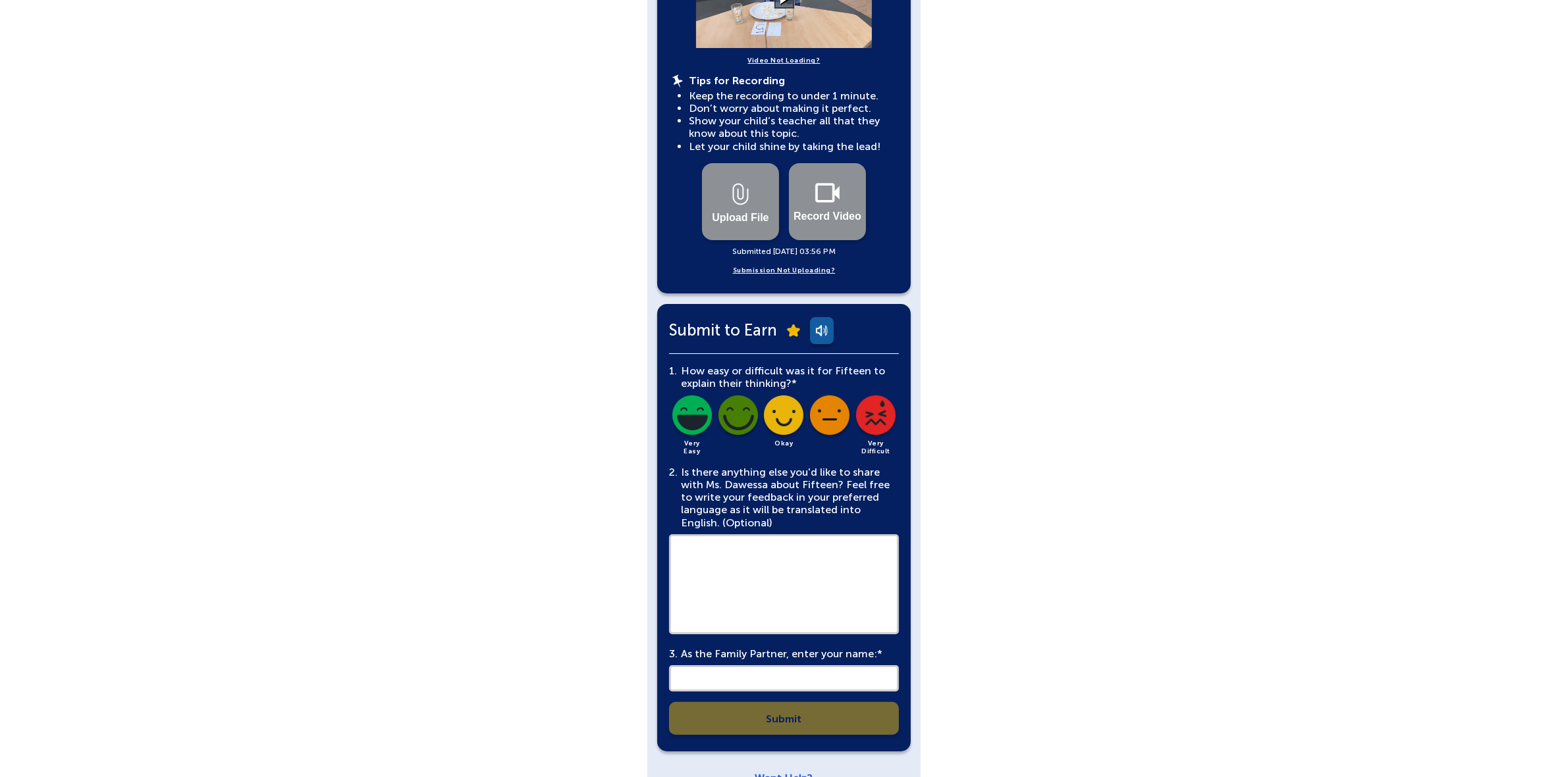
scroll to position [547, 0]
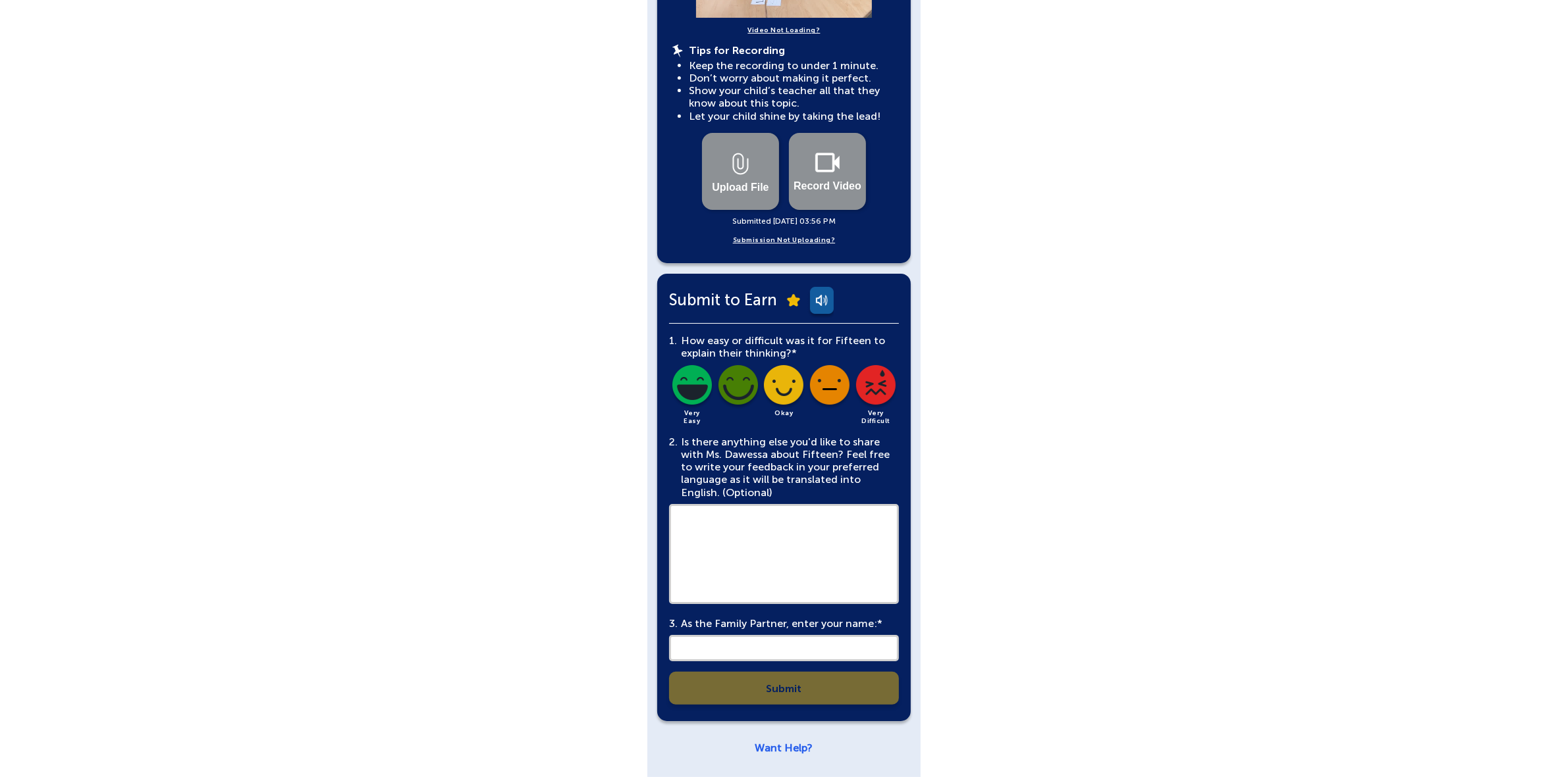
drag, startPoint x: 788, startPoint y: 381, endPoint x: 780, endPoint y: 429, distance: 48.7
click at [789, 381] on img at bounding box center [784, 388] width 45 height 45
click at [762, 540] on textarea at bounding box center [783, 554] width 230 height 100
type textarea "***"
click at [762, 650] on input "text" at bounding box center [783, 648] width 230 height 27
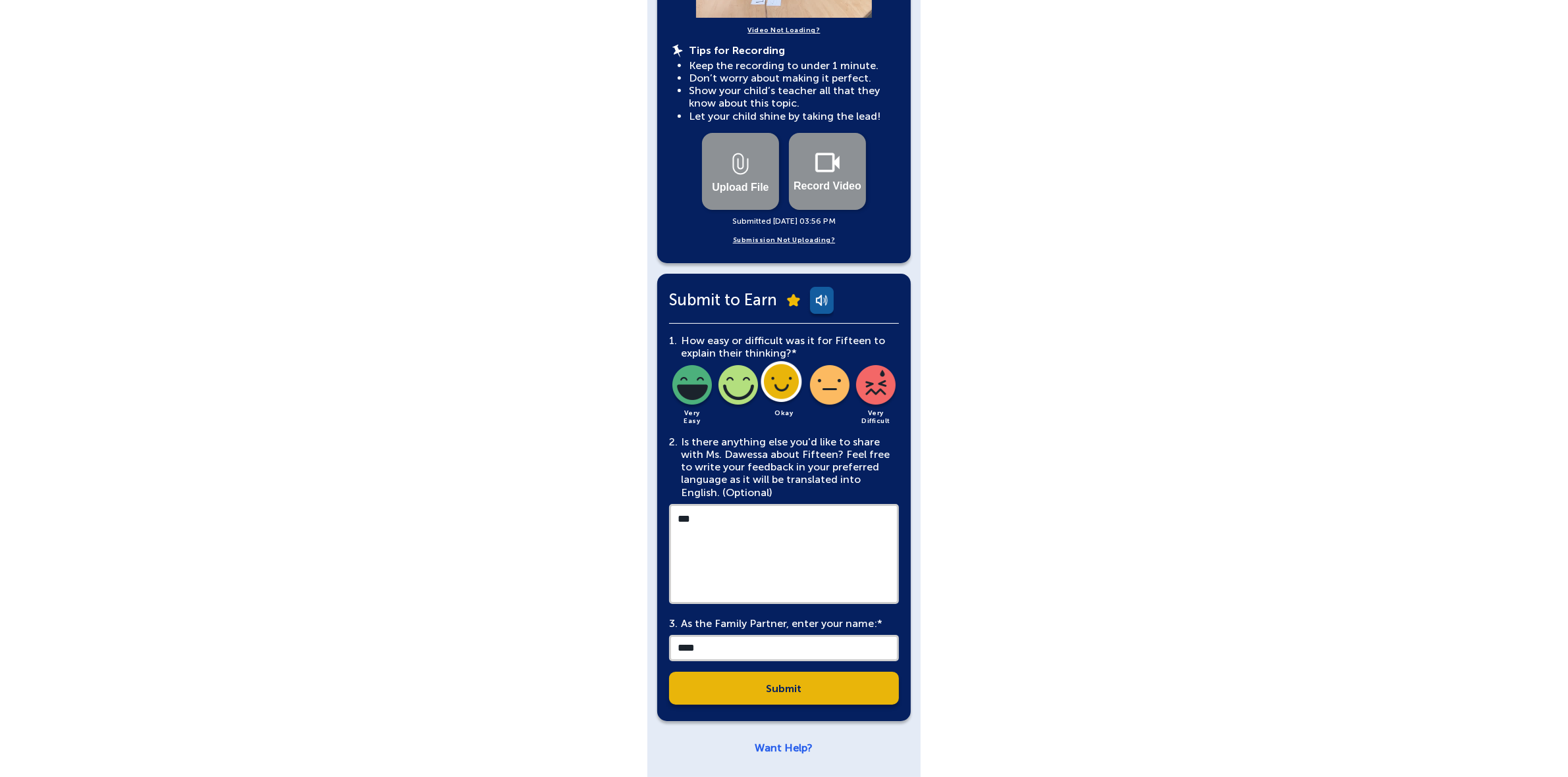
type input "****"
click at [777, 689] on link "Submit" at bounding box center [783, 688] width 230 height 33
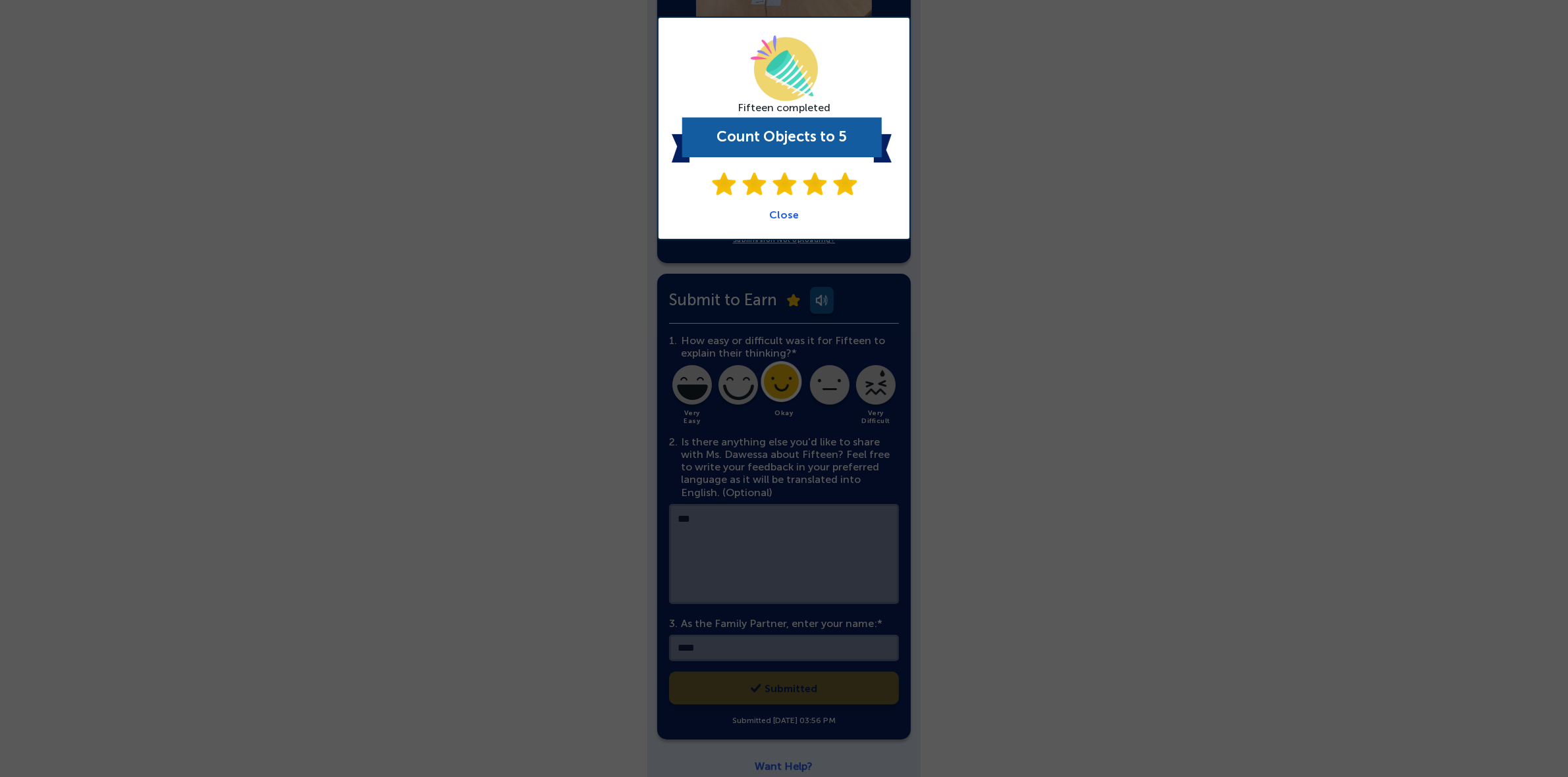
drag, startPoint x: 802, startPoint y: 214, endPoint x: 792, endPoint y: 214, distance: 10.0
click at [798, 214] on div "Fifteen completed Count Objects to 5 Close" at bounding box center [783, 129] width 225 height 185
click at [789, 214] on link "Close" at bounding box center [783, 214] width 29 height 13
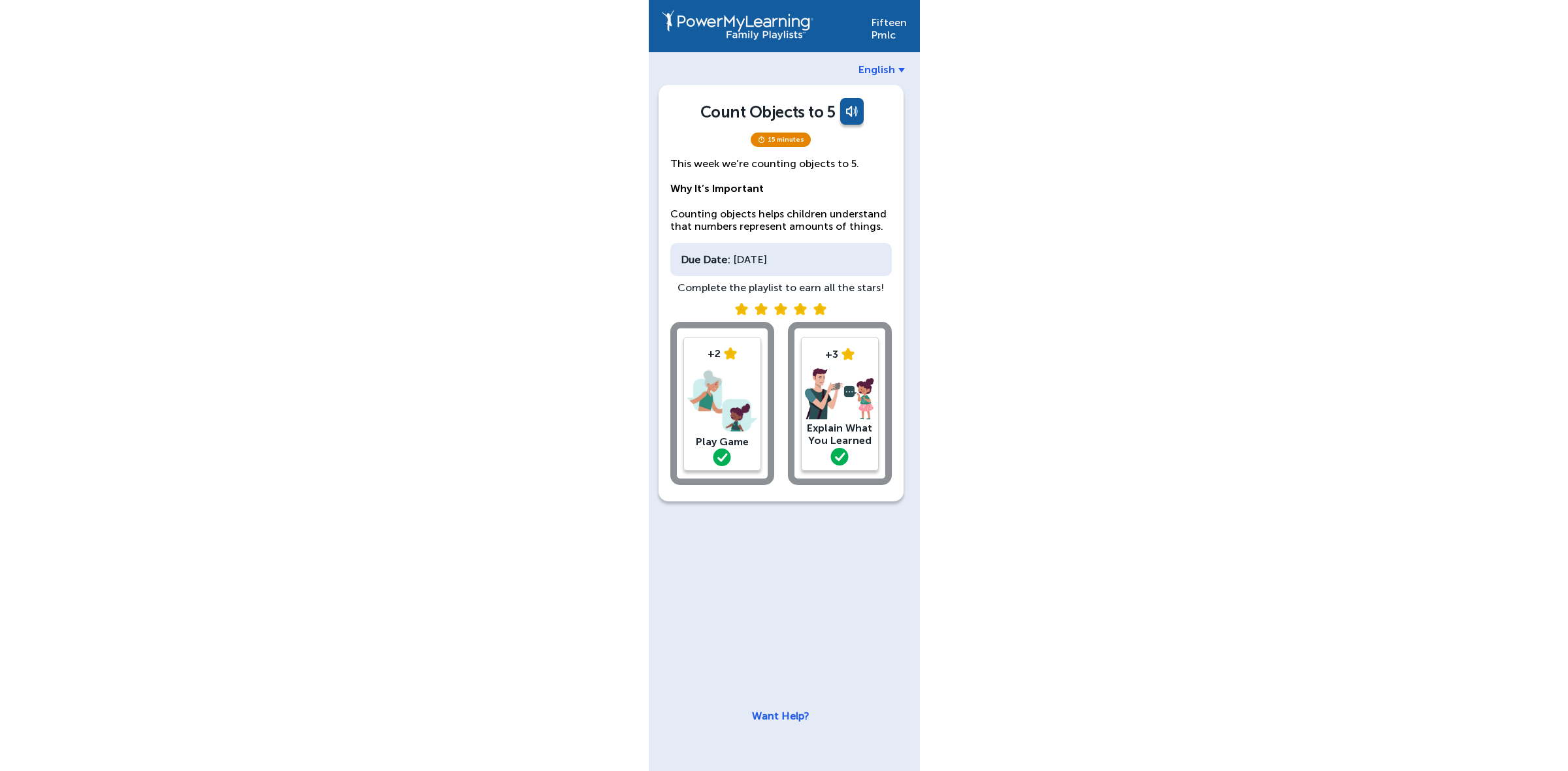
click at [820, 395] on img at bounding box center [840, 394] width 70 height 52
